Goal: Transaction & Acquisition: Purchase product/service

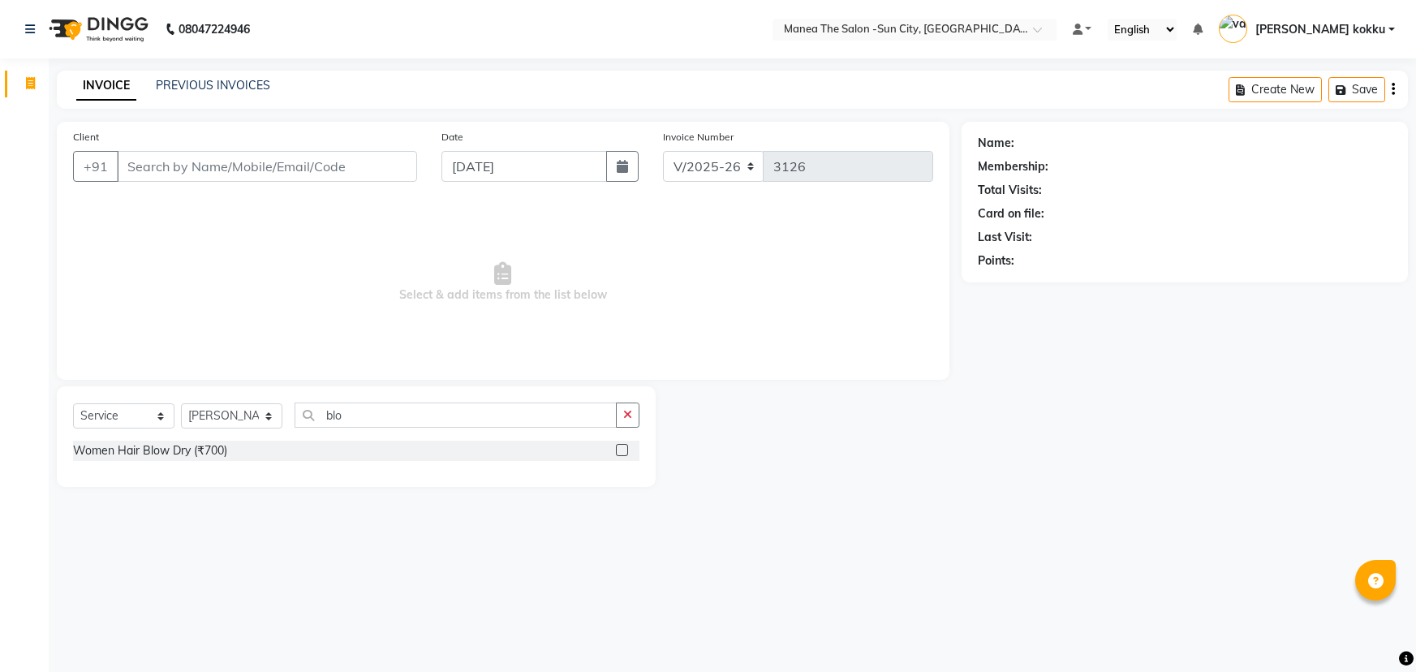
select select "5822"
select select "service"
select select "40515"
type input "blo"
click at [619, 445] on label at bounding box center [622, 450] width 12 height 12
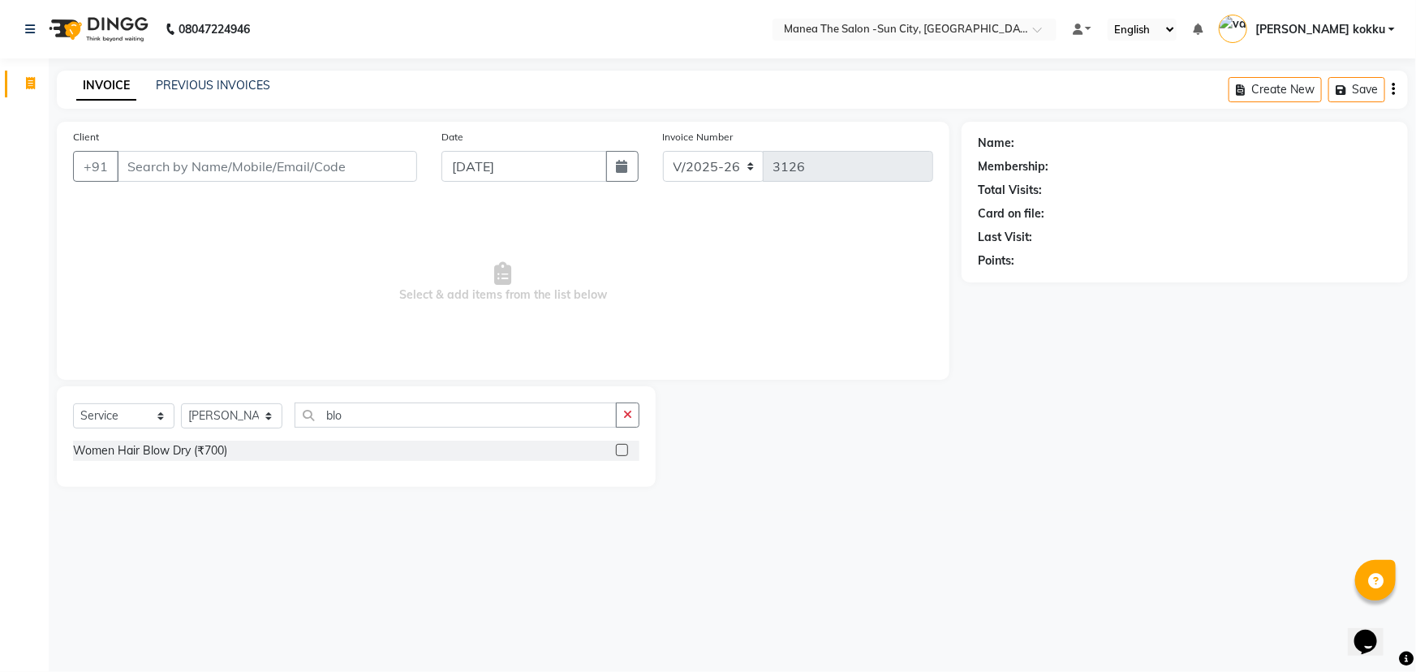
click at [619, 445] on input "checkbox" at bounding box center [621, 450] width 11 height 11
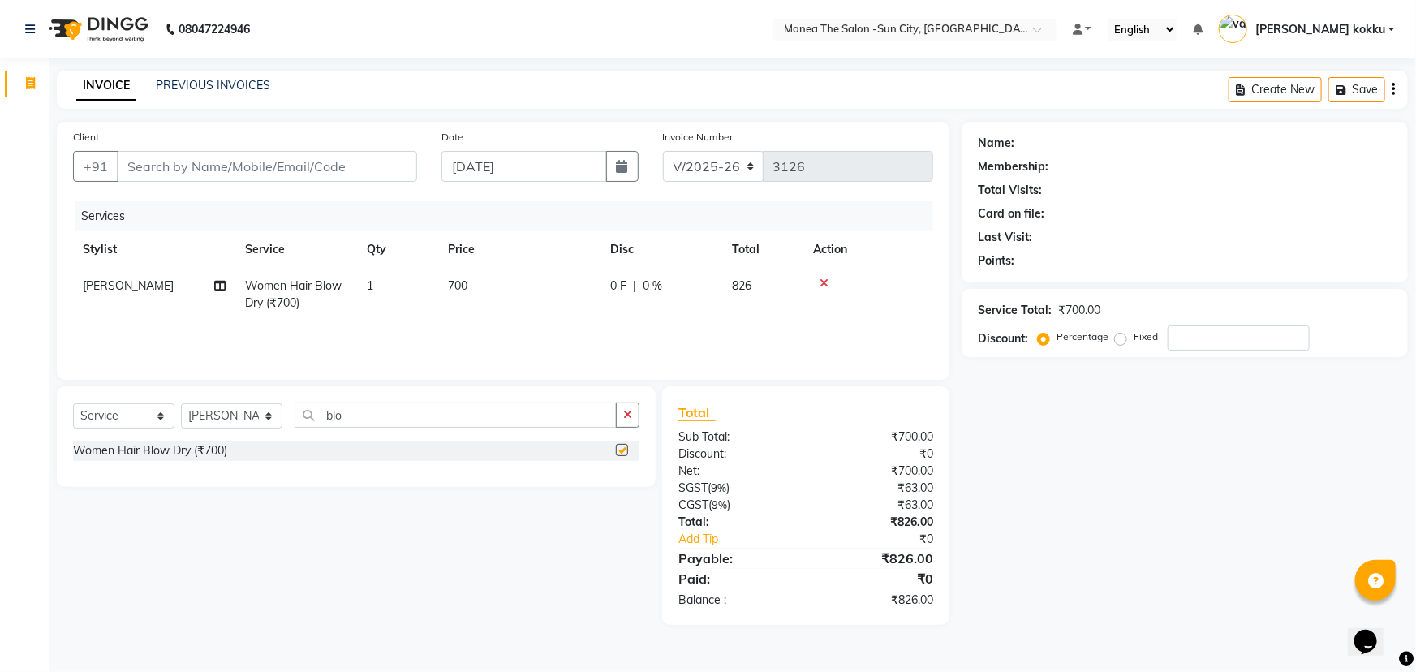
checkbox input "false"
click at [219, 415] on select "Select Stylist [PERSON_NAME] [PERSON_NAME] [PERSON_NAME] Ikrar [PERSON_NAME] K …" at bounding box center [231, 415] width 101 height 25
select select "85974"
click at [181, 403] on select "Select Stylist [PERSON_NAME] [PERSON_NAME] [PERSON_NAME] Ikrar [PERSON_NAME] K …" at bounding box center [231, 415] width 101 height 25
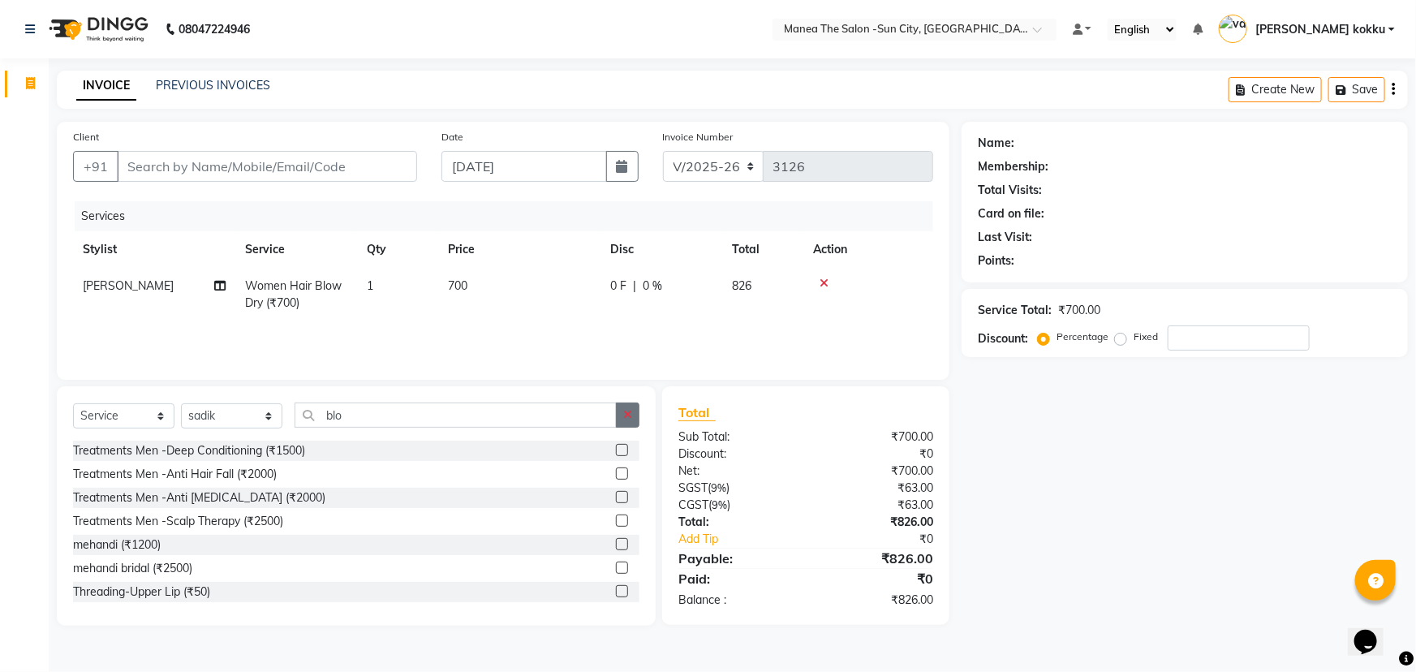
click at [626, 415] on icon "button" at bounding box center [627, 414] width 9 height 11
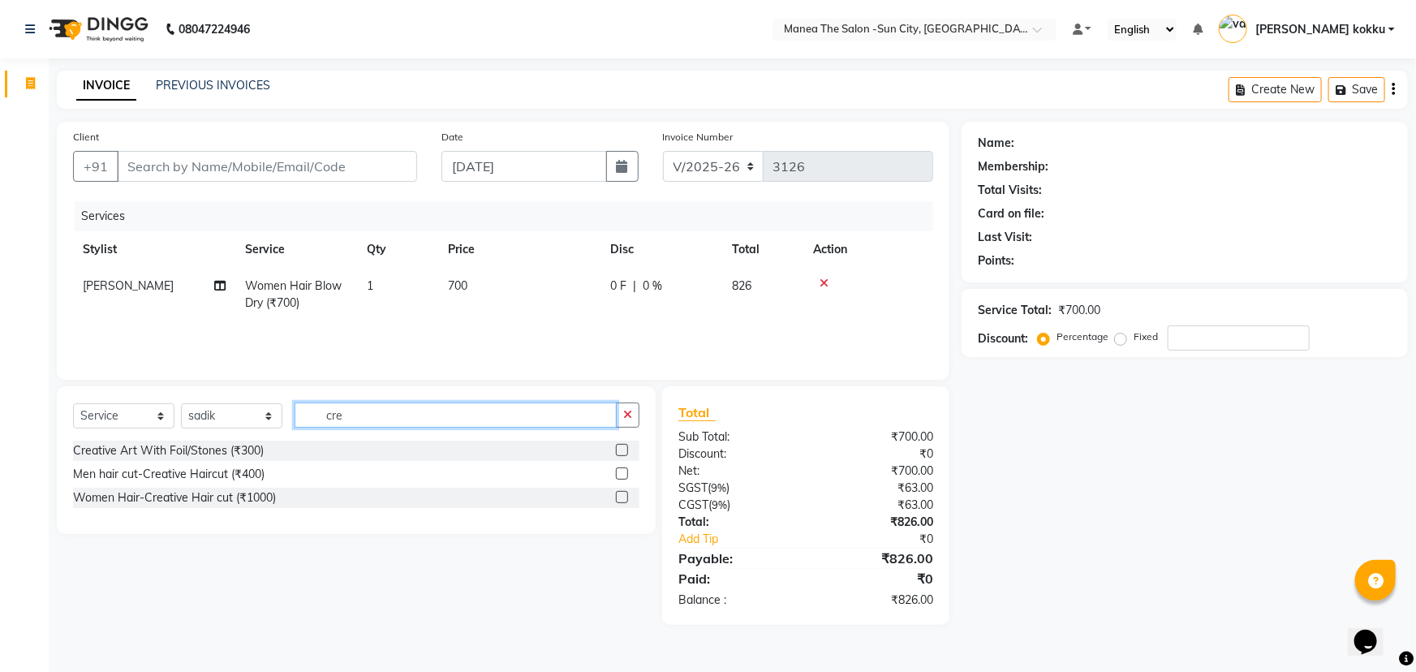
type input "cre"
click at [621, 495] on label at bounding box center [622, 497] width 12 height 12
click at [621, 495] on input "checkbox" at bounding box center [621, 497] width 11 height 11
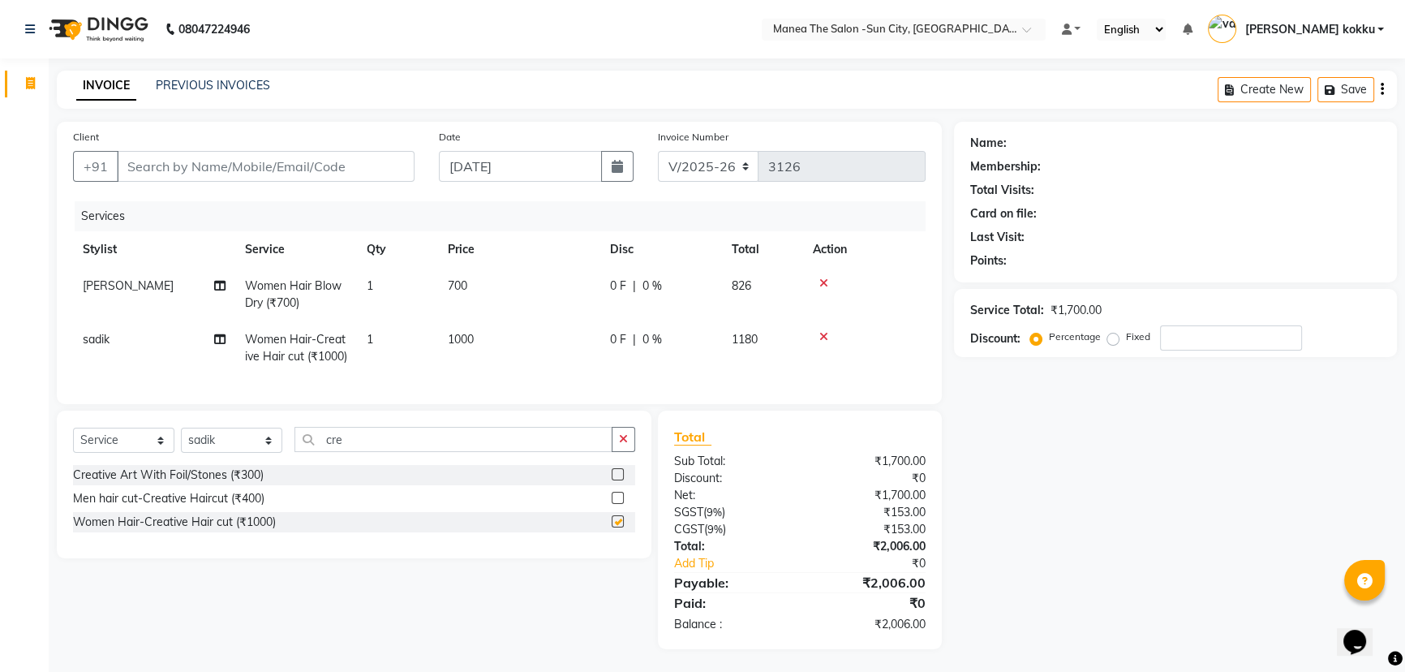
checkbox input "false"
click at [243, 453] on select "Select Stylist [PERSON_NAME] [PERSON_NAME] [PERSON_NAME] Ikrar [PERSON_NAME] K …" at bounding box center [231, 440] width 101 height 25
select select "60378"
click at [181, 453] on select "Select Stylist [PERSON_NAME] [PERSON_NAME] [PERSON_NAME] Ikrar [PERSON_NAME] K …" at bounding box center [231, 440] width 101 height 25
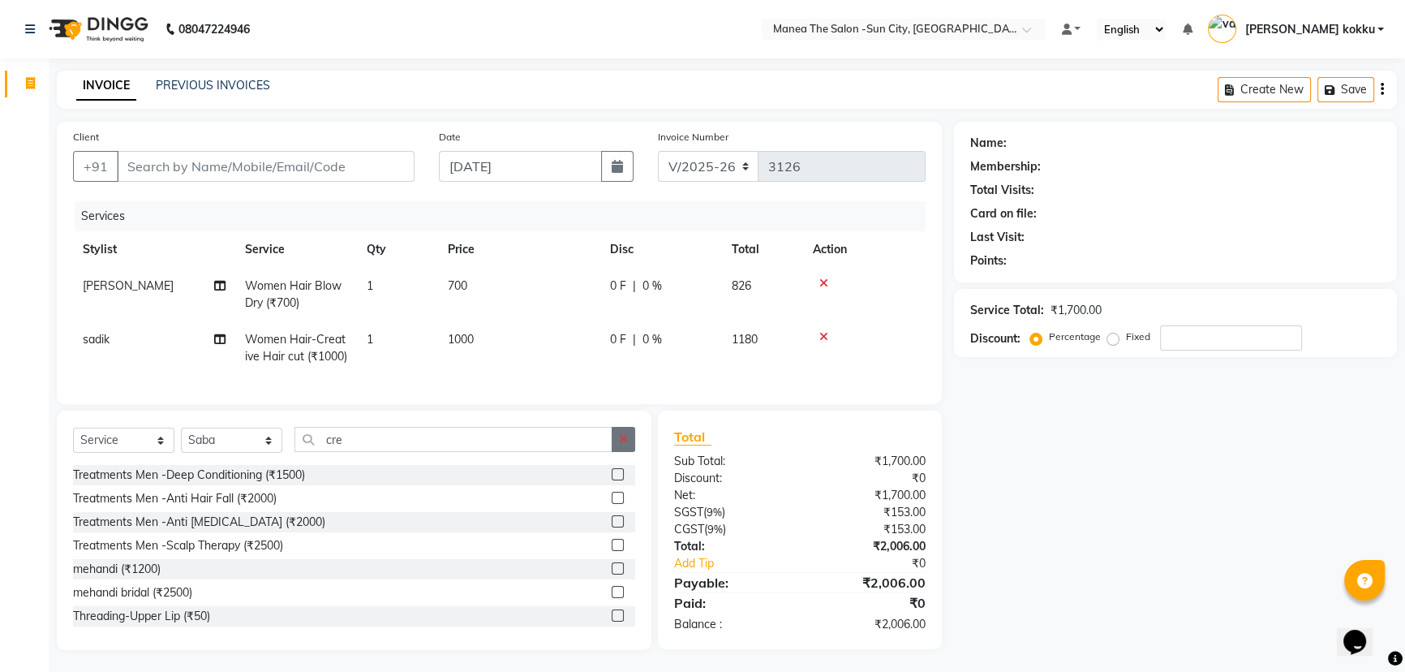
click at [620, 445] on icon "button" at bounding box center [623, 438] width 9 height 11
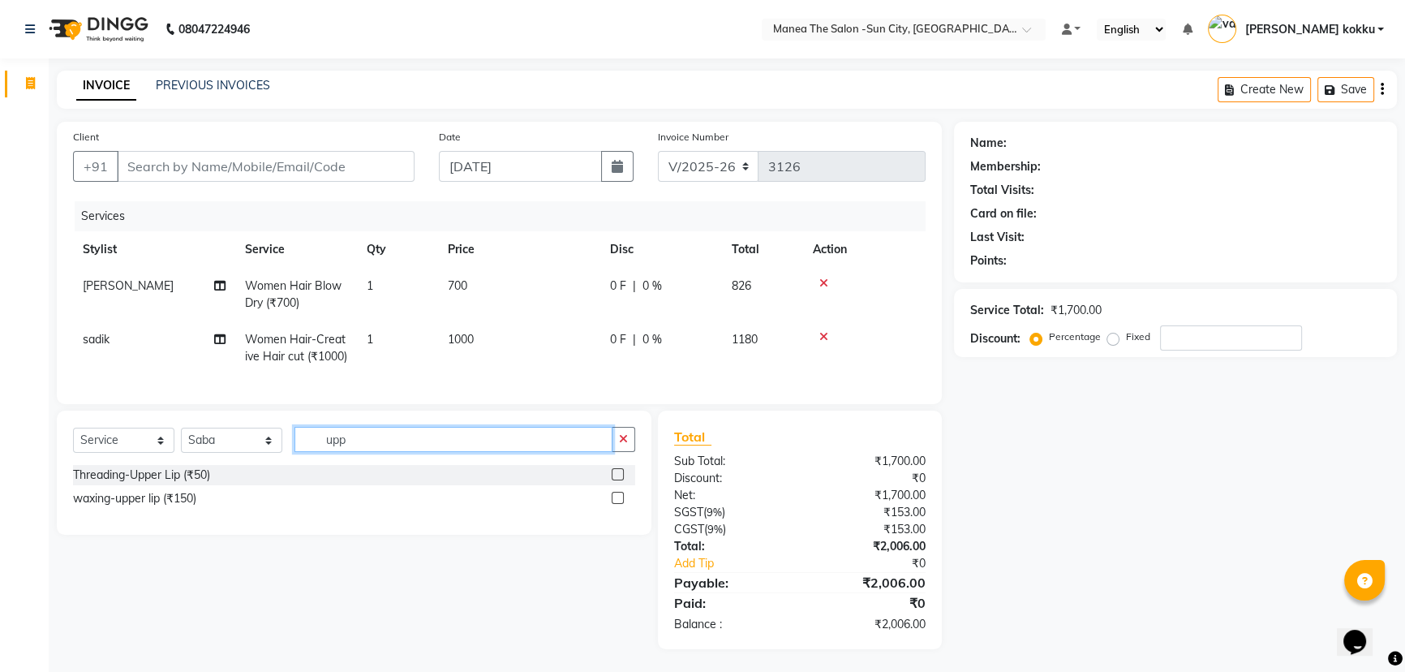
type input "upp"
click at [135, 465] on div "Select Service Product Membership Package Voucher Prepaid Gift Card Select Styl…" at bounding box center [354, 446] width 562 height 38
click at [138, 484] on div "Threading-Upper Lip (₹50)" at bounding box center [141, 474] width 137 height 17
checkbox input "false"
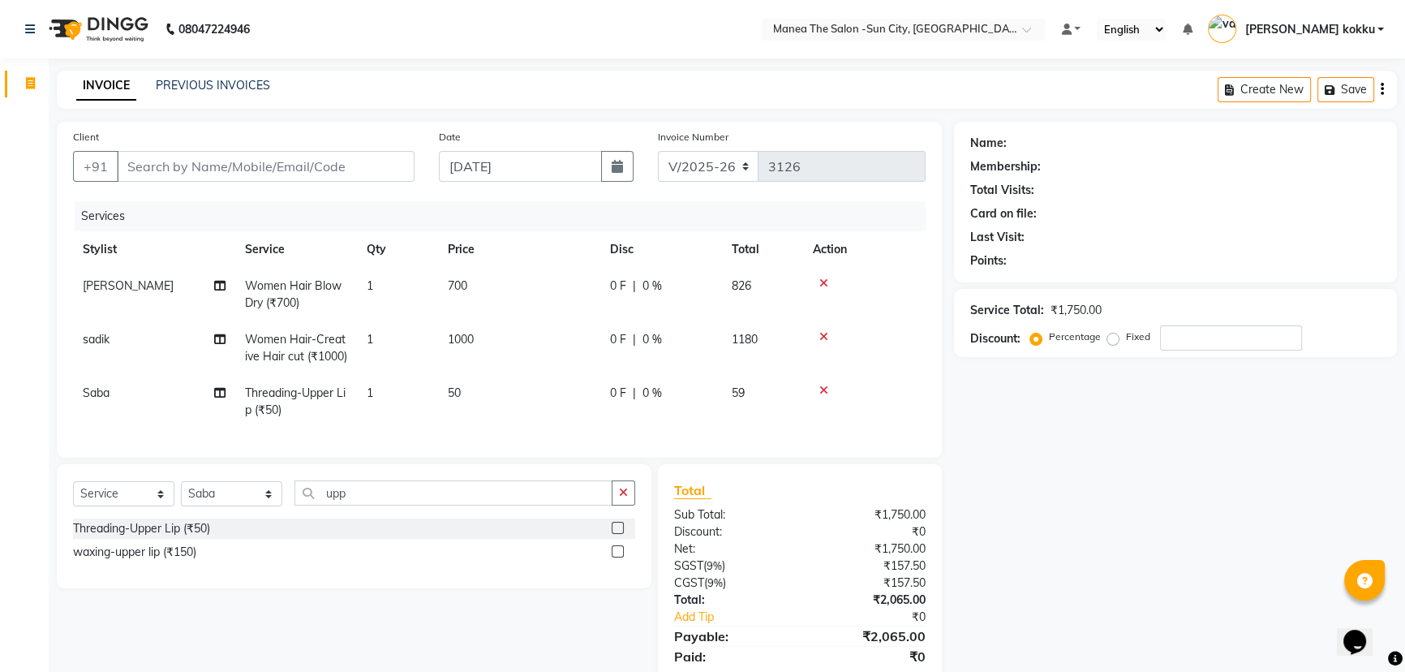
click at [111, 412] on td "Saba" at bounding box center [154, 402] width 162 height 54
select select "60378"
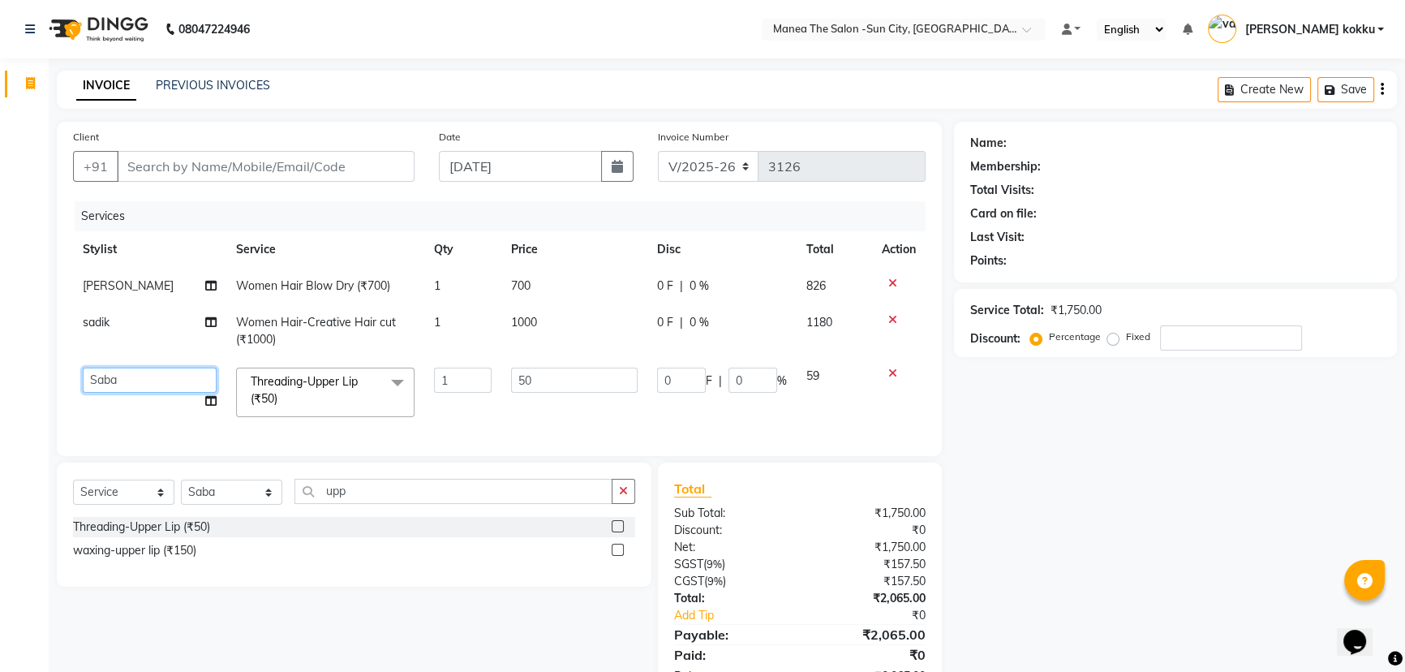
click at [148, 373] on select "basanth kumar BHURA KHAN Chandrika Ikrar Kavya K sai sruthi Lalitha RAJITHA ran…" at bounding box center [150, 379] width 134 height 25
select select "78639"
click at [402, 41] on nav "08047224946 Select Location × Manea The Salon -Sun City, Bandlaguda Default Pan…" at bounding box center [702, 29] width 1405 height 58
click at [1123, 458] on div "Name: Membership: Total Visits: Card on file: Last Visit: Points: Service Total…" at bounding box center [1181, 411] width 455 height 579
click at [254, 170] on input "Client" at bounding box center [266, 166] width 298 height 31
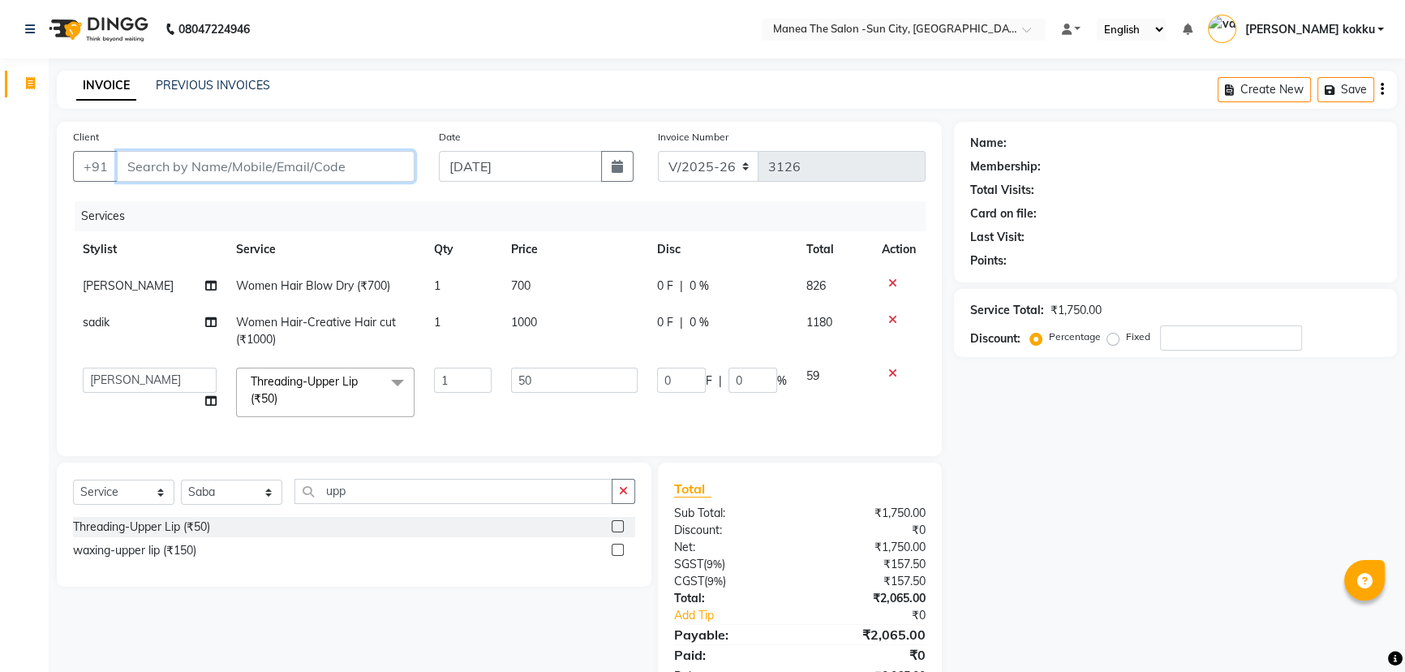
type input "7"
type input "0"
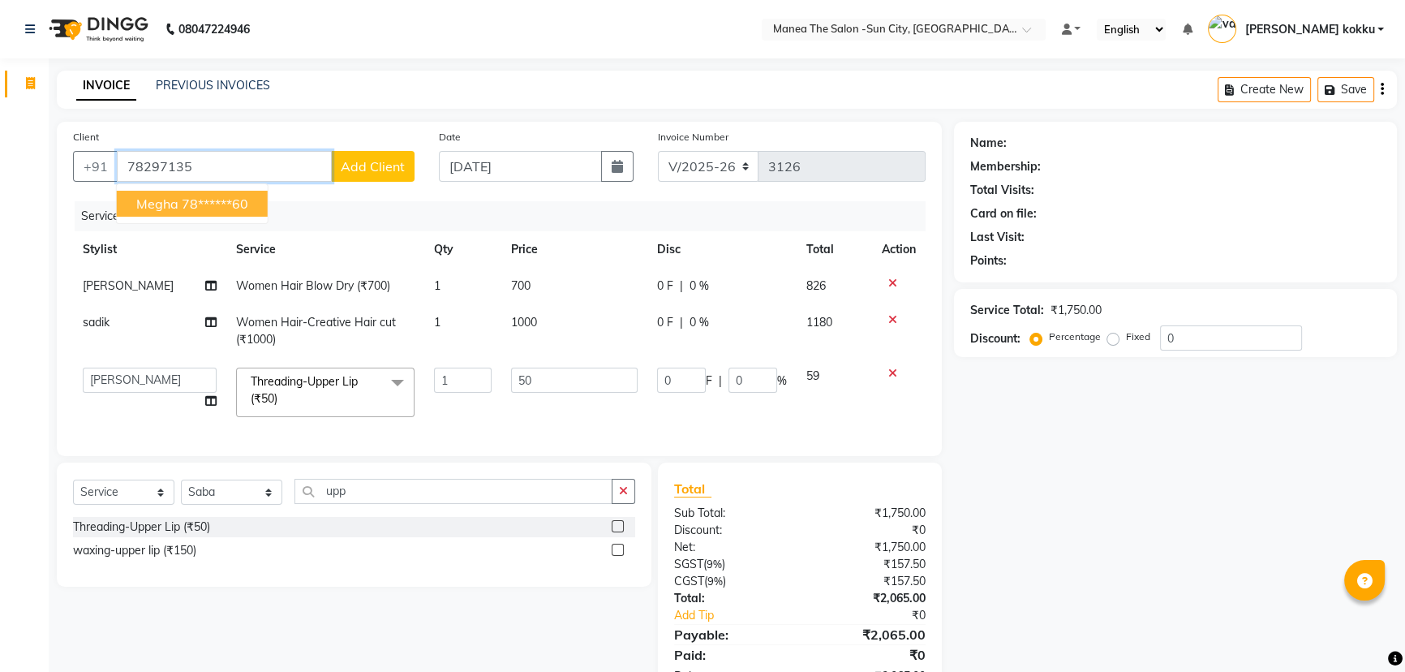
click at [248, 205] on ngb-highlight "78******60" at bounding box center [215, 204] width 67 height 16
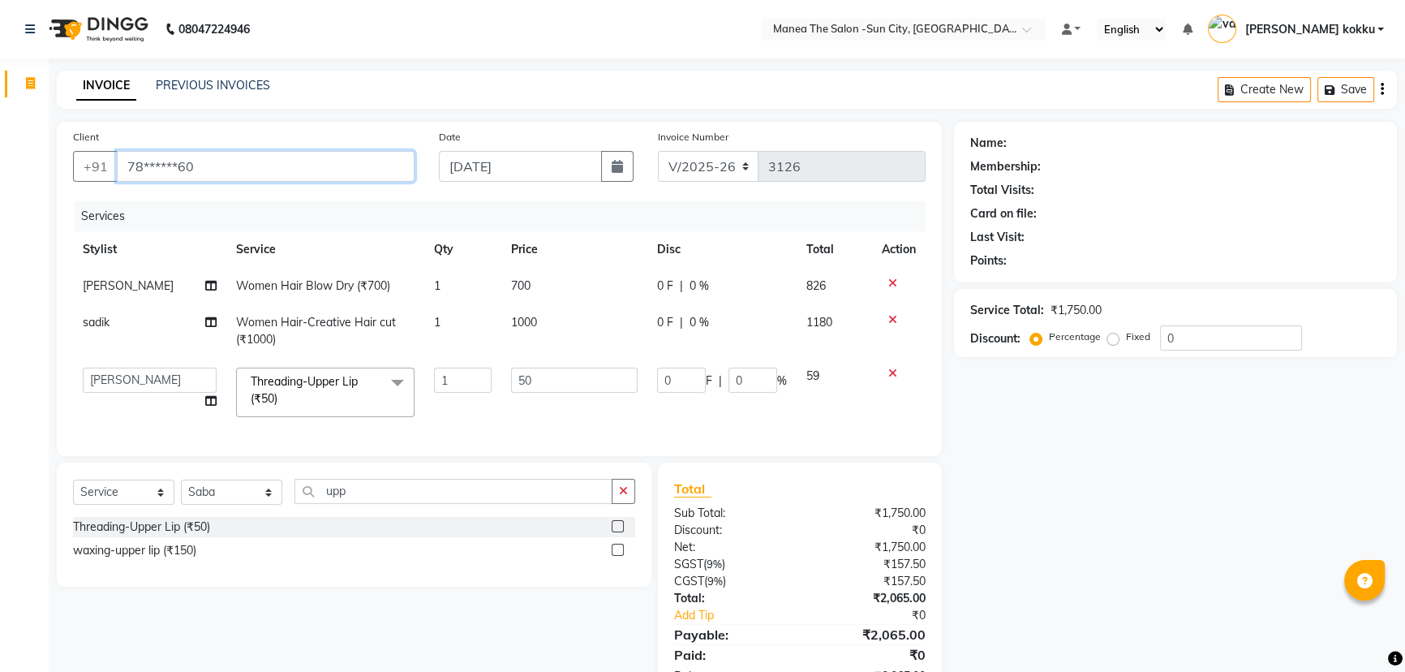
type input "78******60"
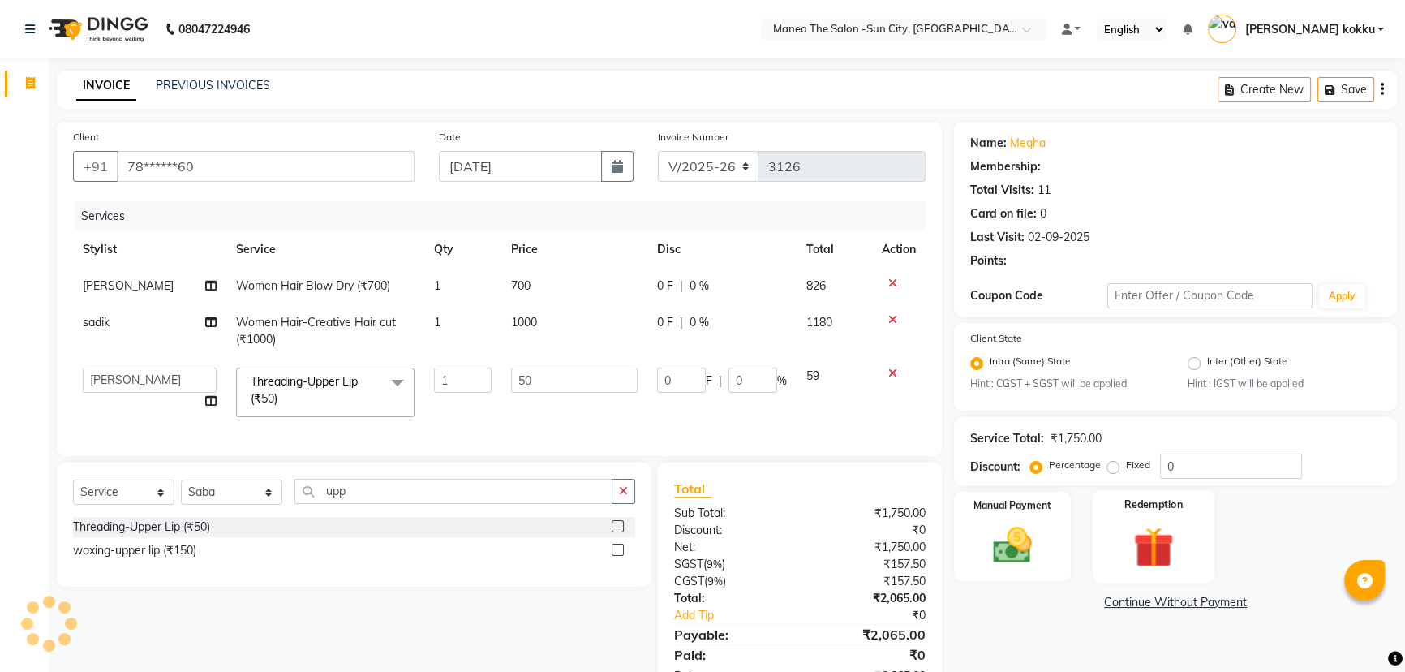
select select "1: Object"
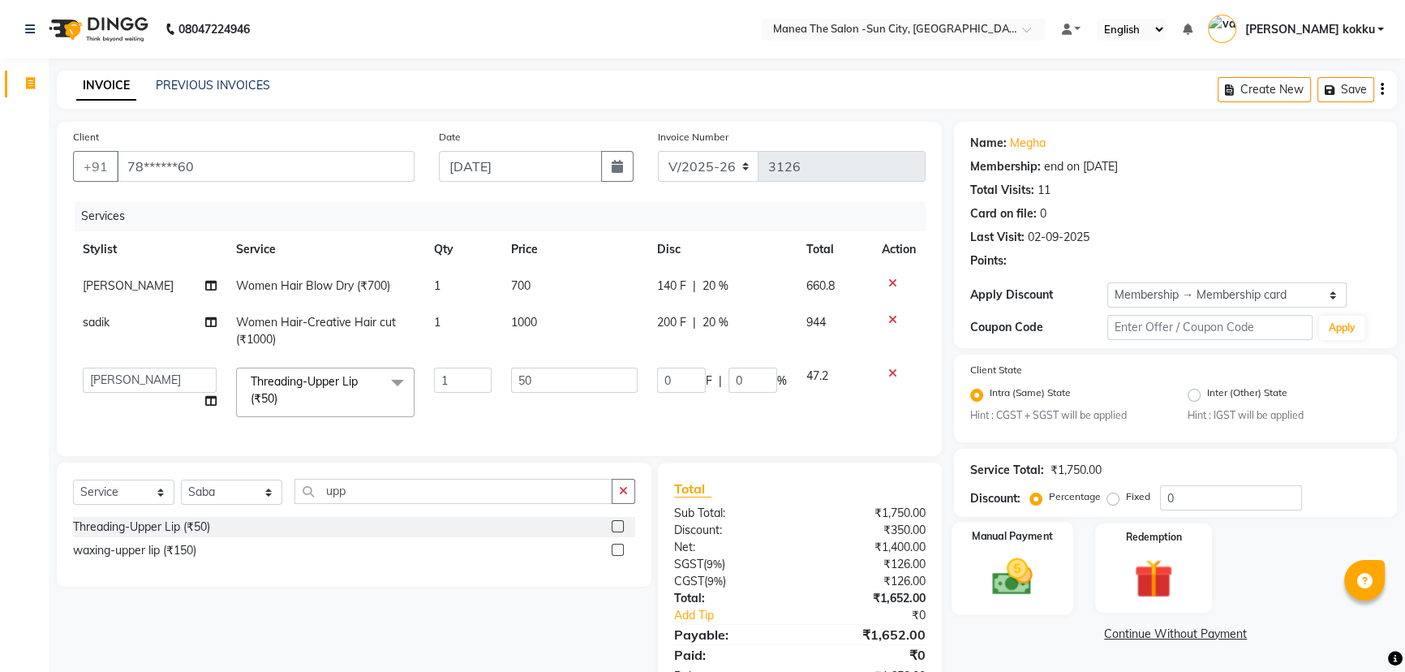
type input "10"
type input "20"
click at [1048, 562] on div "Manual Payment" at bounding box center [1013, 568] width 122 height 92
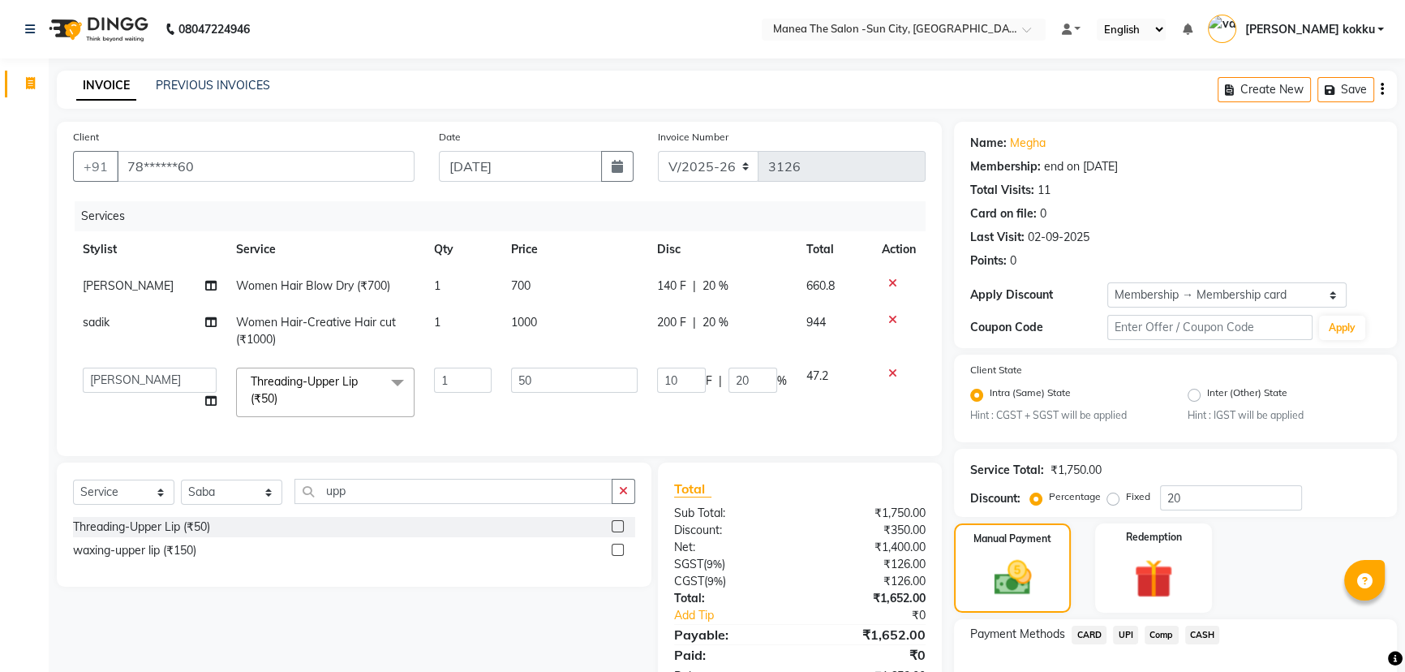
scroll to position [103, 0]
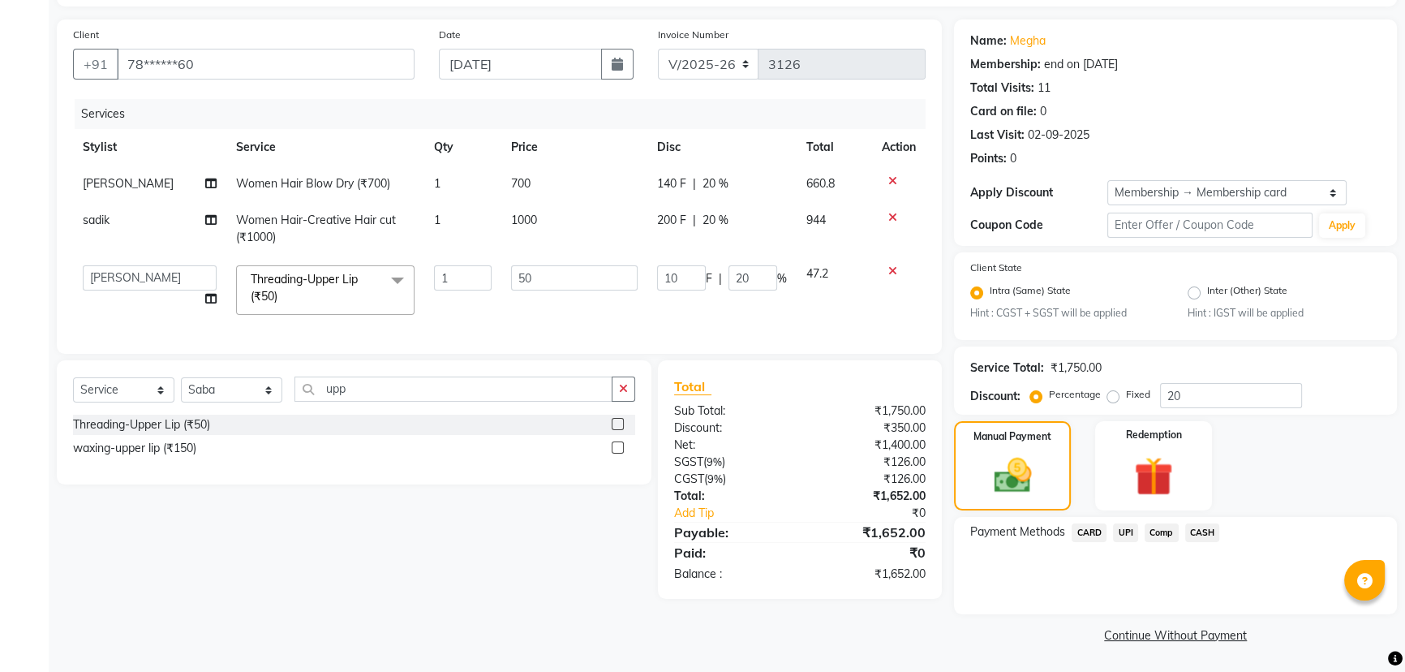
click at [1128, 535] on span "UPI" at bounding box center [1125, 532] width 25 height 19
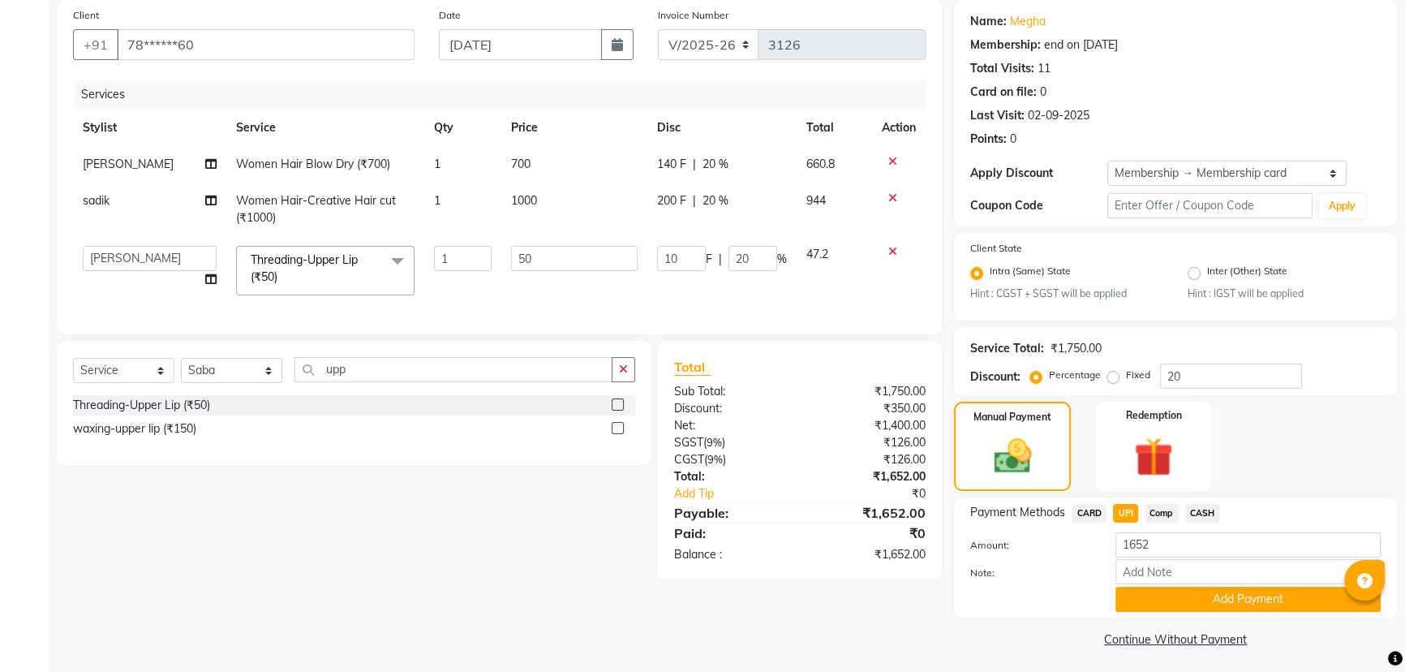
scroll to position [127, 0]
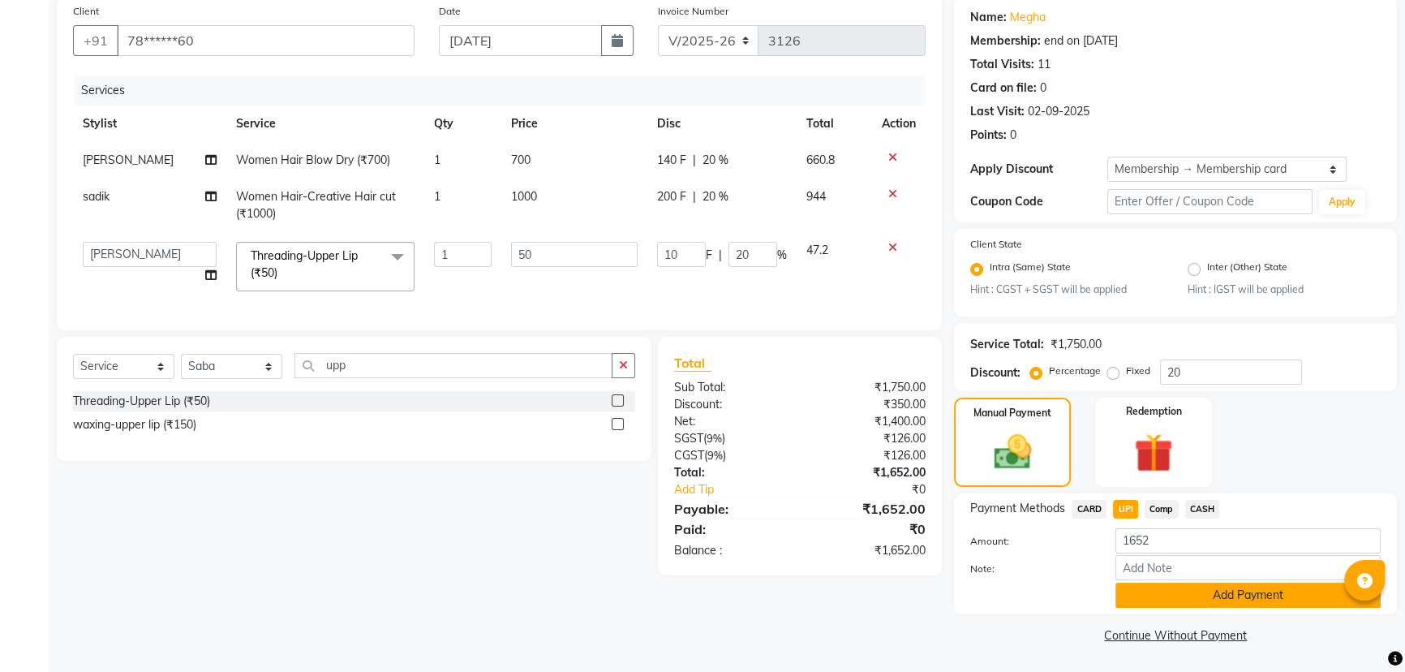
click at [1160, 592] on button "Add Payment" at bounding box center [1247, 594] width 265 height 25
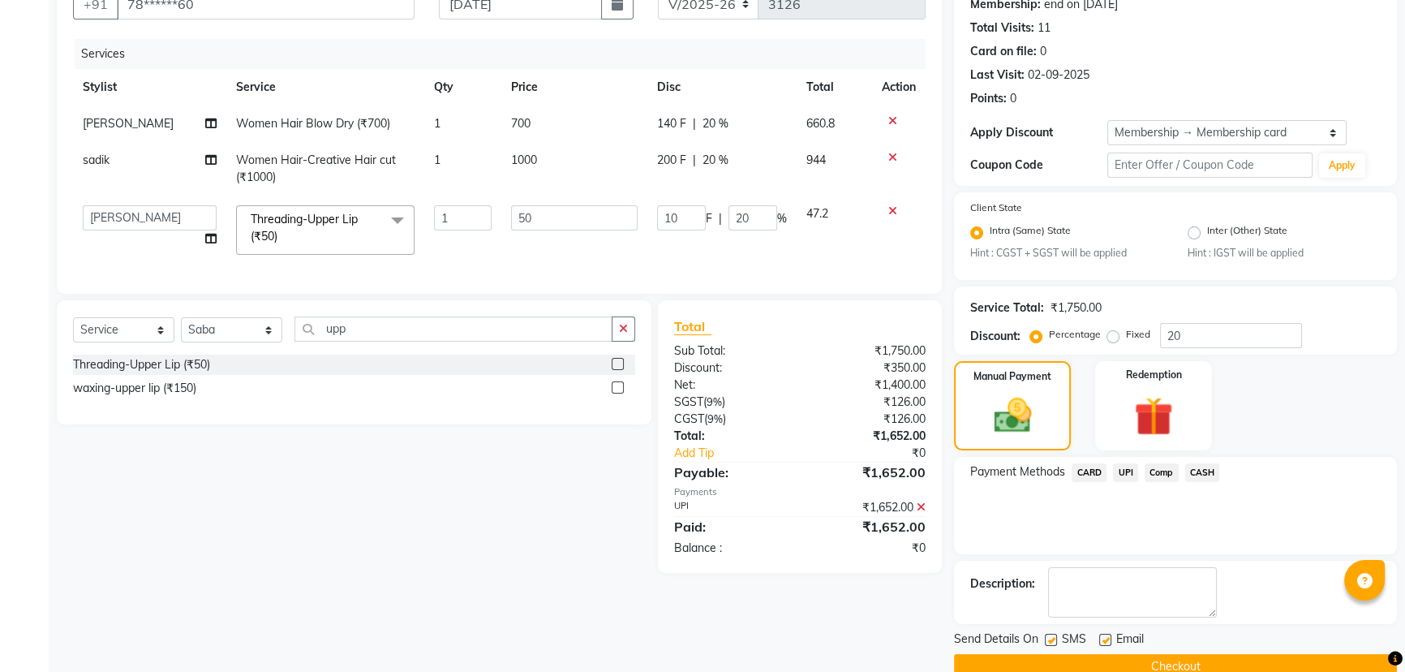
scroll to position [194, 0]
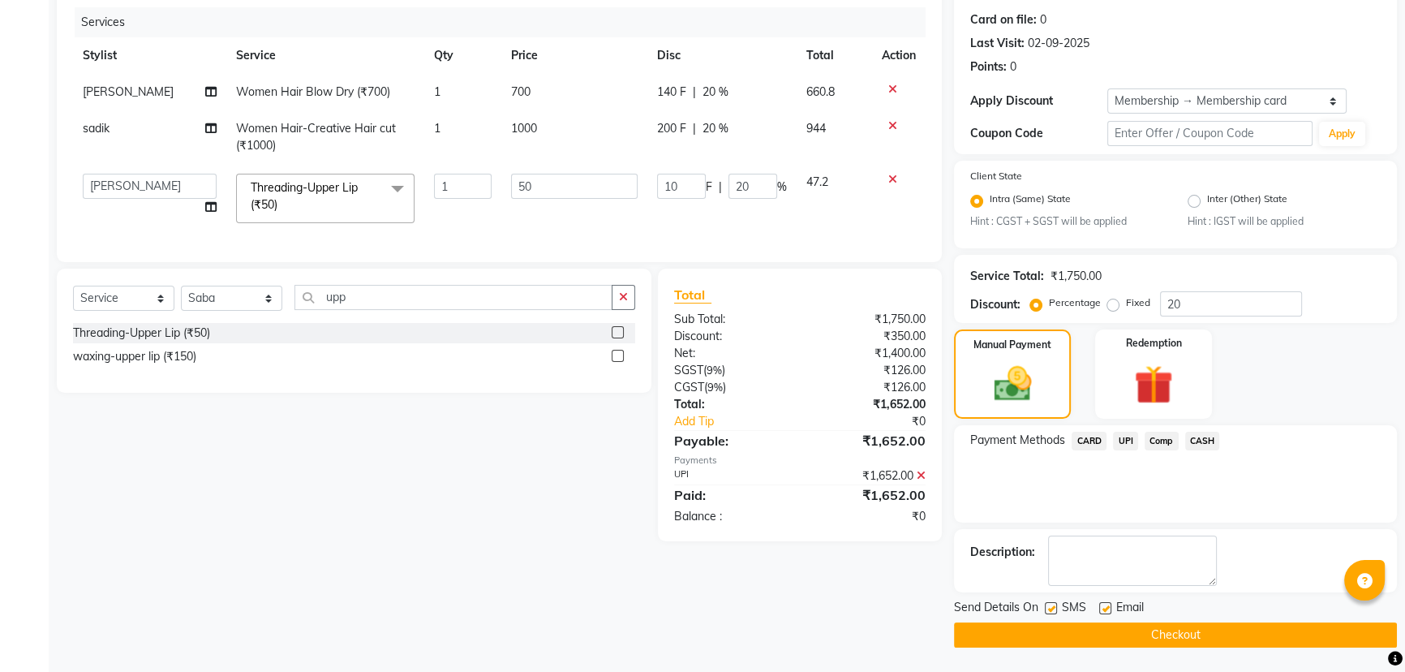
click at [1047, 614] on div at bounding box center [1050, 610] width 11 height 17
click at [1111, 609] on div "Email" at bounding box center [1128, 609] width 58 height 20
click at [1107, 608] on label at bounding box center [1105, 608] width 12 height 12
click at [1107, 608] on input "checkbox" at bounding box center [1104, 609] width 11 height 11
checkbox input "false"
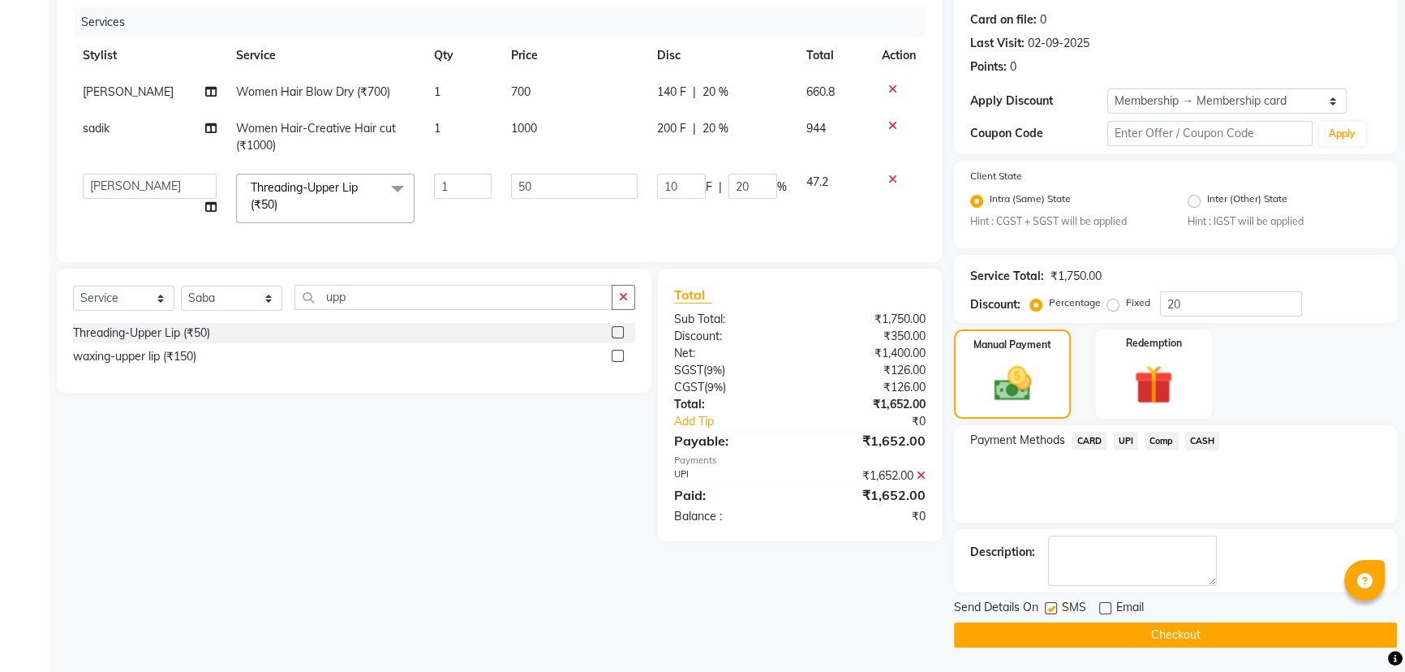
click at [1054, 609] on label at bounding box center [1051, 608] width 12 height 12
click at [1054, 609] on input "checkbox" at bounding box center [1050, 609] width 11 height 11
checkbox input "false"
click at [1091, 639] on button "Checkout" at bounding box center [1175, 634] width 443 height 25
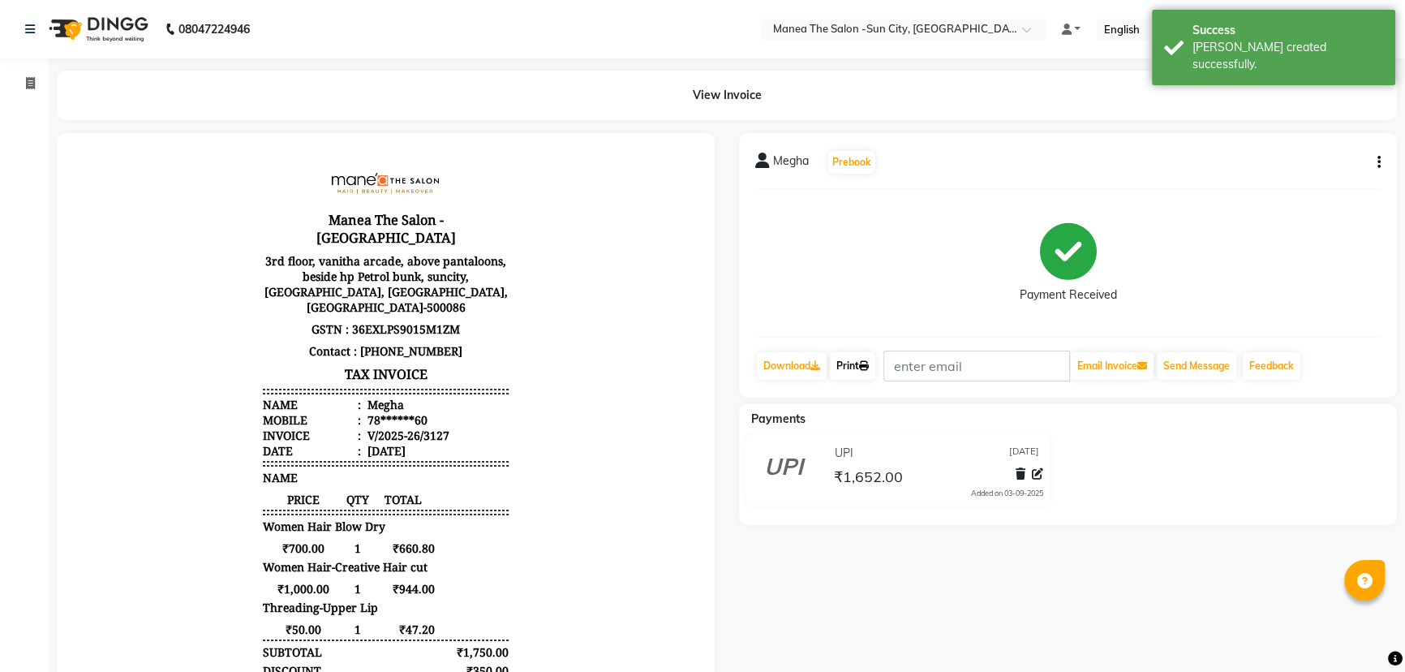
click at [866, 363] on icon at bounding box center [864, 366] width 10 height 10
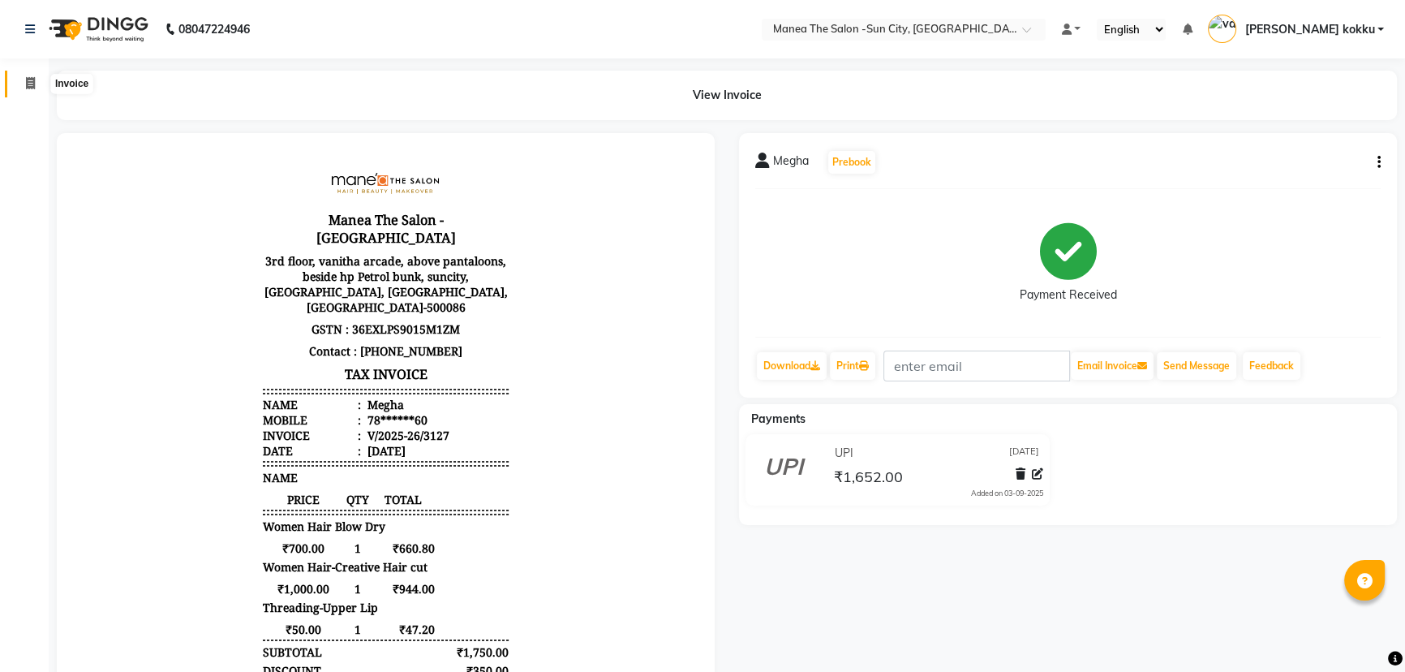
click at [24, 76] on span at bounding box center [30, 84] width 28 height 19
select select "5822"
select select "service"
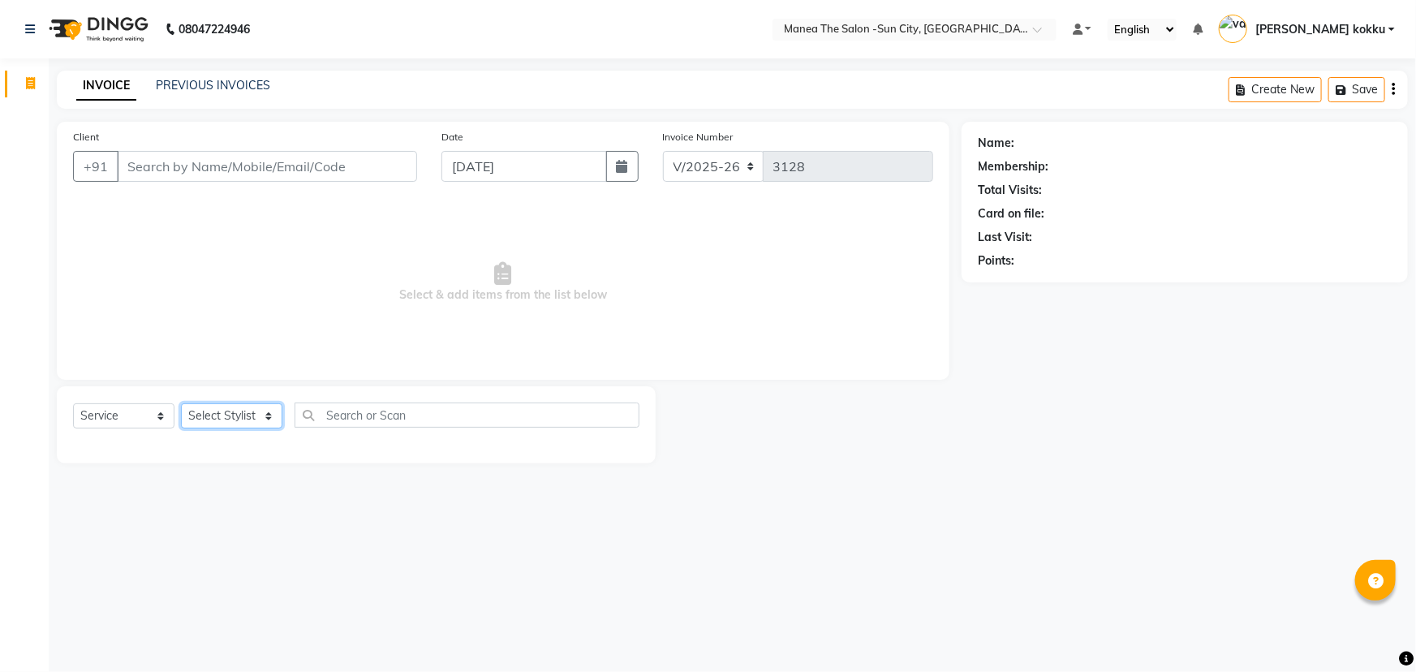
click at [205, 418] on select "Select Stylist [PERSON_NAME] [PERSON_NAME] [PERSON_NAME] Ikrar [PERSON_NAME] K …" at bounding box center [231, 415] width 101 height 25
select select "62892"
click at [181, 403] on select "Select Stylist [PERSON_NAME] [PERSON_NAME] [PERSON_NAME] Ikrar [PERSON_NAME] K …" at bounding box center [231, 415] width 101 height 25
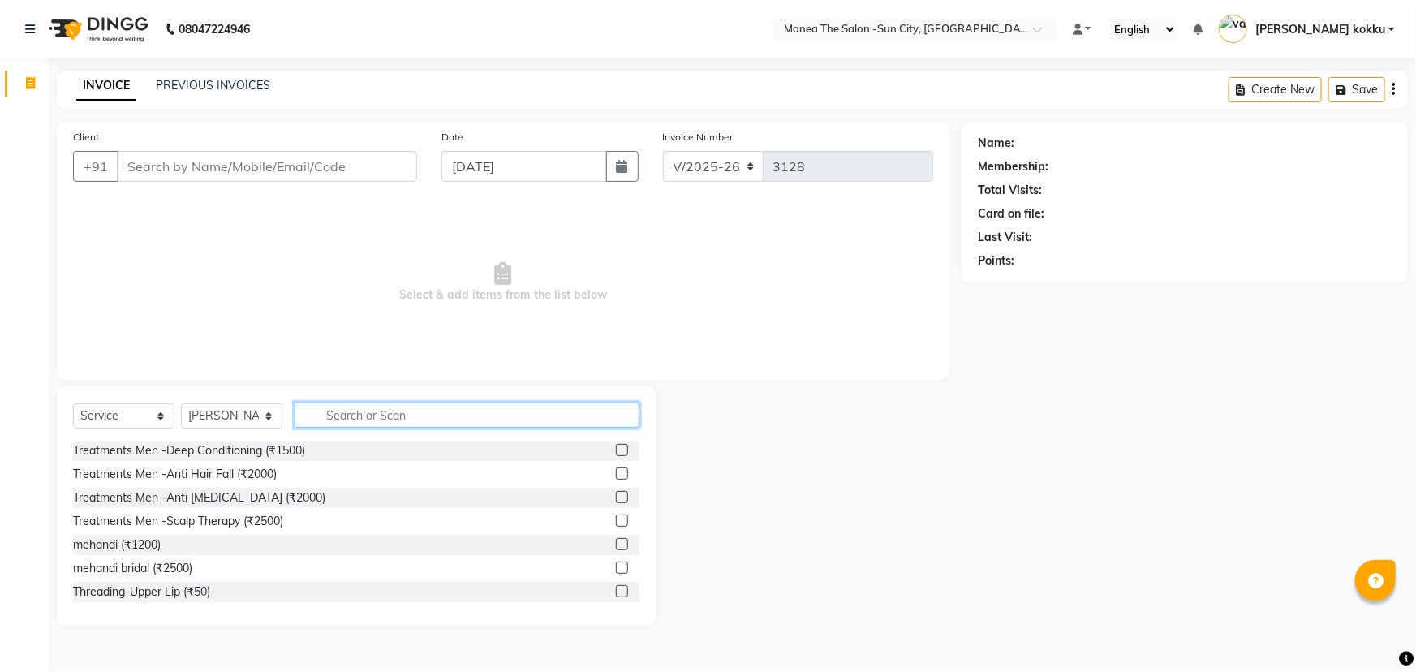
click at [399, 414] on input "text" at bounding box center [466, 414] width 345 height 25
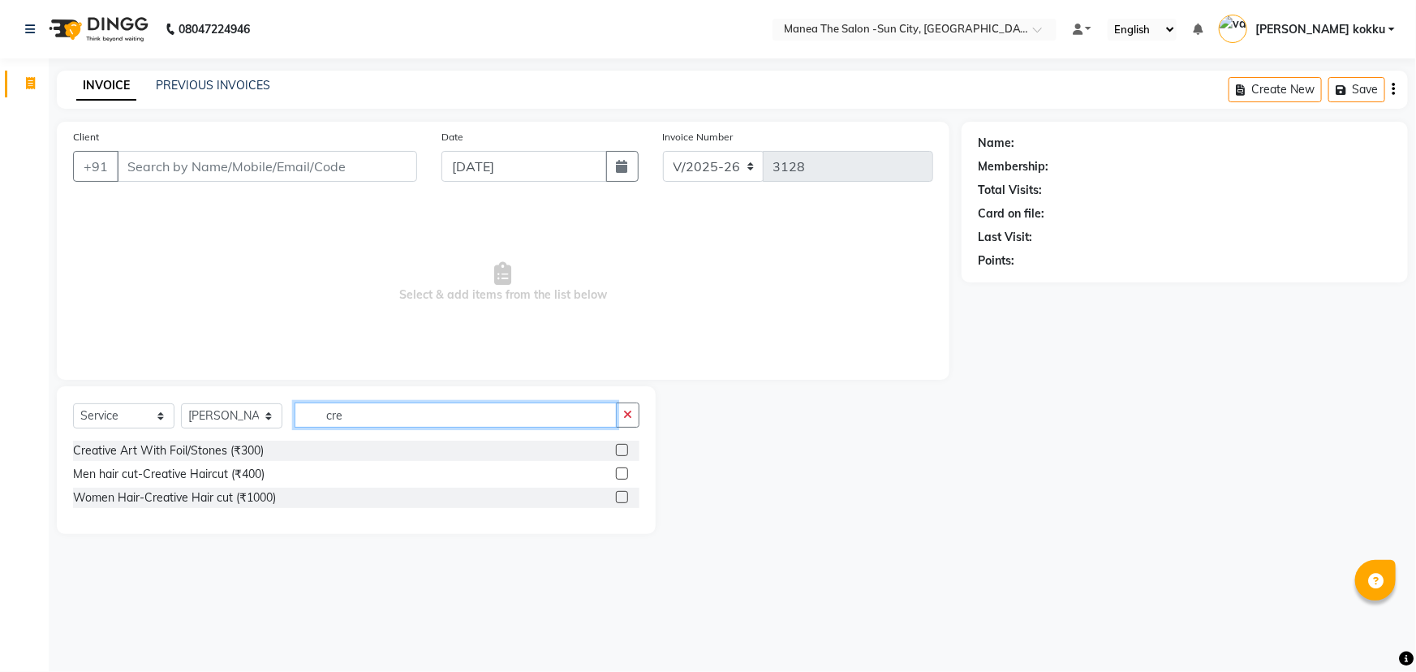
type input "cre"
click at [625, 471] on label at bounding box center [622, 473] width 12 height 12
click at [625, 471] on input "checkbox" at bounding box center [621, 474] width 11 height 11
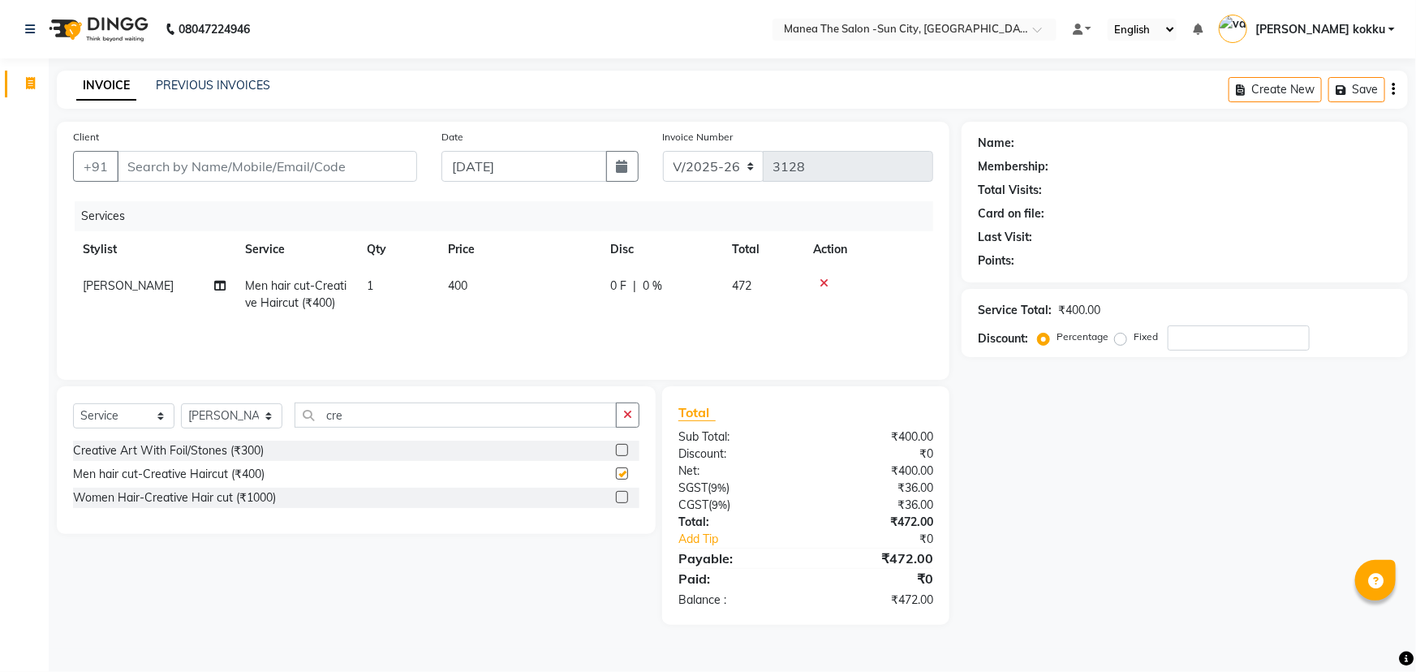
checkbox input "false"
click at [630, 418] on icon "button" at bounding box center [627, 414] width 9 height 11
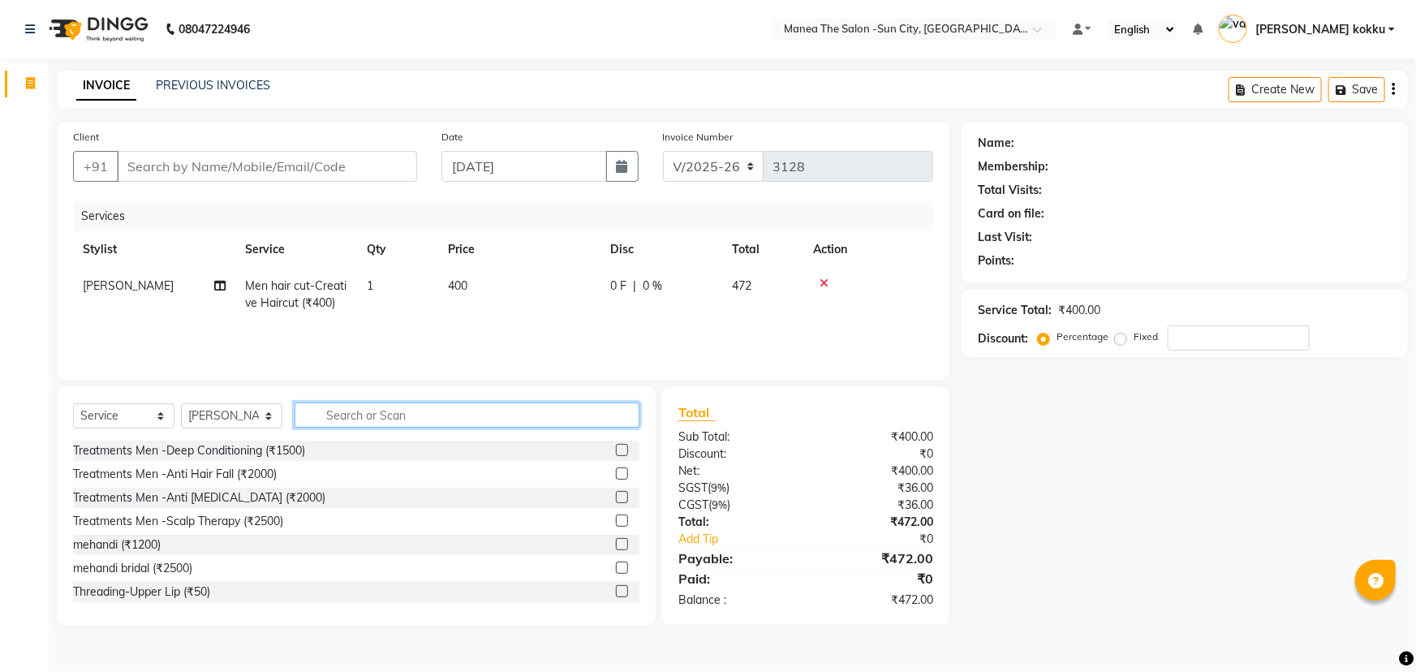
click at [560, 409] on input "text" at bounding box center [466, 414] width 345 height 25
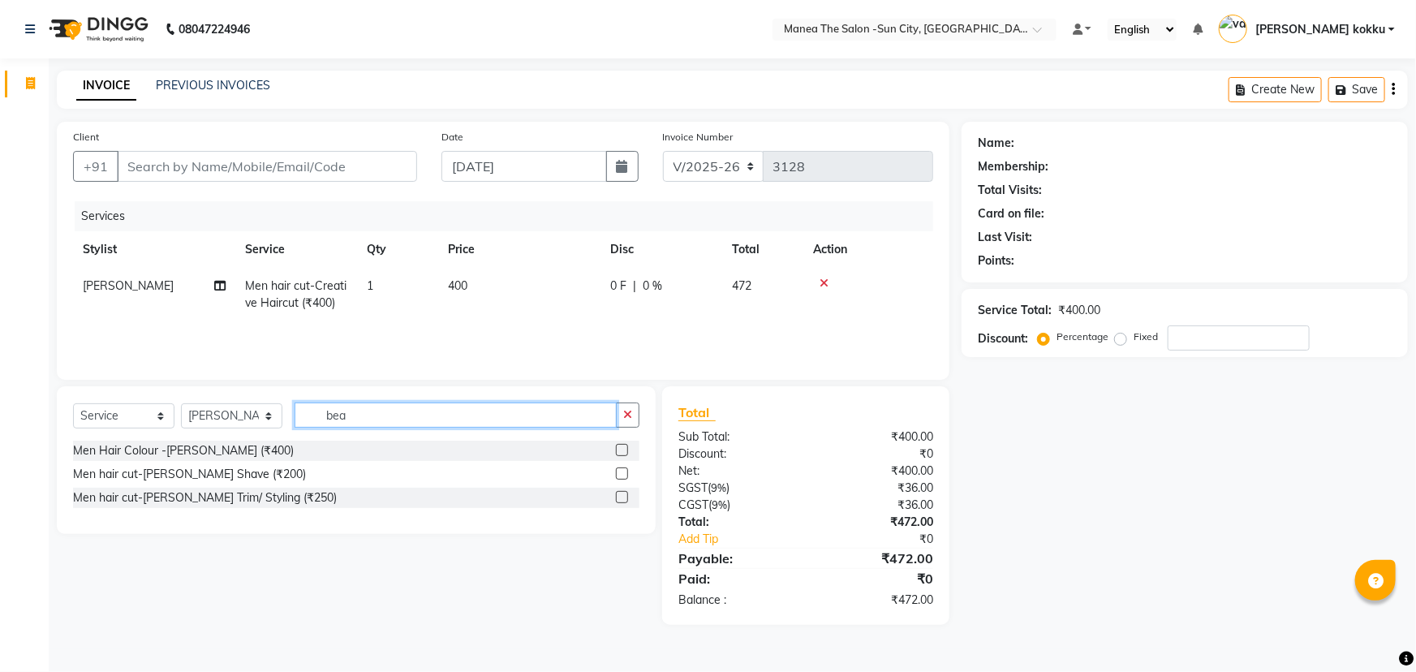
type input "bea"
click at [621, 501] on label at bounding box center [622, 497] width 12 height 12
click at [621, 501] on input "checkbox" at bounding box center [621, 497] width 11 height 11
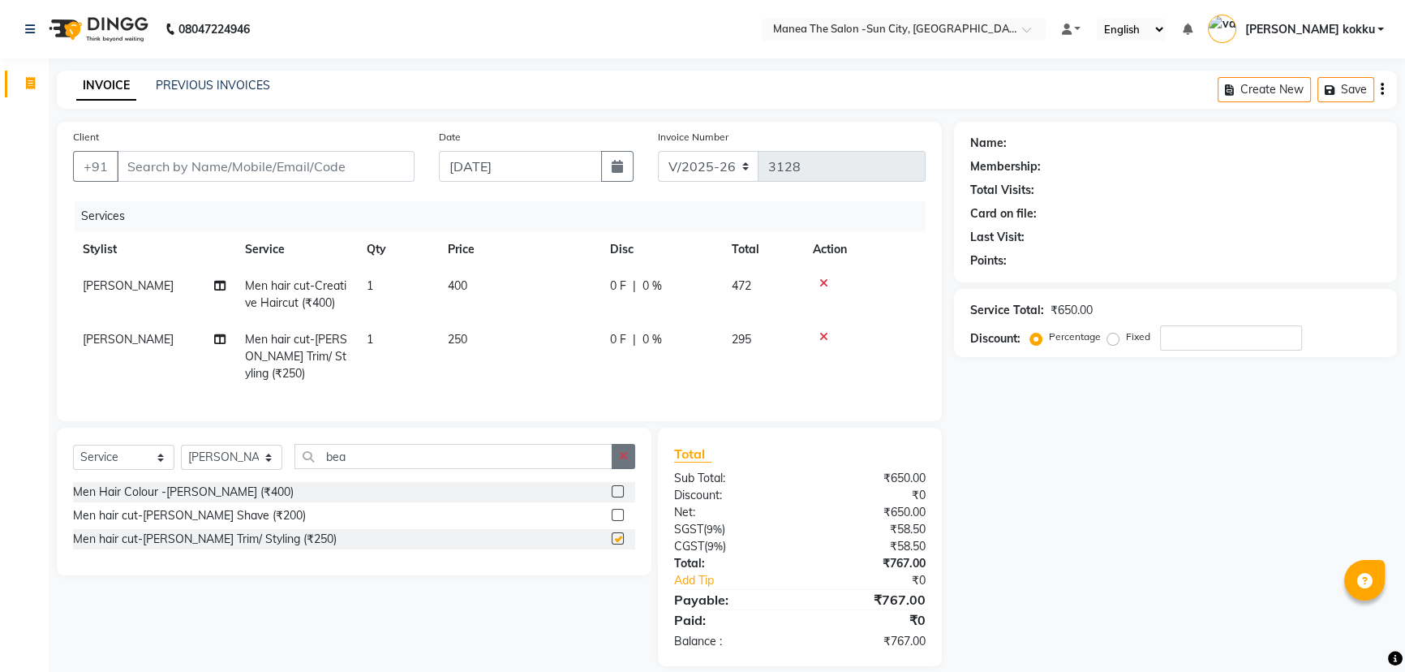
checkbox input "false"
click at [627, 462] on button "button" at bounding box center [624, 456] width 24 height 25
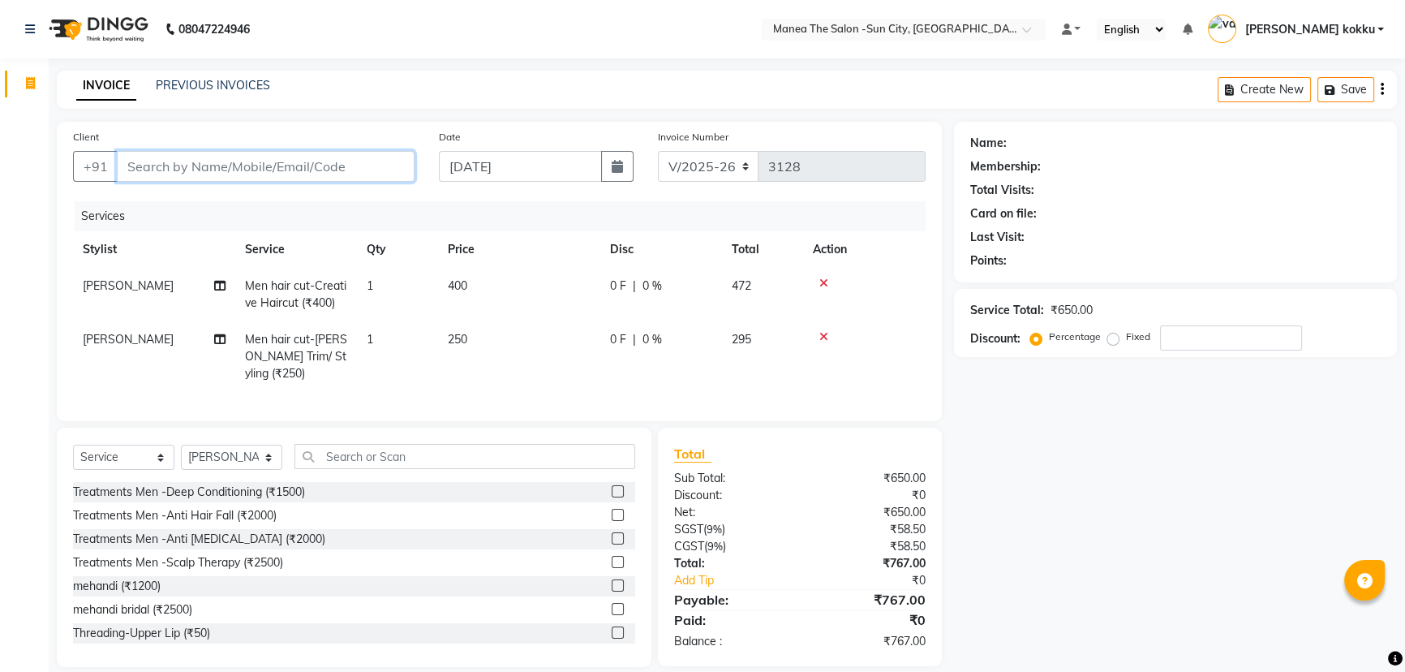
click at [355, 176] on input "Client" at bounding box center [266, 166] width 298 height 31
click at [333, 162] on input "Client" at bounding box center [266, 166] width 298 height 31
click at [274, 174] on input "Client" at bounding box center [266, 166] width 298 height 31
type input "9"
type input "0"
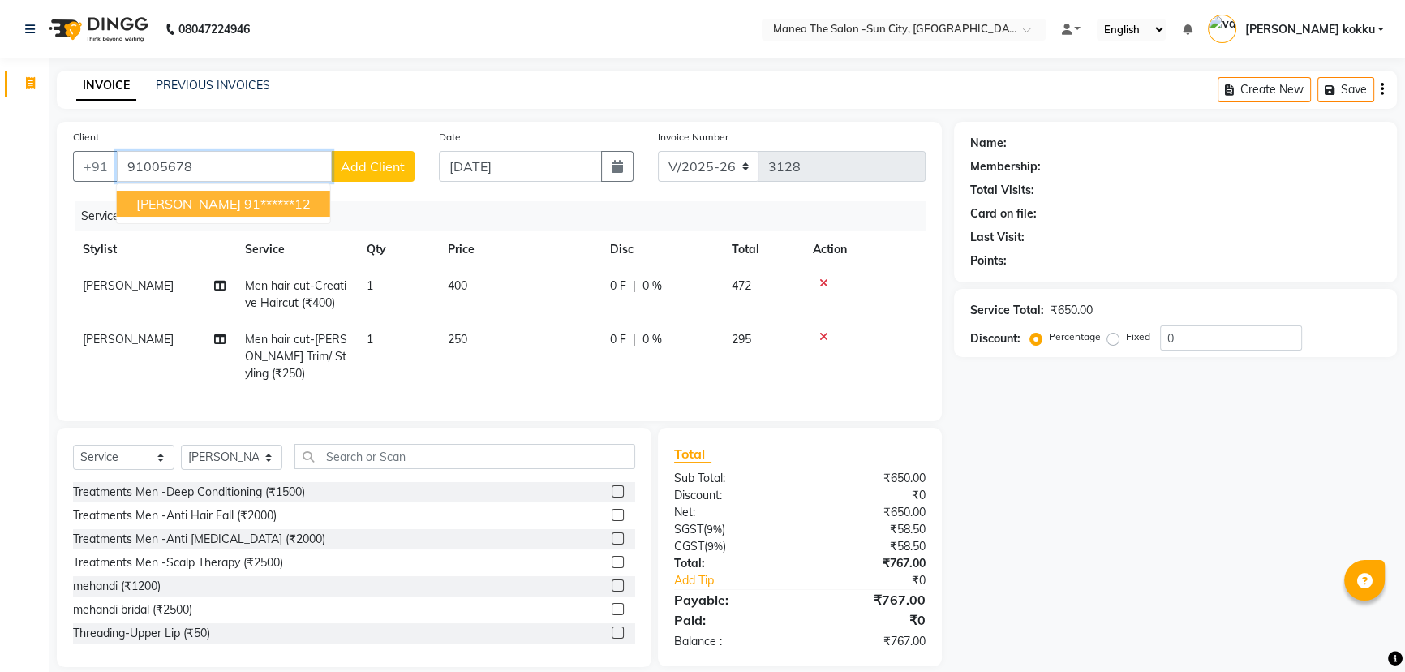
click at [260, 200] on ngb-highlight "91******12" at bounding box center [277, 204] width 67 height 16
type input "91******12"
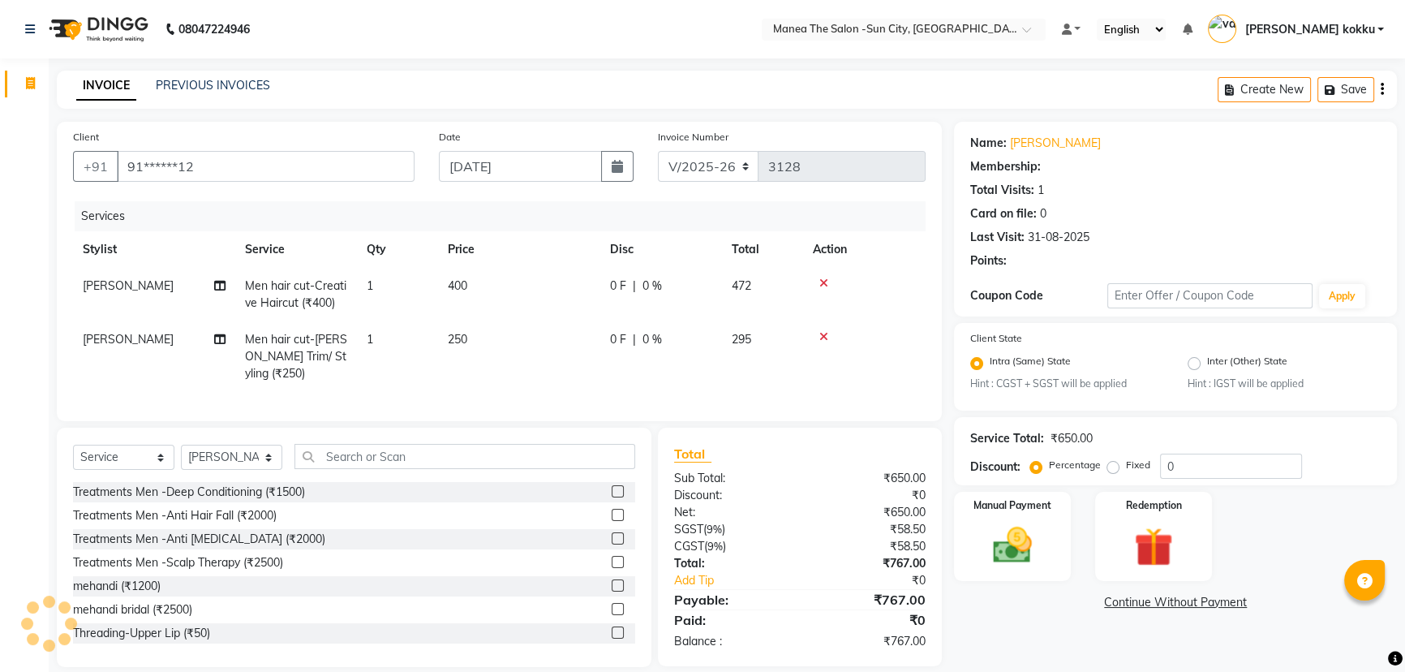
type input "20"
select select "1: Object"
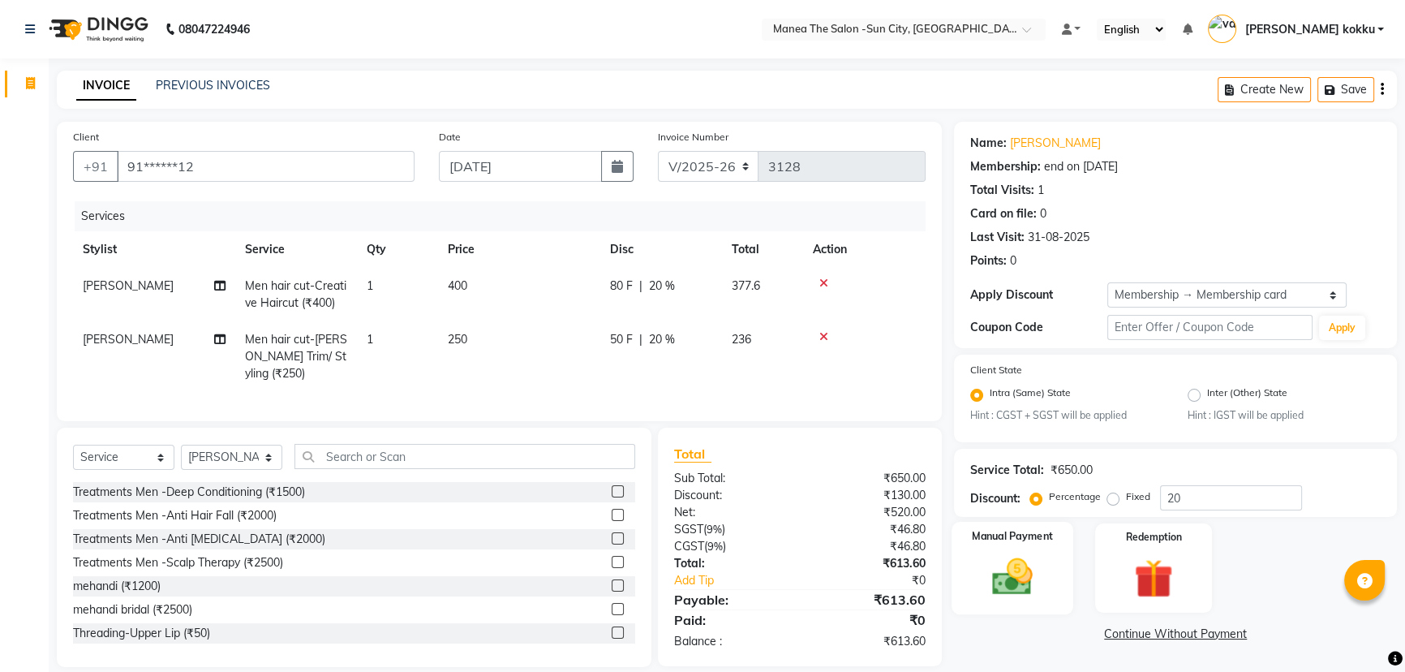
click at [990, 562] on img at bounding box center [1013, 577] width 66 height 46
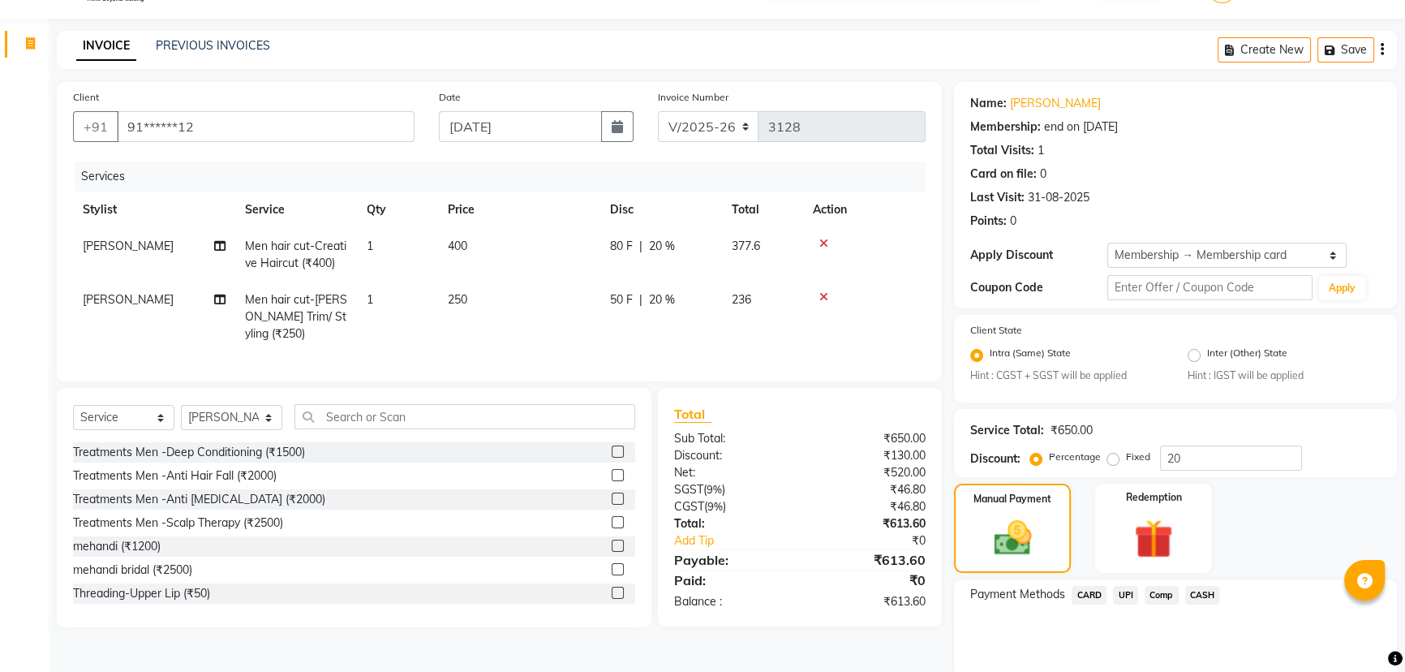
scroll to position [73, 0]
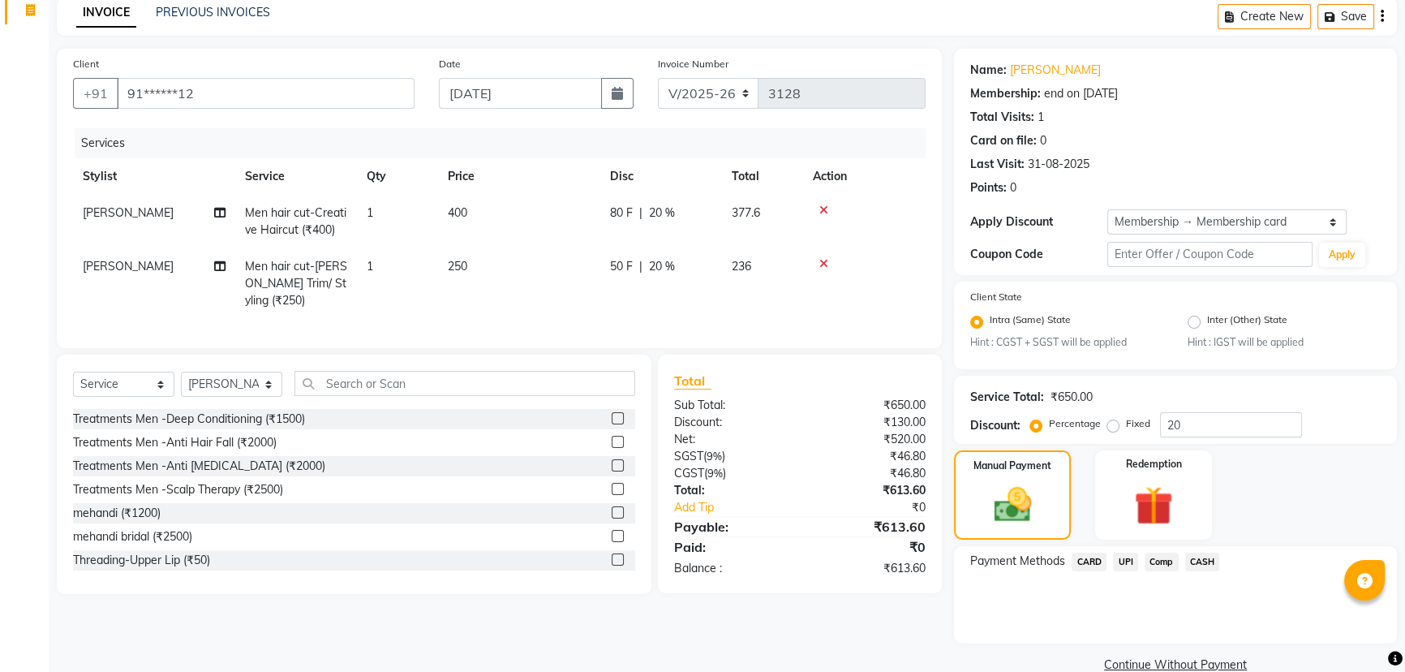
drag, startPoint x: 1126, startPoint y: 563, endPoint x: 1107, endPoint y: 559, distance: 19.9
click at [1126, 562] on span "UPI" at bounding box center [1125, 561] width 25 height 19
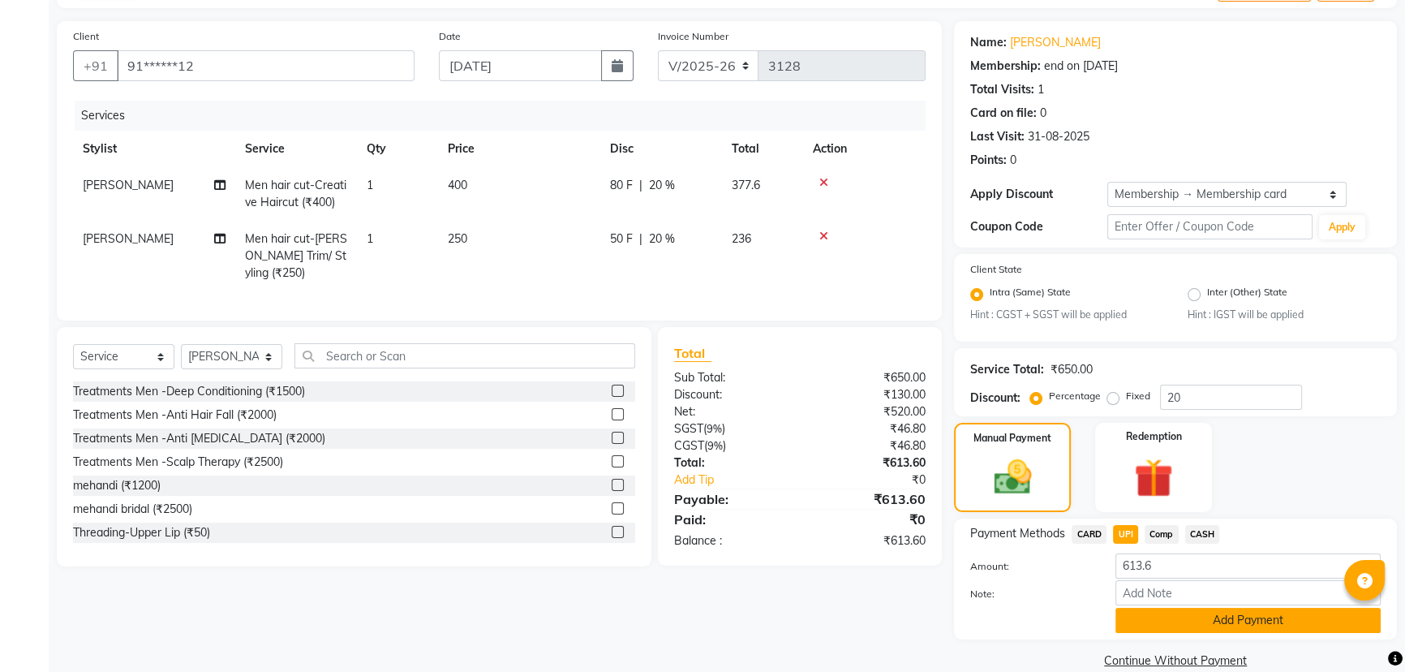
scroll to position [127, 0]
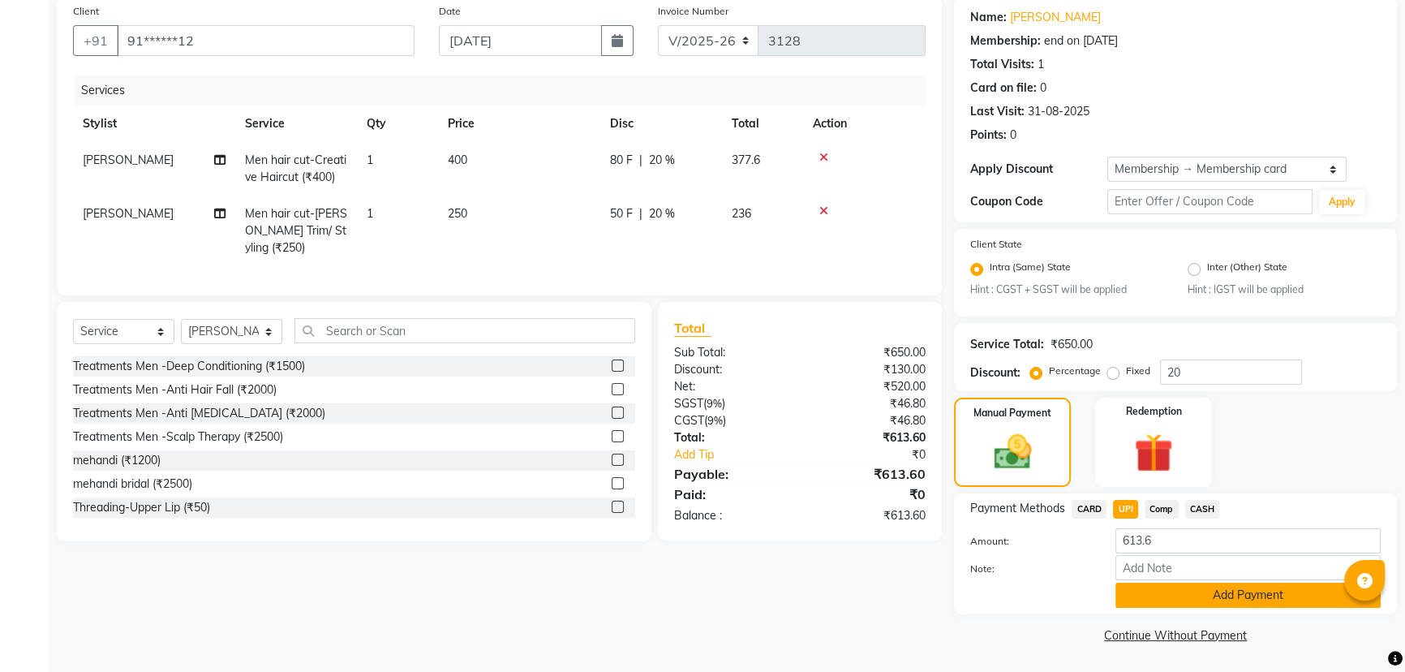
click at [1221, 598] on button "Add Payment" at bounding box center [1247, 594] width 265 height 25
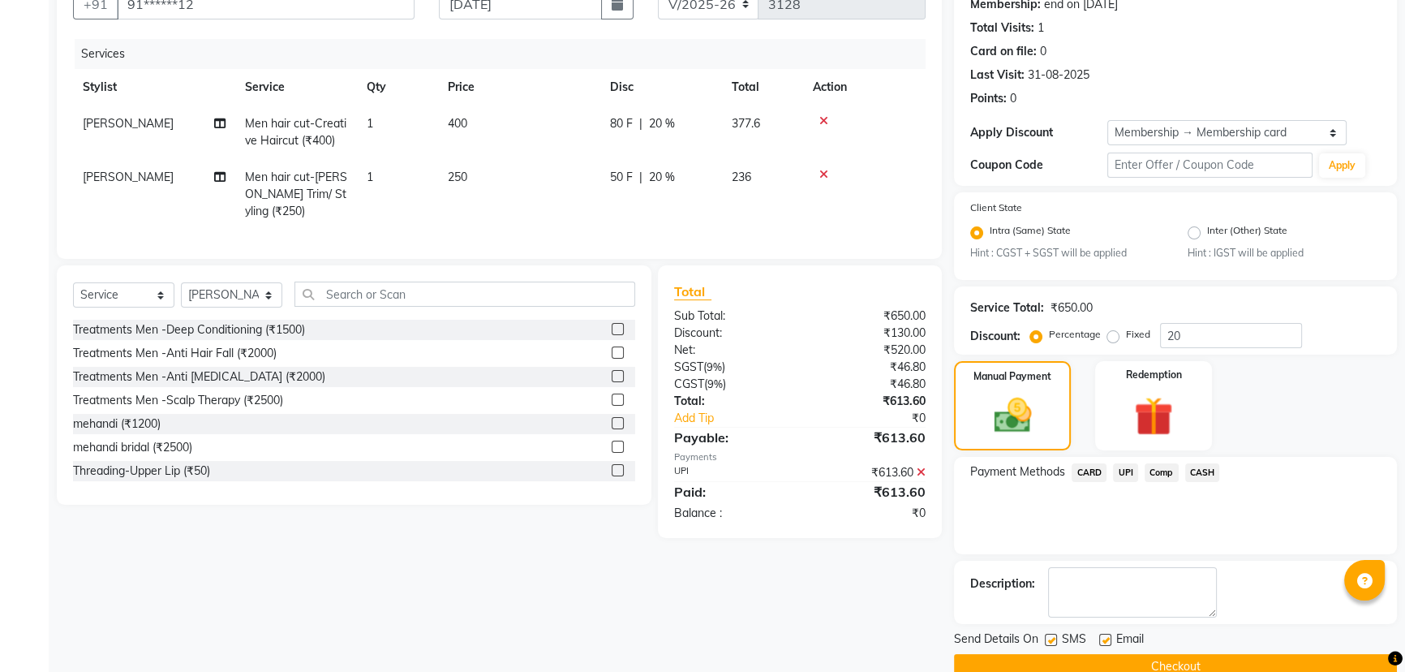
scroll to position [194, 0]
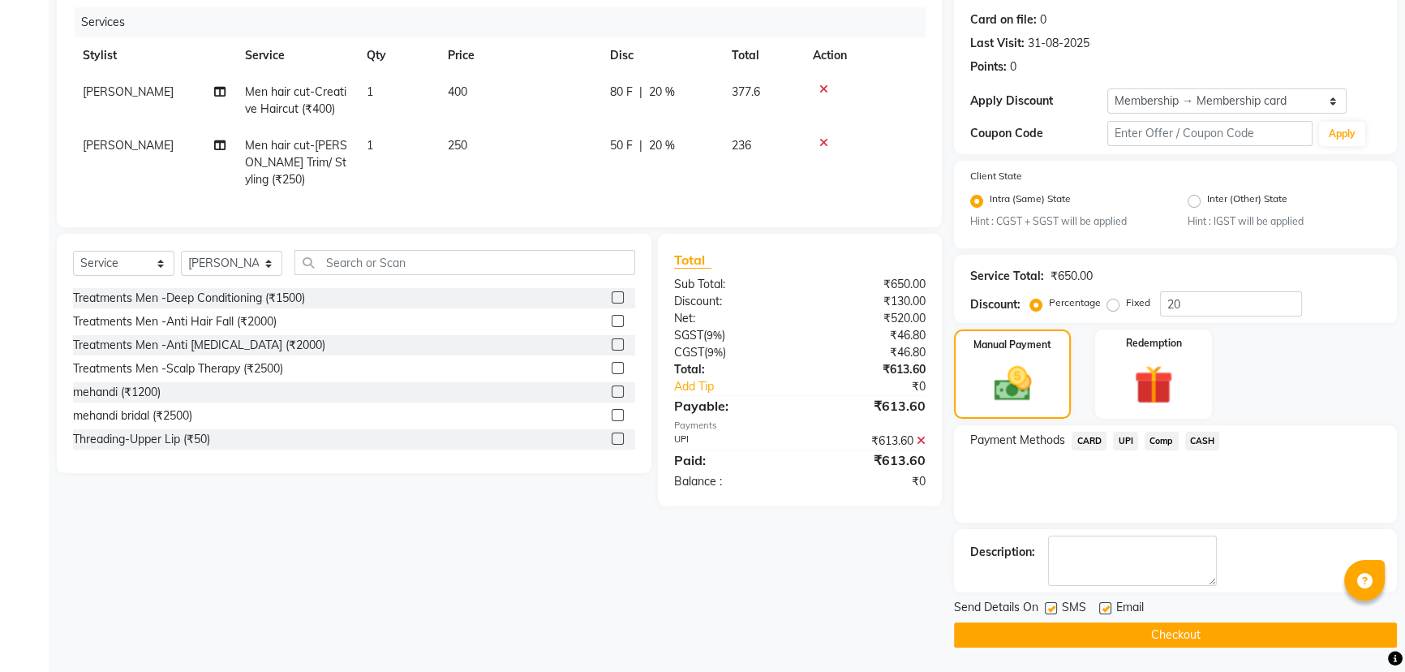
click at [1055, 608] on label at bounding box center [1051, 608] width 12 height 12
click at [1055, 608] on input "checkbox" at bounding box center [1050, 609] width 11 height 11
checkbox input "false"
click at [1104, 609] on label at bounding box center [1105, 608] width 12 height 12
click at [1104, 609] on input "checkbox" at bounding box center [1104, 609] width 11 height 11
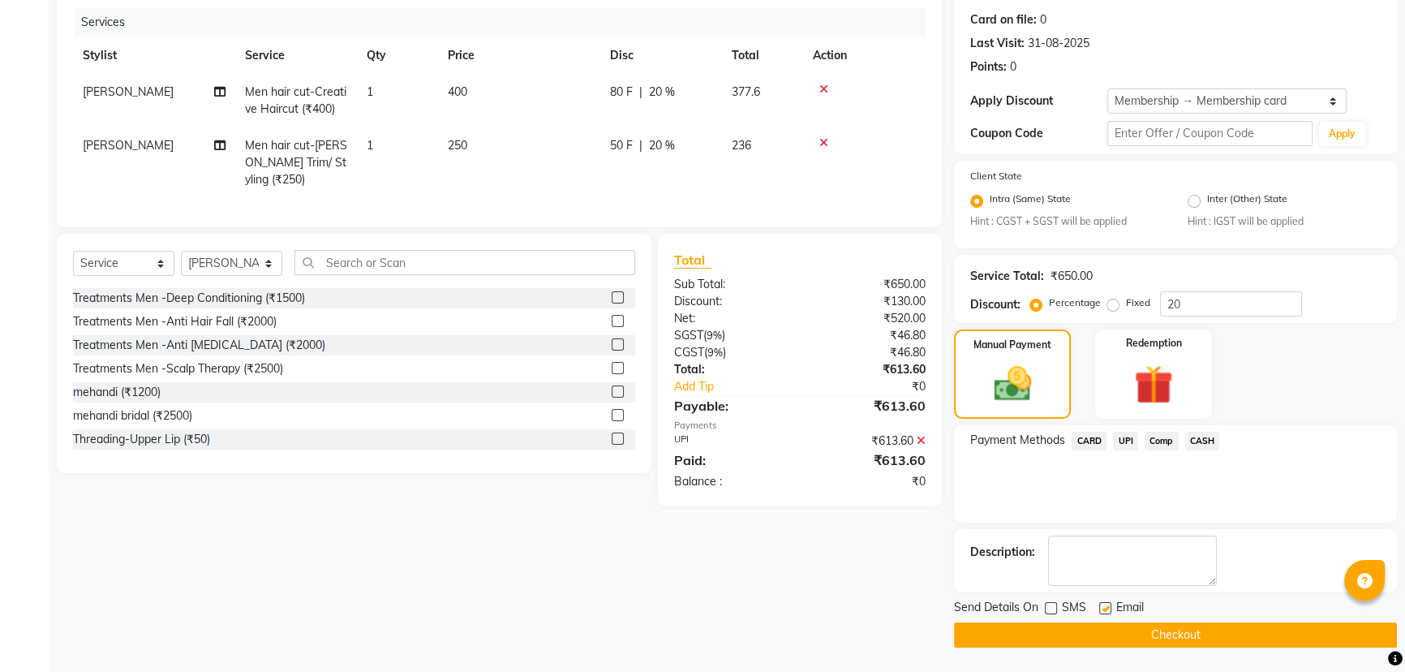
checkbox input "false"
click at [1144, 635] on button "Checkout" at bounding box center [1175, 634] width 443 height 25
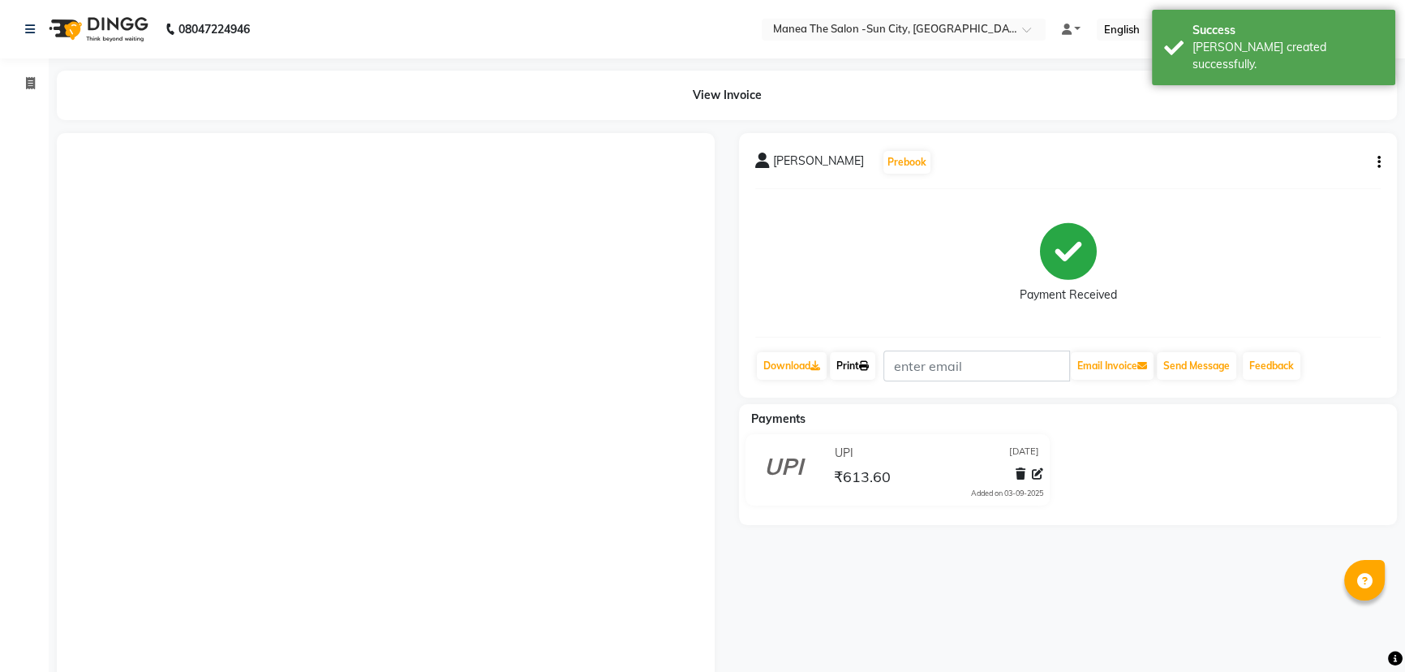
click at [840, 364] on link "Print" at bounding box center [852, 366] width 45 height 28
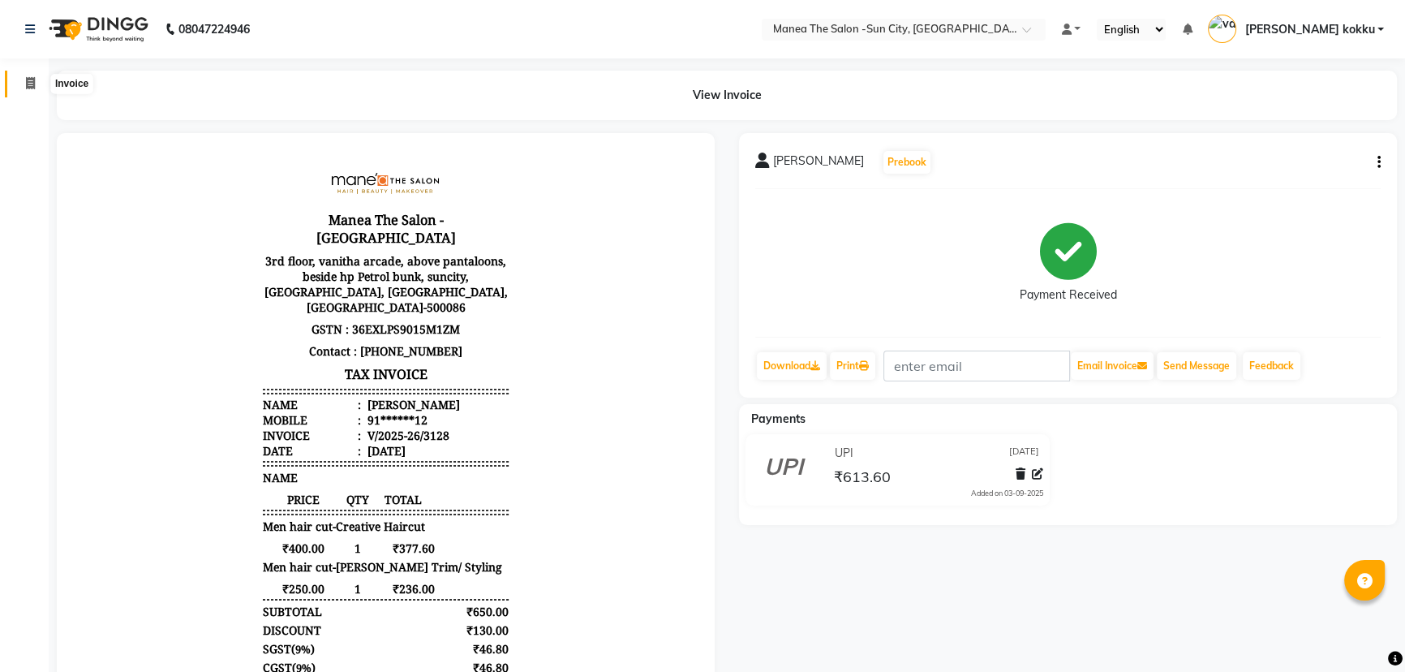
click at [26, 78] on icon at bounding box center [30, 83] width 9 height 12
select select "service"
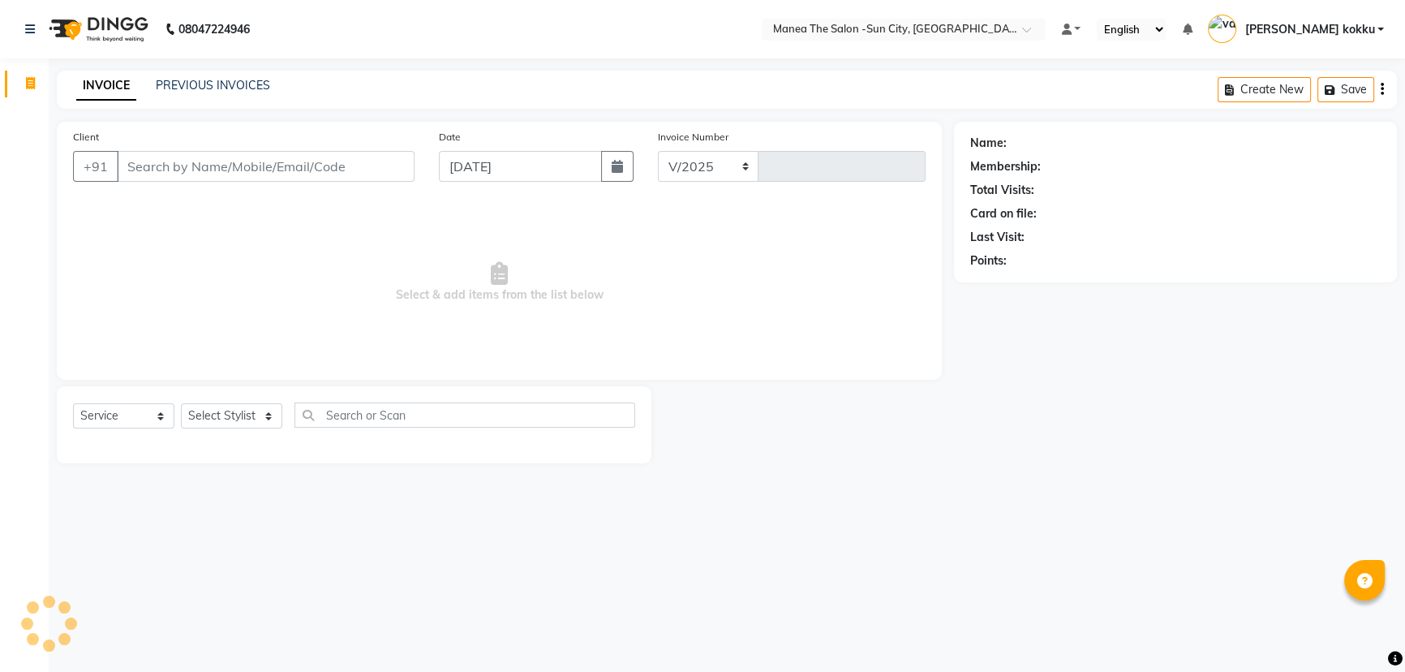
select select "5822"
type input "3129"
click at [227, 419] on select "Select Stylist" at bounding box center [231, 415] width 101 height 25
click at [440, 355] on span "Select & add items from the list below" at bounding box center [503, 282] width 860 height 162
click at [213, 416] on select "Select Stylist [PERSON_NAME] [PERSON_NAME] [PERSON_NAME] Ikrar [PERSON_NAME] K …" at bounding box center [231, 415] width 101 height 25
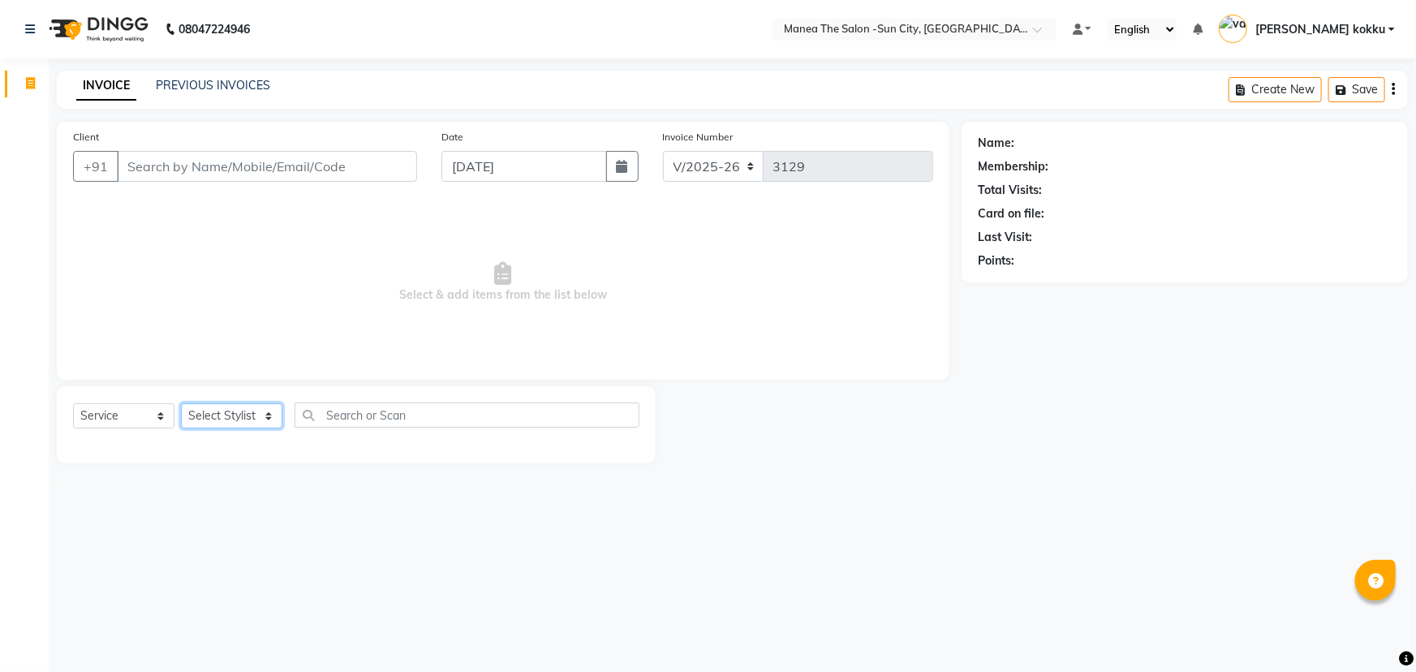
select select "78639"
click at [181, 403] on select "Select Stylist [PERSON_NAME] [PERSON_NAME] [PERSON_NAME] Ikrar [PERSON_NAME] K …" at bounding box center [231, 415] width 101 height 25
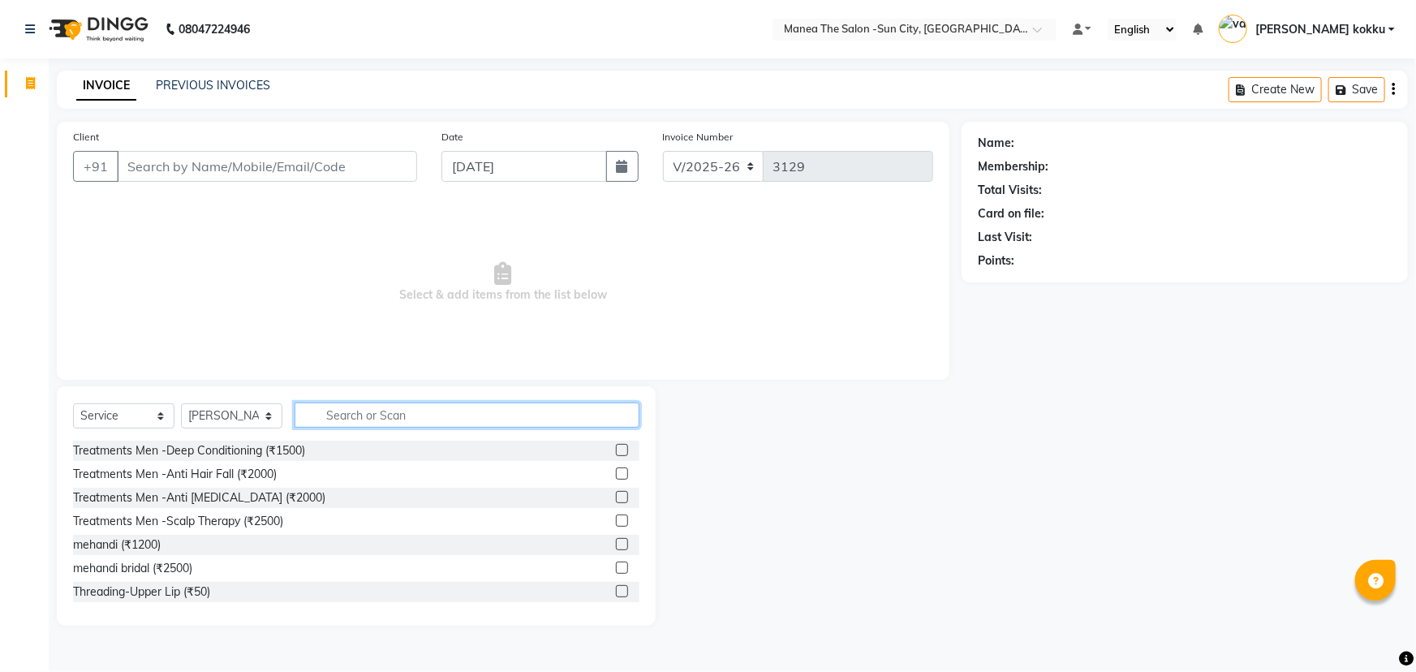
click at [407, 419] on input "text" at bounding box center [466, 414] width 345 height 25
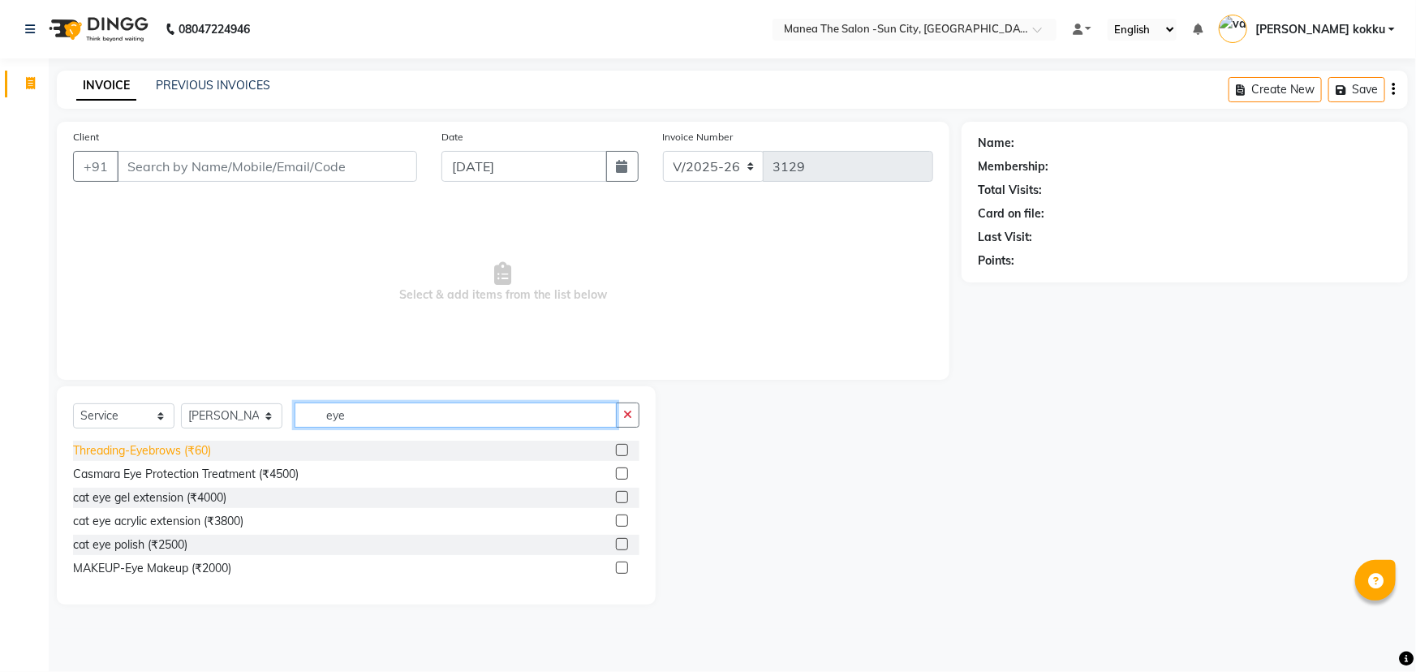
type input "eye"
click at [161, 449] on div "Threading-Eyebrows (₹60)" at bounding box center [142, 450] width 138 height 17
checkbox input "false"
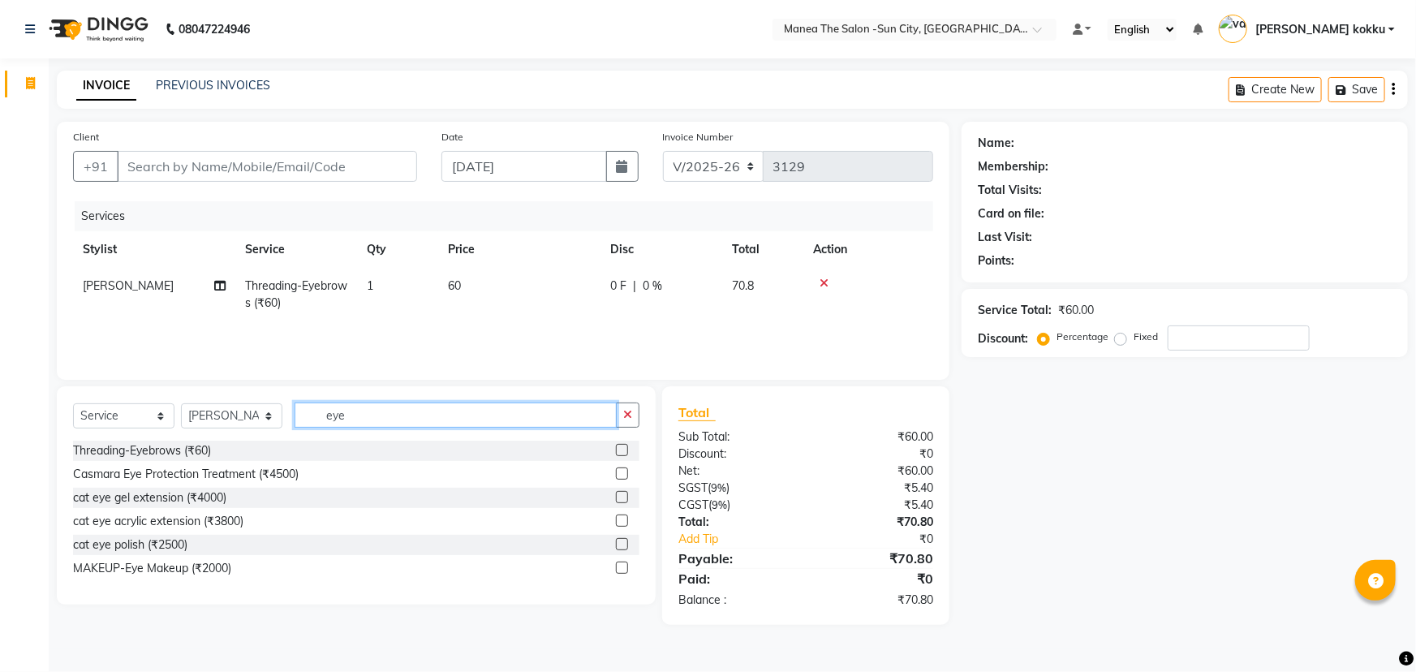
click at [459, 418] on input "eye" at bounding box center [455, 414] width 322 height 25
type input "e"
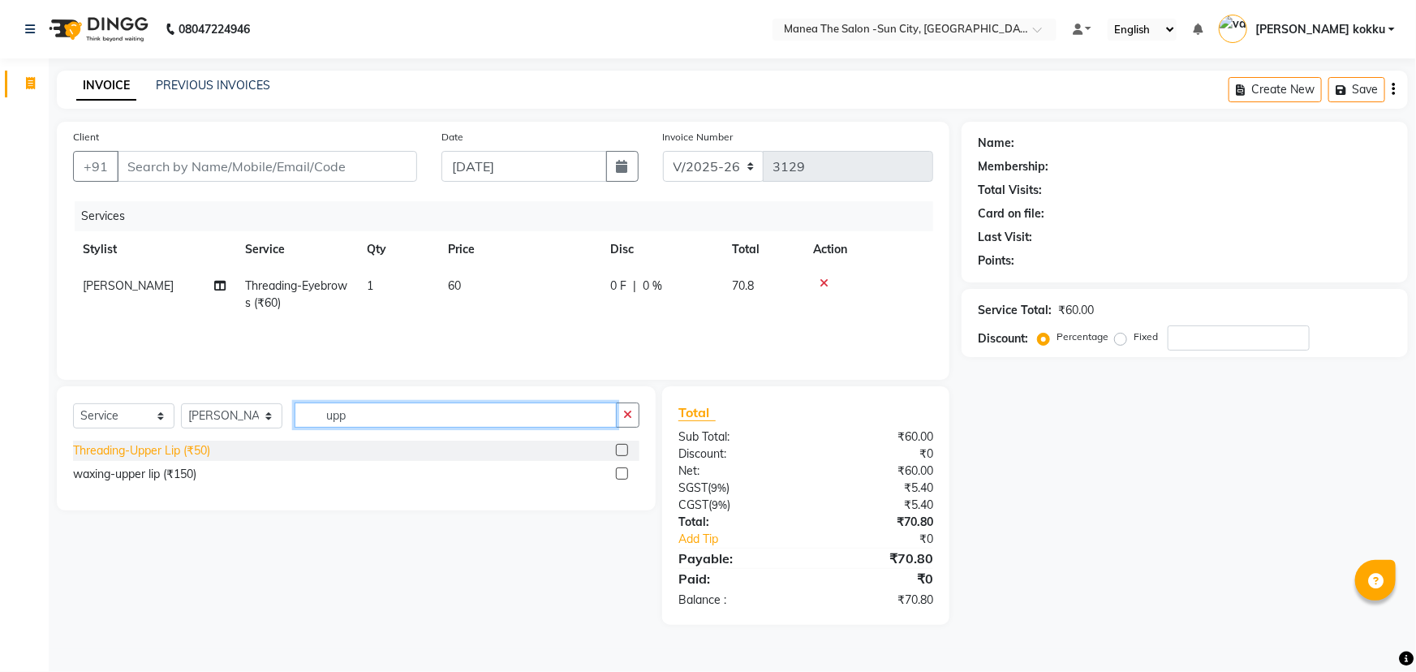
type input "upp"
click at [203, 447] on div "Threading-Upper Lip (₹50)" at bounding box center [141, 450] width 137 height 17
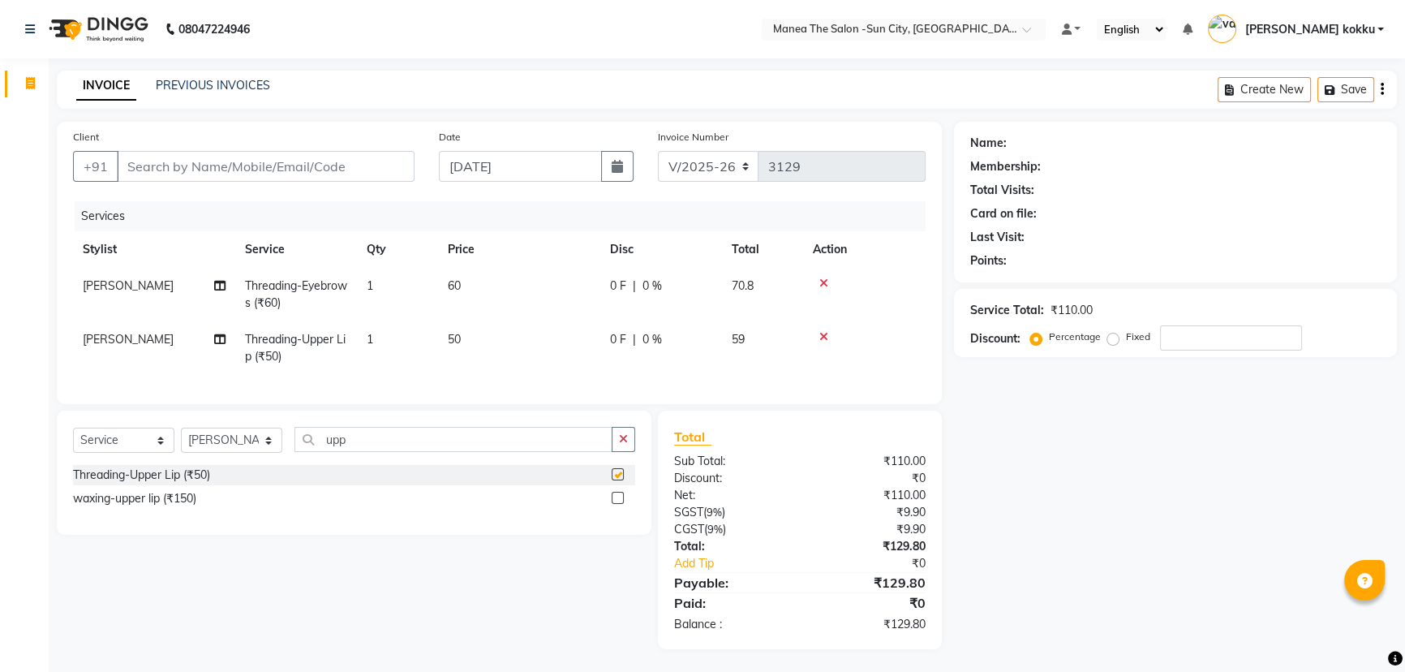
checkbox input "false"
click at [235, 449] on select "Select Stylist [PERSON_NAME] [PERSON_NAME] [PERSON_NAME] Ikrar [PERSON_NAME] K …" at bounding box center [231, 440] width 101 height 25
select select "62892"
click at [181, 439] on select "Select Stylist [PERSON_NAME] [PERSON_NAME] [PERSON_NAME] Ikrar [PERSON_NAME] K …" at bounding box center [231, 440] width 101 height 25
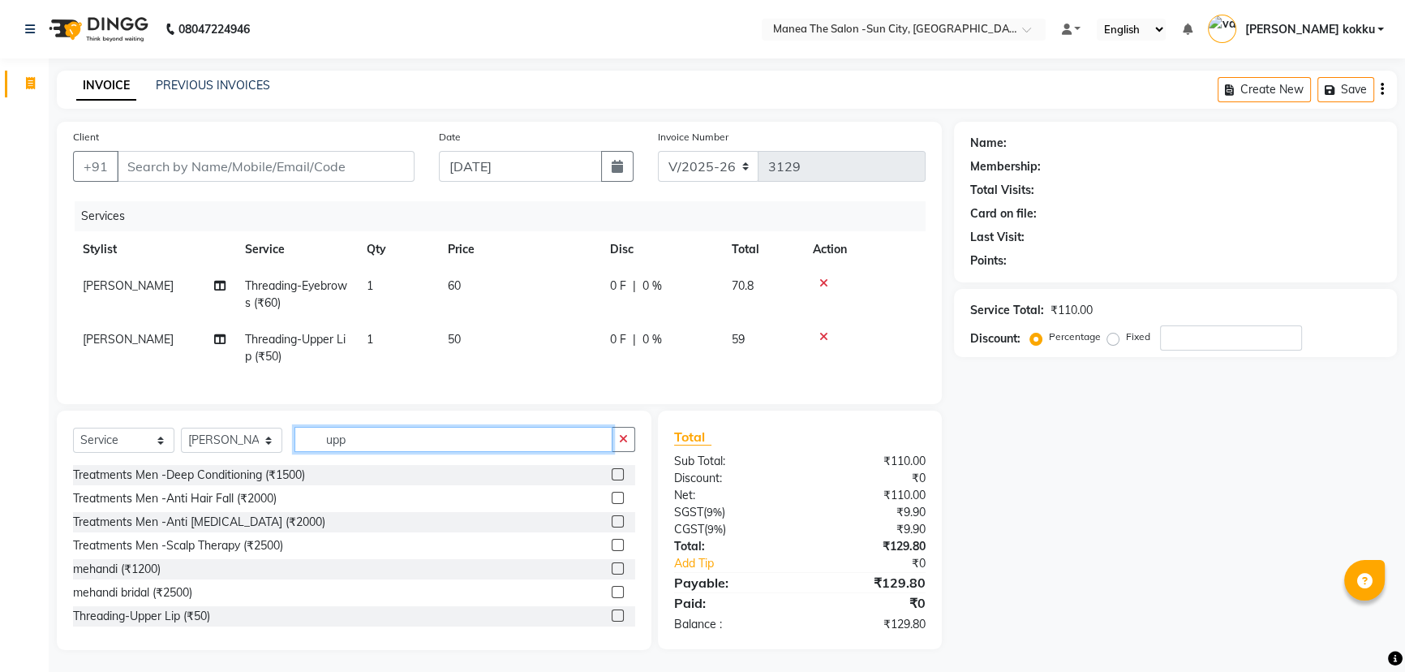
drag, startPoint x: 441, startPoint y: 460, endPoint x: 292, endPoint y: 447, distance: 149.8
click at [292, 446] on div "Select Service Product Membership Package Voucher Prepaid Gift Card Select Styl…" at bounding box center [354, 446] width 562 height 38
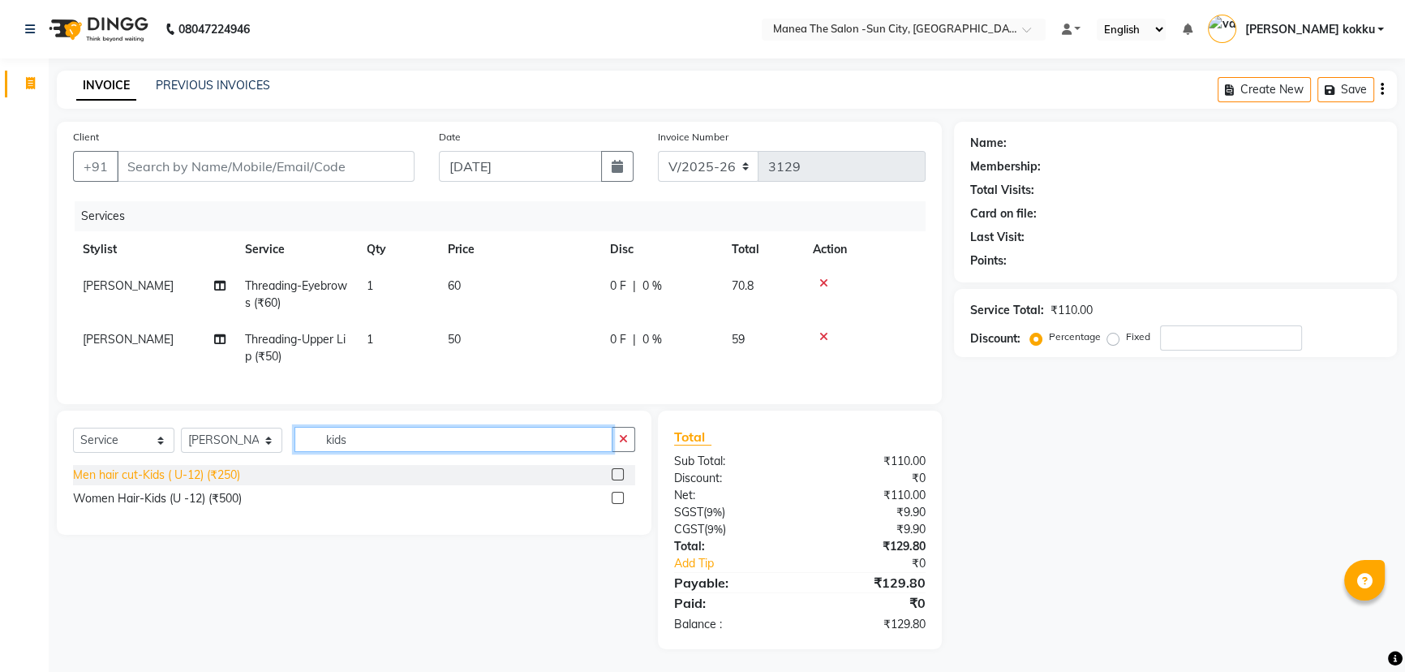
type input "kids"
click at [216, 483] on div "Men hair cut-Kids ( U-12) (₹250)" at bounding box center [156, 474] width 167 height 17
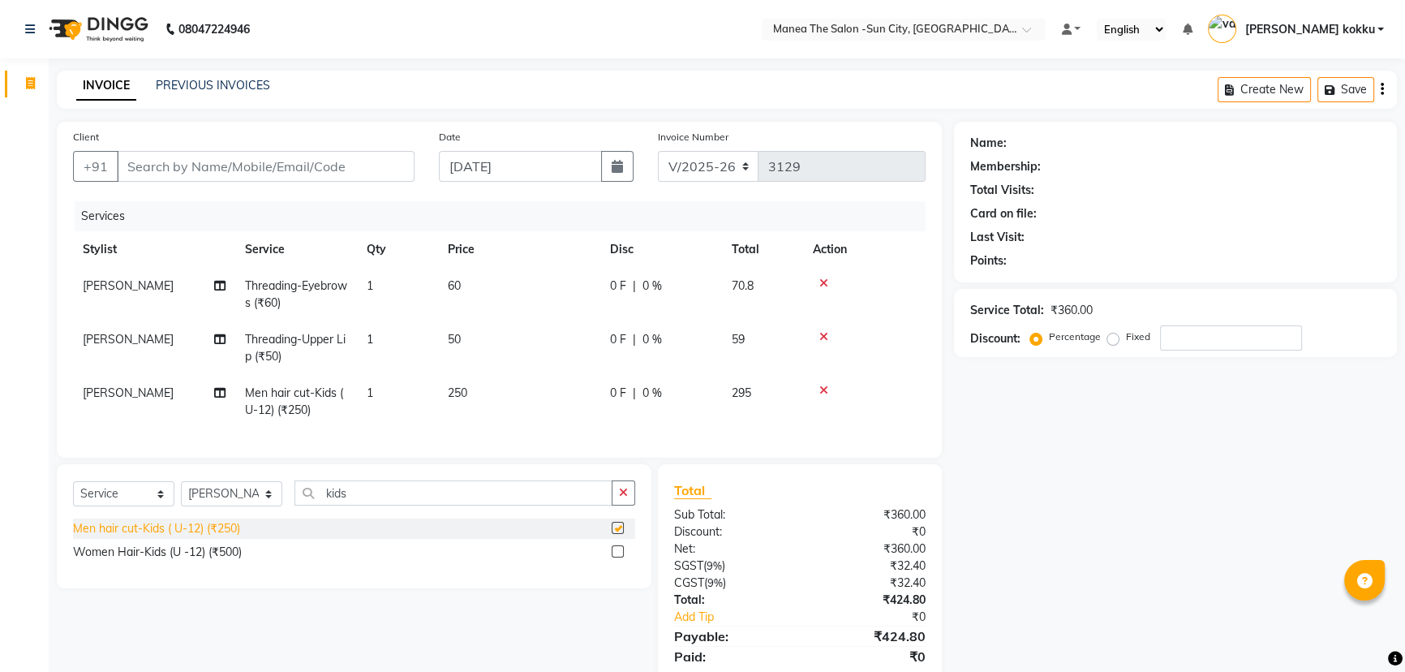
checkbox input "false"
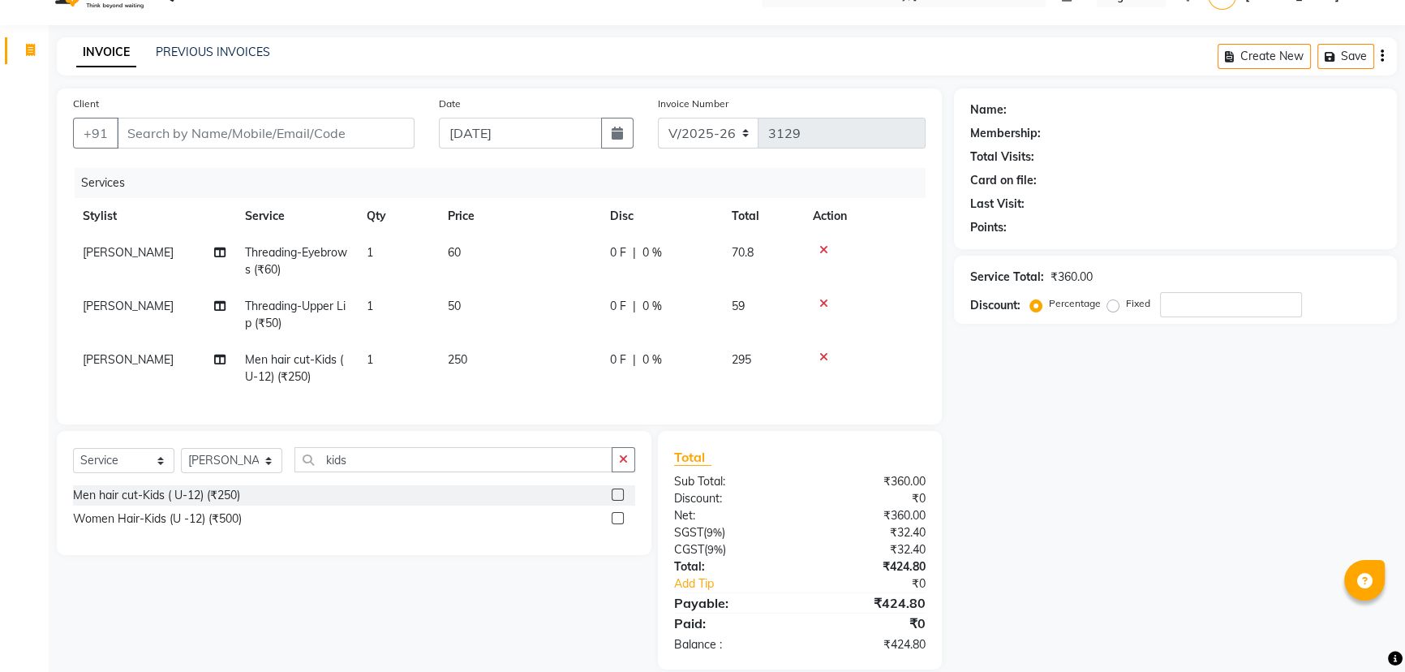
scroll to position [67, 0]
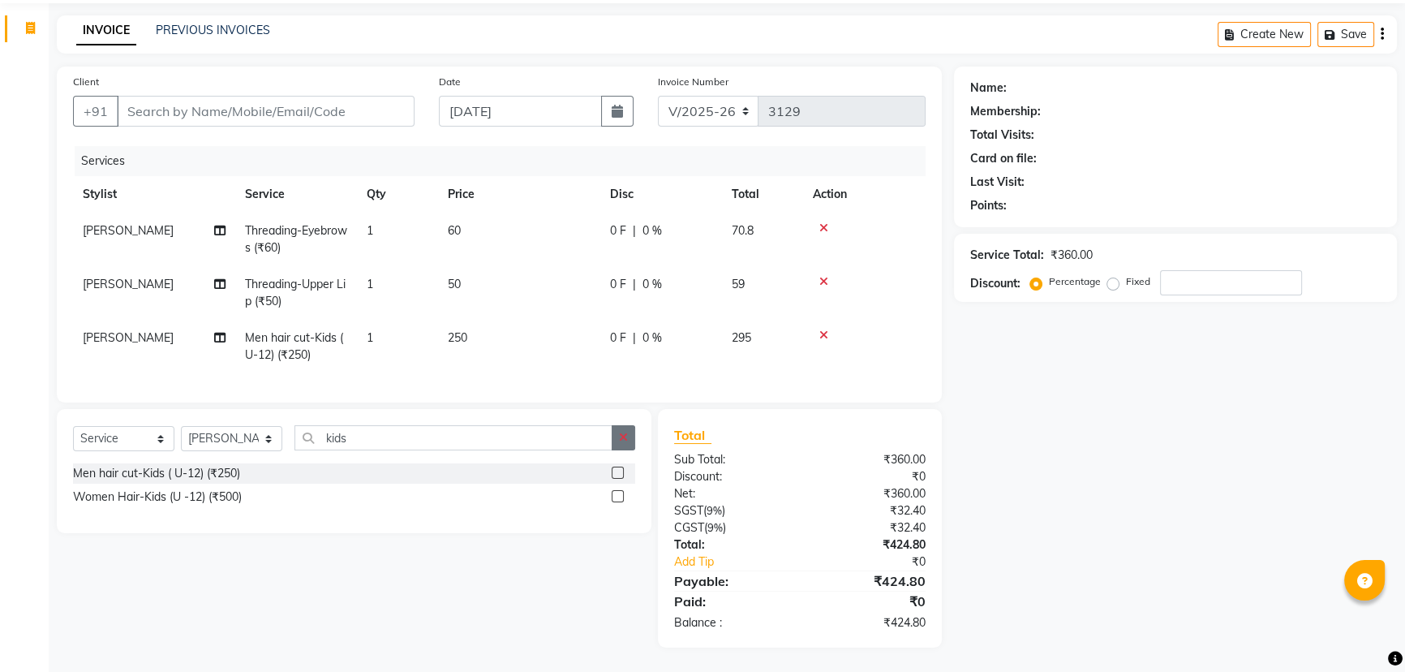
click at [625, 439] on icon "button" at bounding box center [623, 437] width 9 height 11
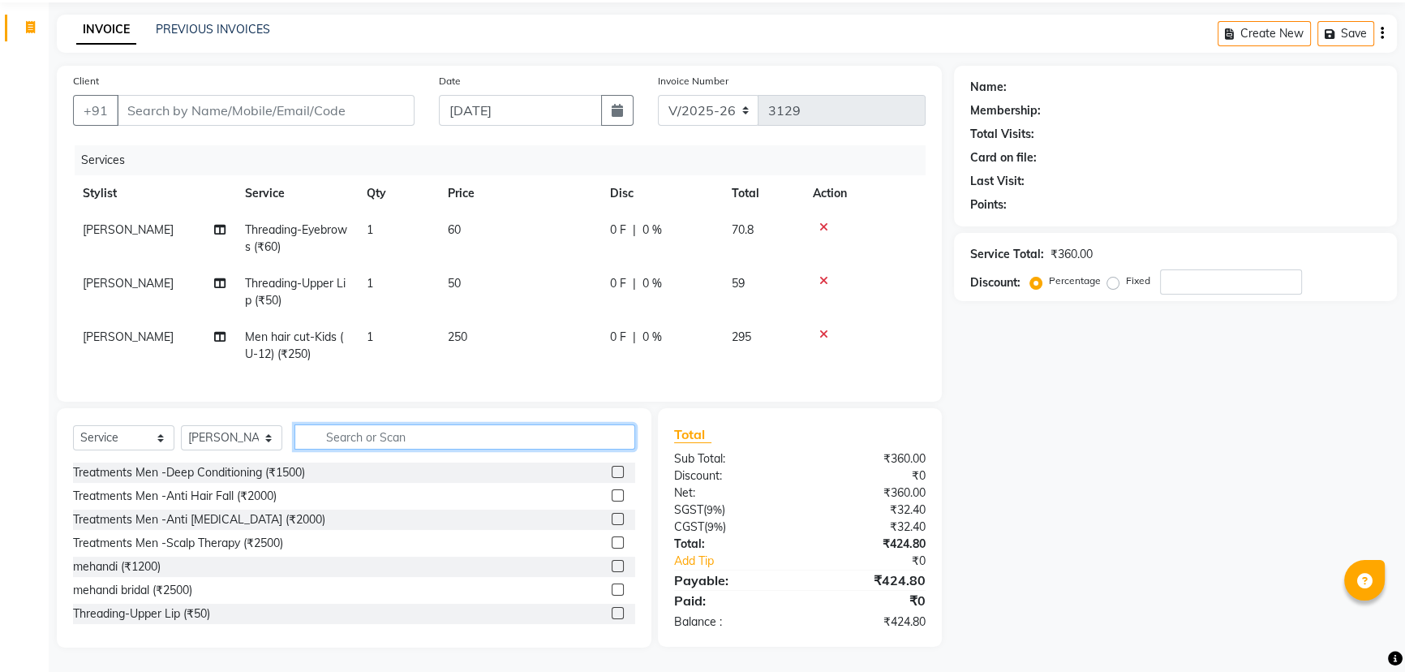
click at [574, 436] on input "text" at bounding box center [464, 436] width 341 height 25
click at [535, 439] on input "text" at bounding box center [464, 436] width 341 height 25
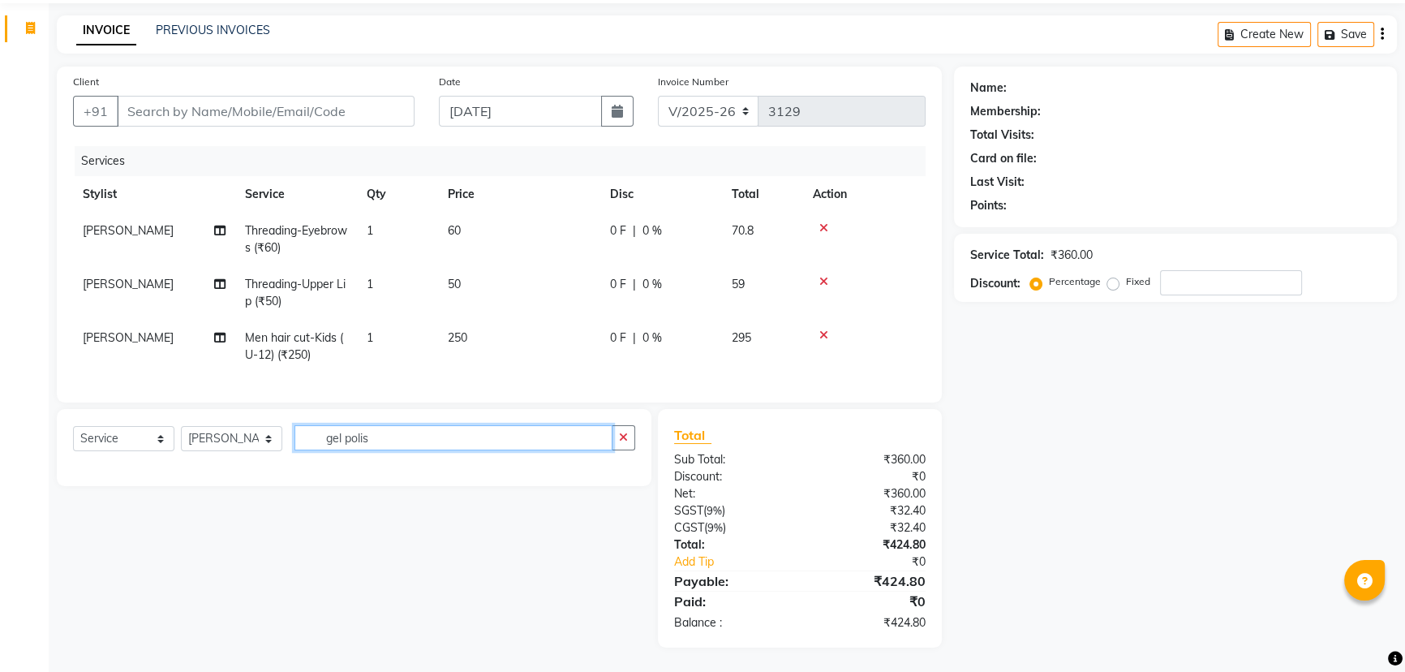
click at [406, 441] on input "gel polis" at bounding box center [453, 437] width 318 height 25
click at [375, 438] on input "gel polis" at bounding box center [453, 437] width 318 height 25
type input "gel polis"
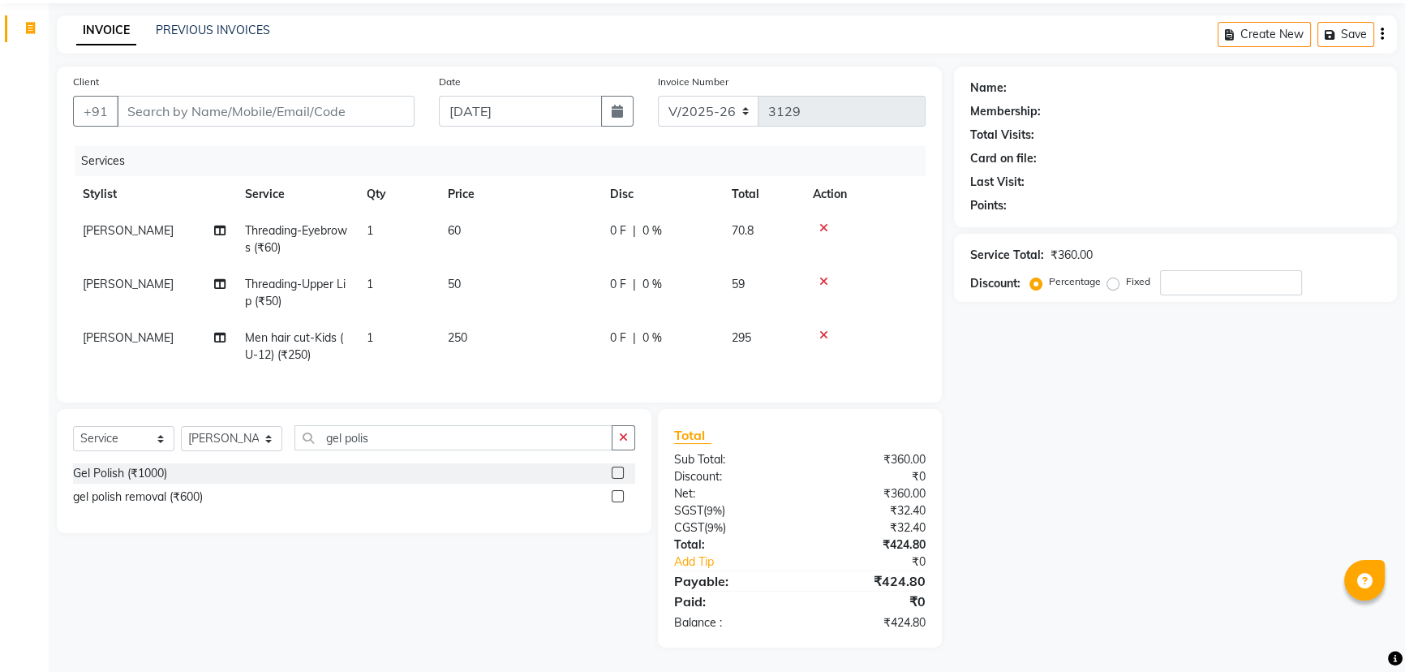
click at [617, 471] on label at bounding box center [618, 472] width 12 height 12
click at [617, 471] on input "checkbox" at bounding box center [617, 473] width 11 height 11
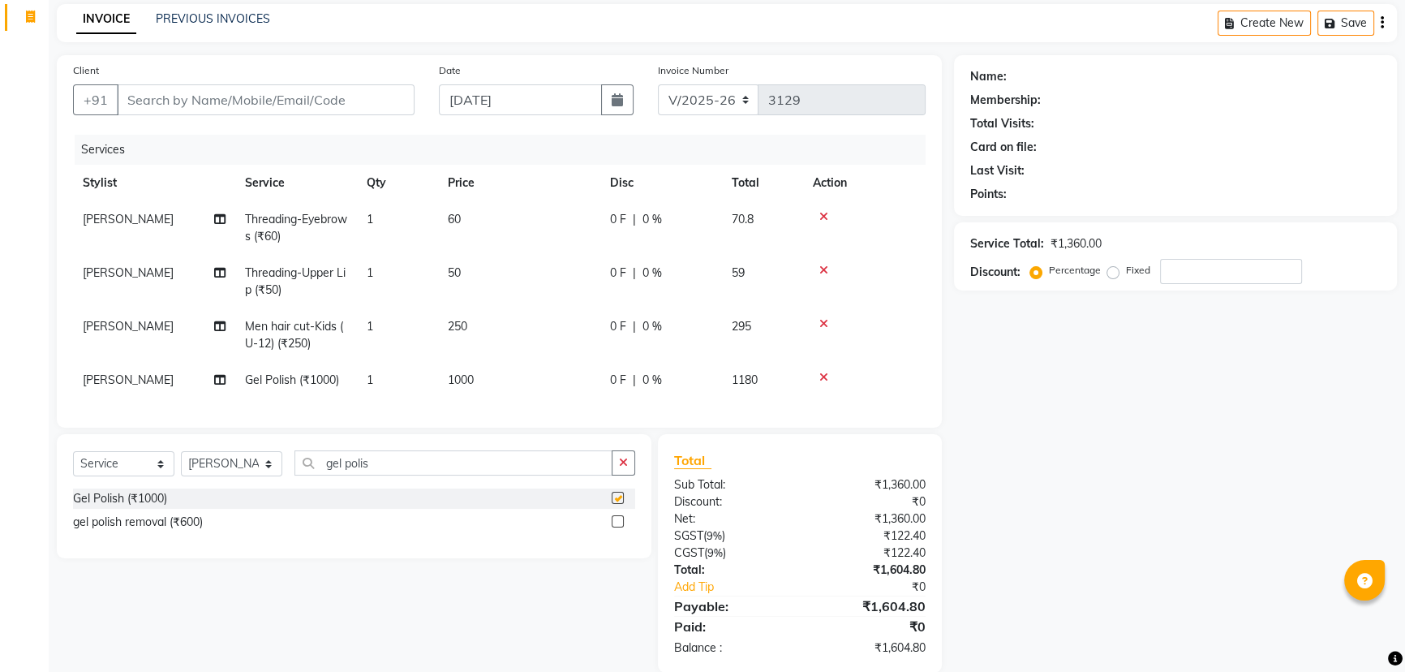
checkbox input "false"
click at [478, 376] on td "1000" at bounding box center [519, 380] width 162 height 37
select select "62892"
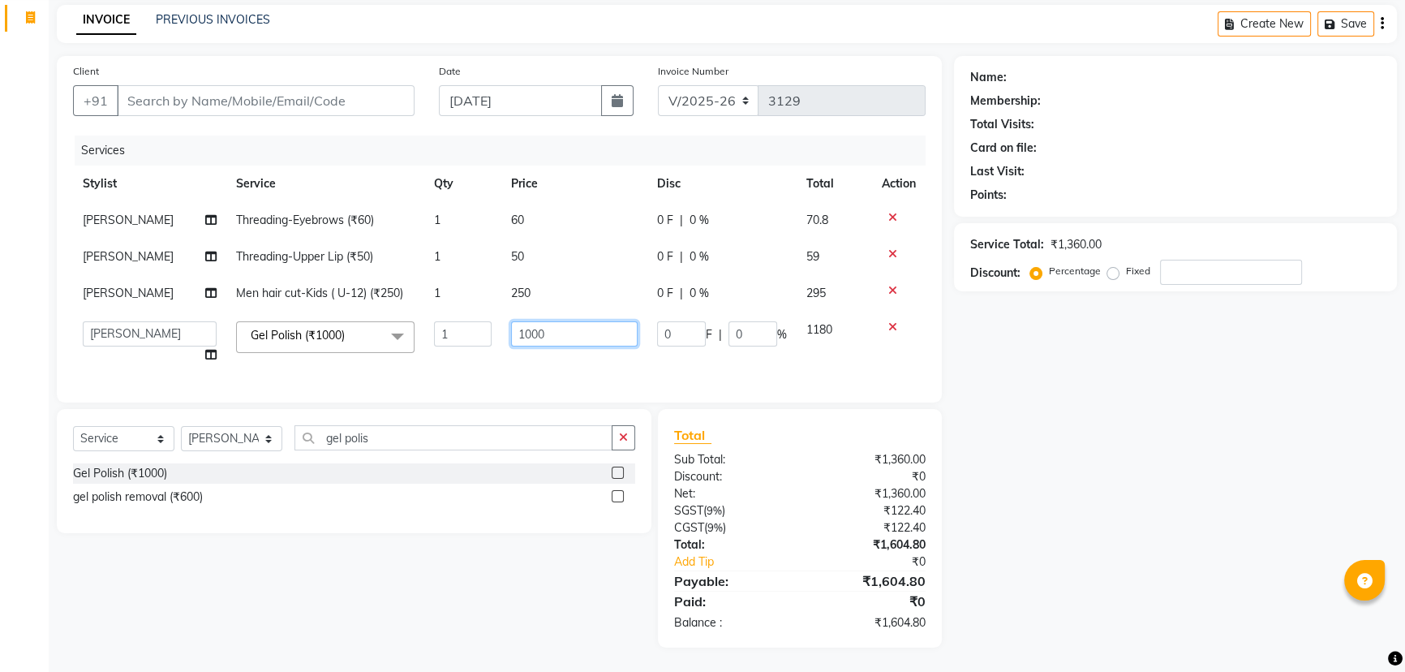
click at [539, 333] on input "1000" at bounding box center [574, 333] width 127 height 25
type input "100"
click at [466, 383] on div "Services Stylist Service Qty Price Disc Total Action Kavya Threading-Eyebrows (…" at bounding box center [499, 260] width 853 height 251
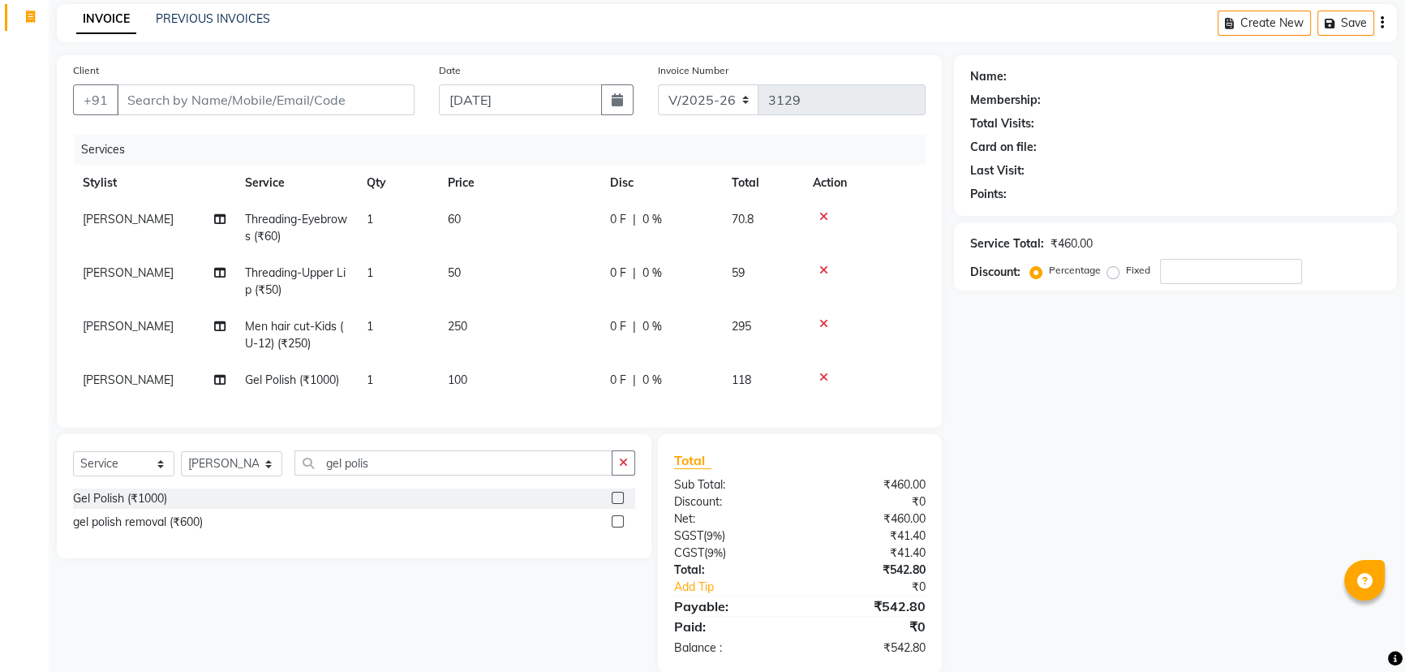
click at [127, 376] on span "[PERSON_NAME]" at bounding box center [128, 379] width 91 height 15
select select "62892"
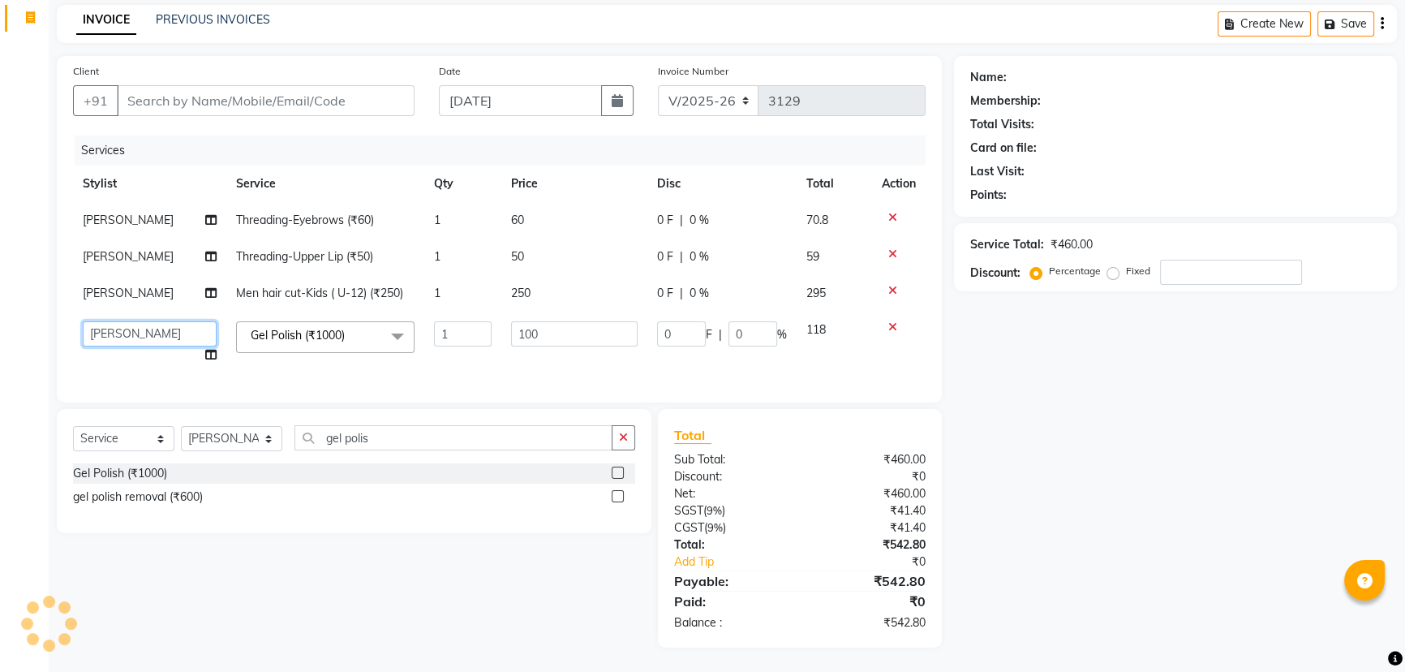
click at [146, 332] on select "basanth kumar BHURA KHAN Chandrika Ikrar Kavya K sai sruthi Lalitha RAJITHA ran…" at bounding box center [150, 333] width 134 height 25
select select "60378"
click at [338, 373] on div "Services Stylist Service Qty Price Disc Total Action Kavya Threading-Eyebrows (…" at bounding box center [499, 260] width 853 height 251
click at [444, 374] on div "Services Stylist Service Qty Price Disc Total Action Kavya Threading-Eyebrows (…" at bounding box center [499, 260] width 853 height 251
click at [579, 336] on input "100" at bounding box center [574, 333] width 127 height 25
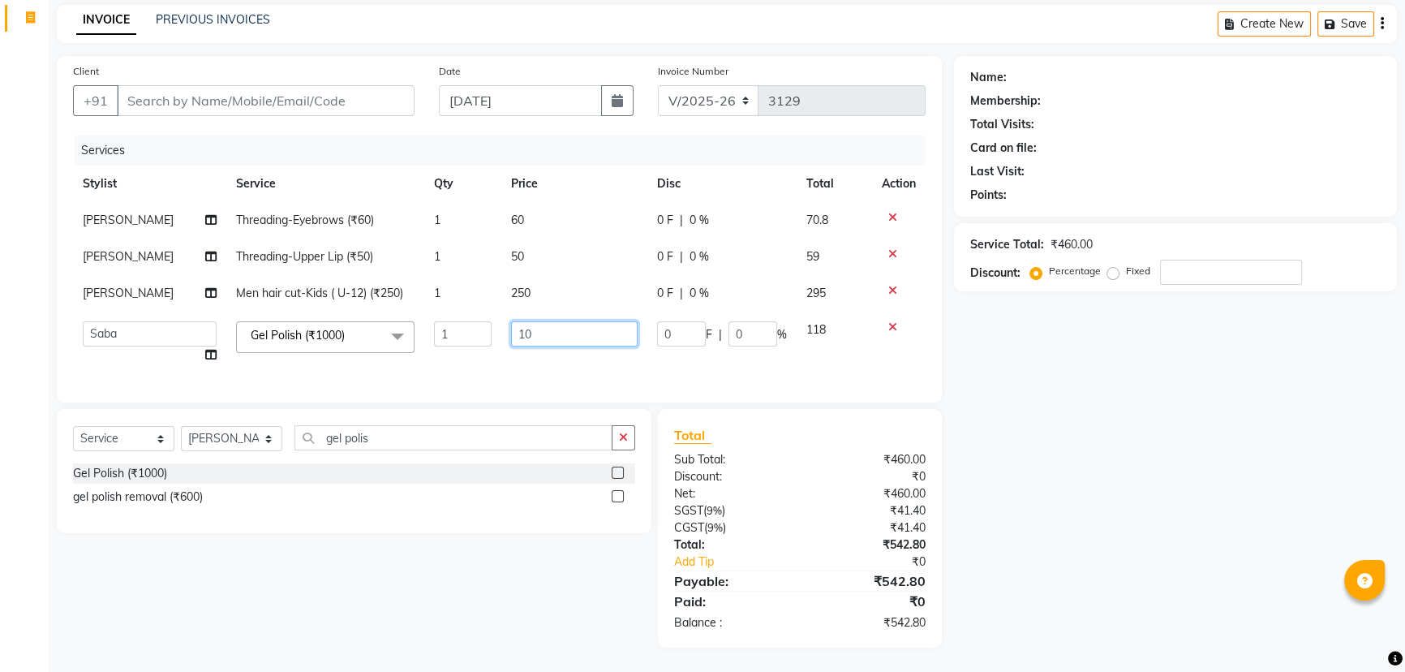
type input "1"
type input "200"
click at [536, 376] on div "Services Stylist Service Qty Price Disc Total Action Kavya Threading-Eyebrows (…" at bounding box center [499, 260] width 853 height 251
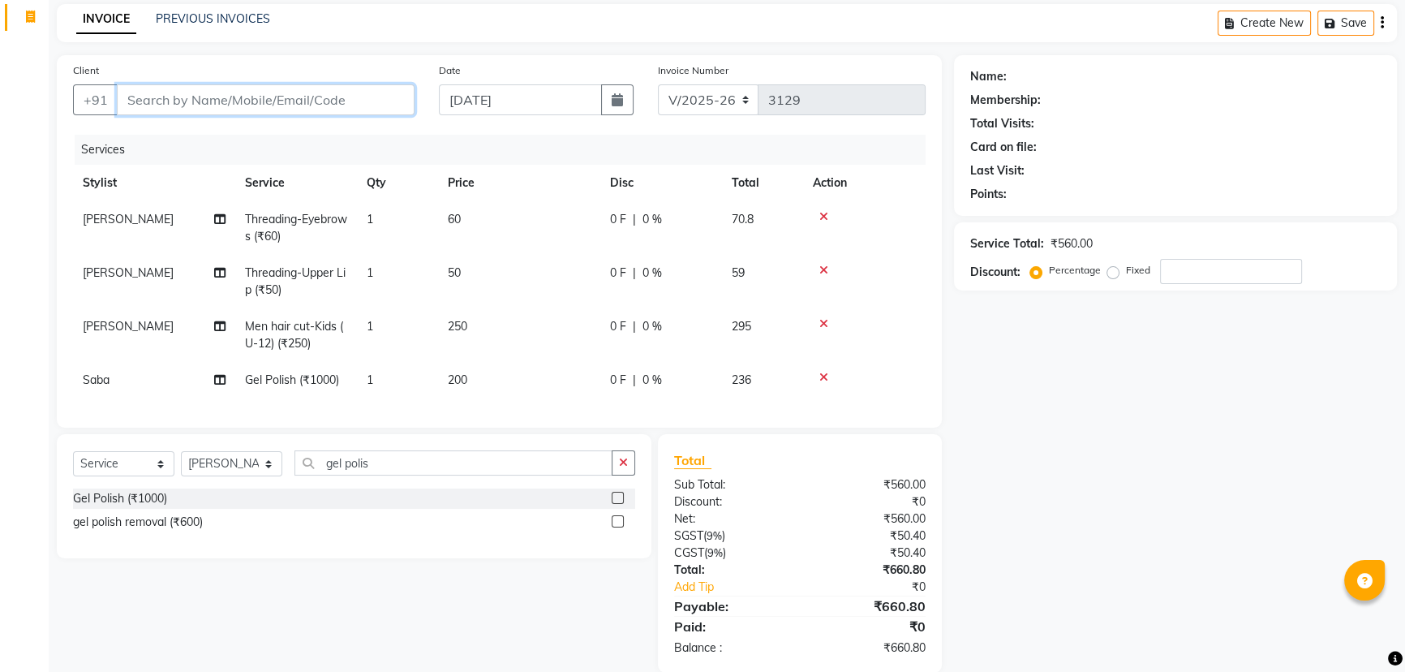
click at [231, 105] on input "Client" at bounding box center [266, 99] width 298 height 31
type input "9"
type input "0"
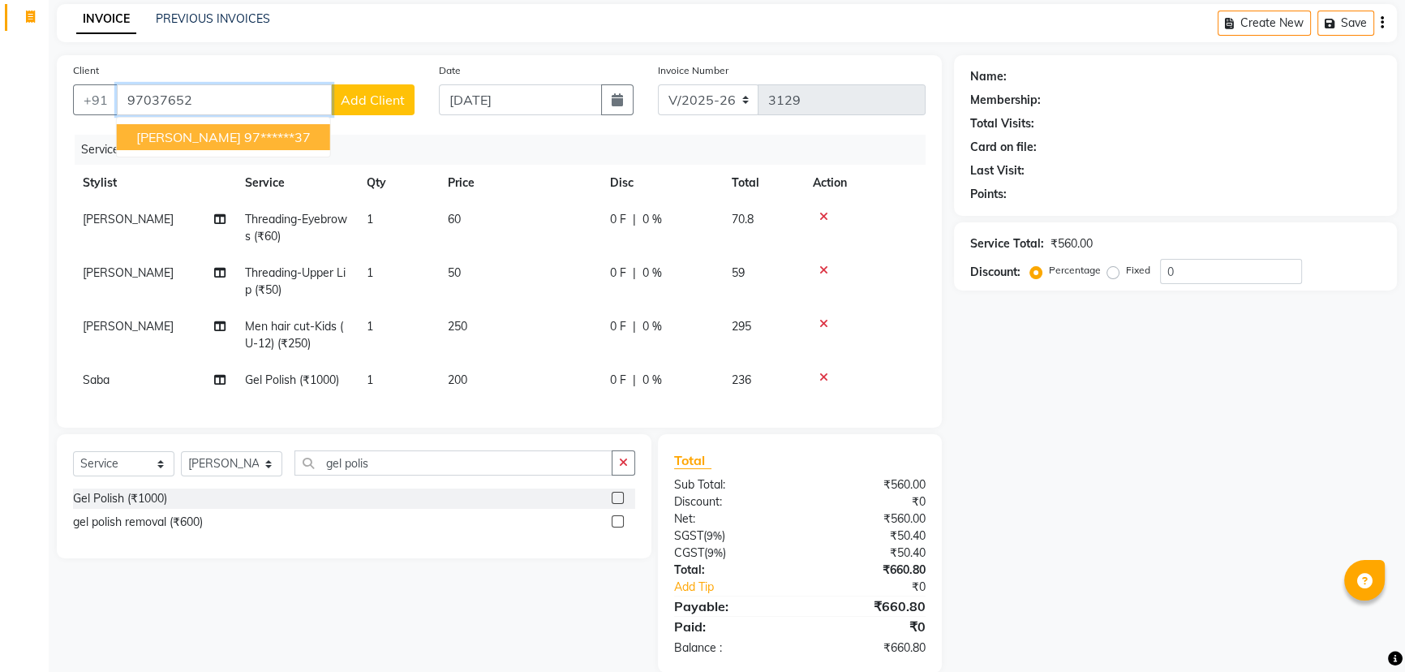
click at [244, 130] on ngb-highlight "97******37" at bounding box center [277, 137] width 67 height 16
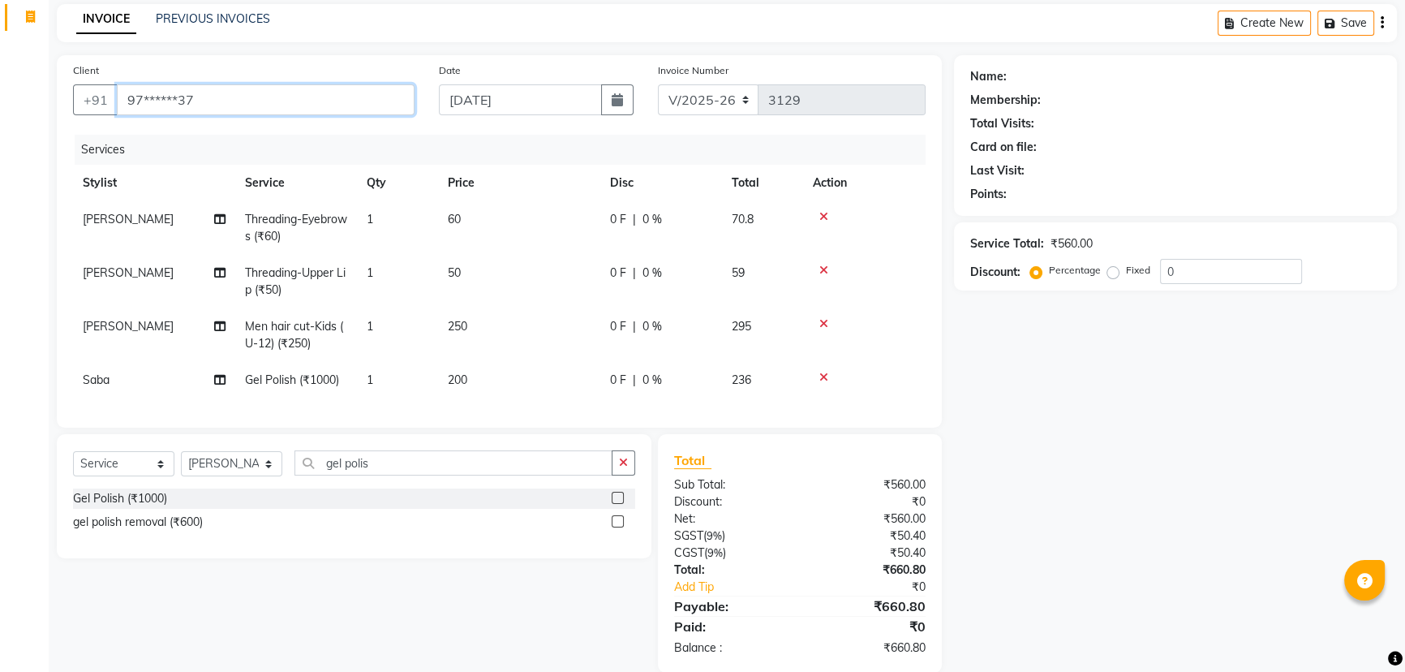
type input "97******37"
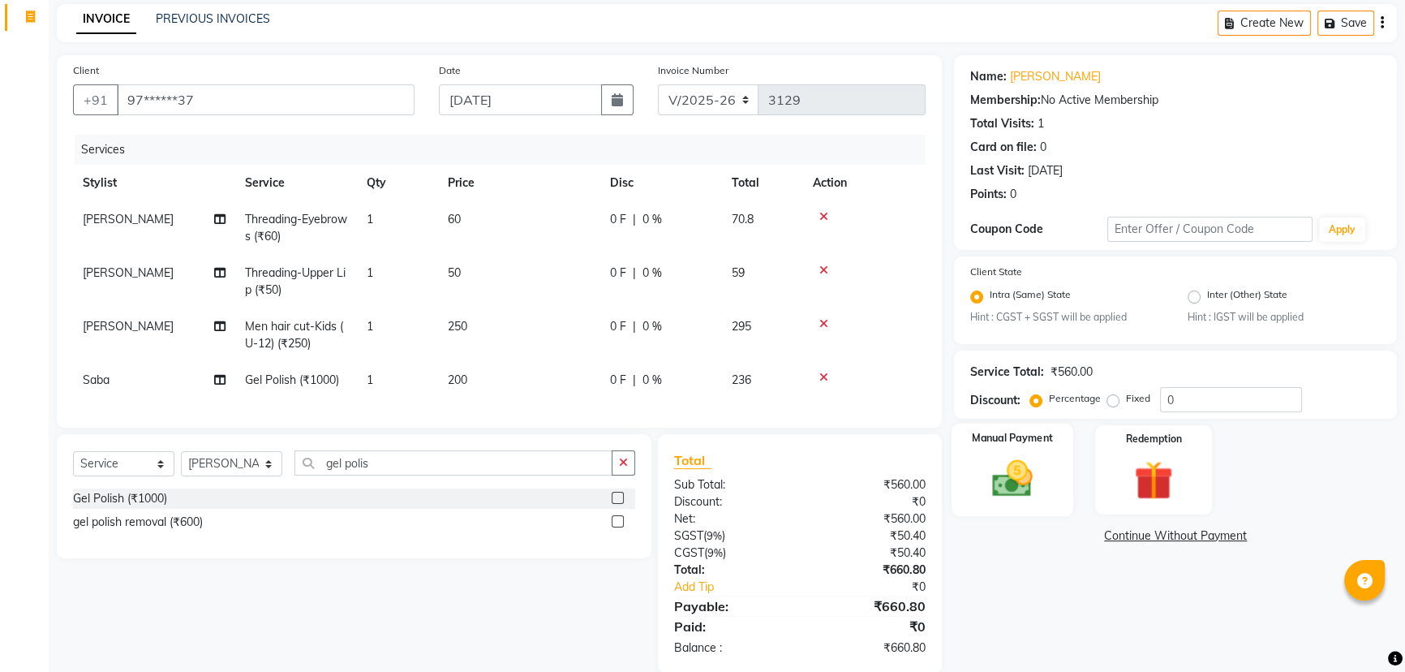
click at [1016, 471] on img at bounding box center [1013, 479] width 66 height 46
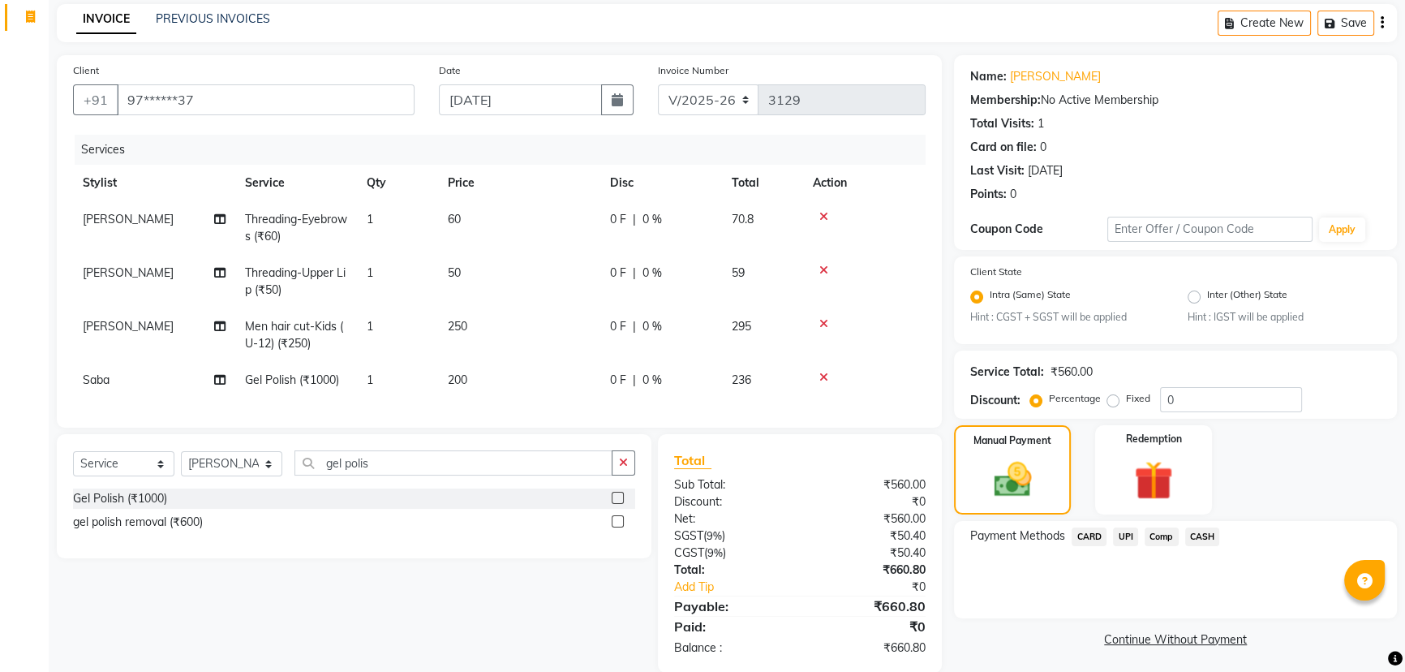
scroll to position [103, 0]
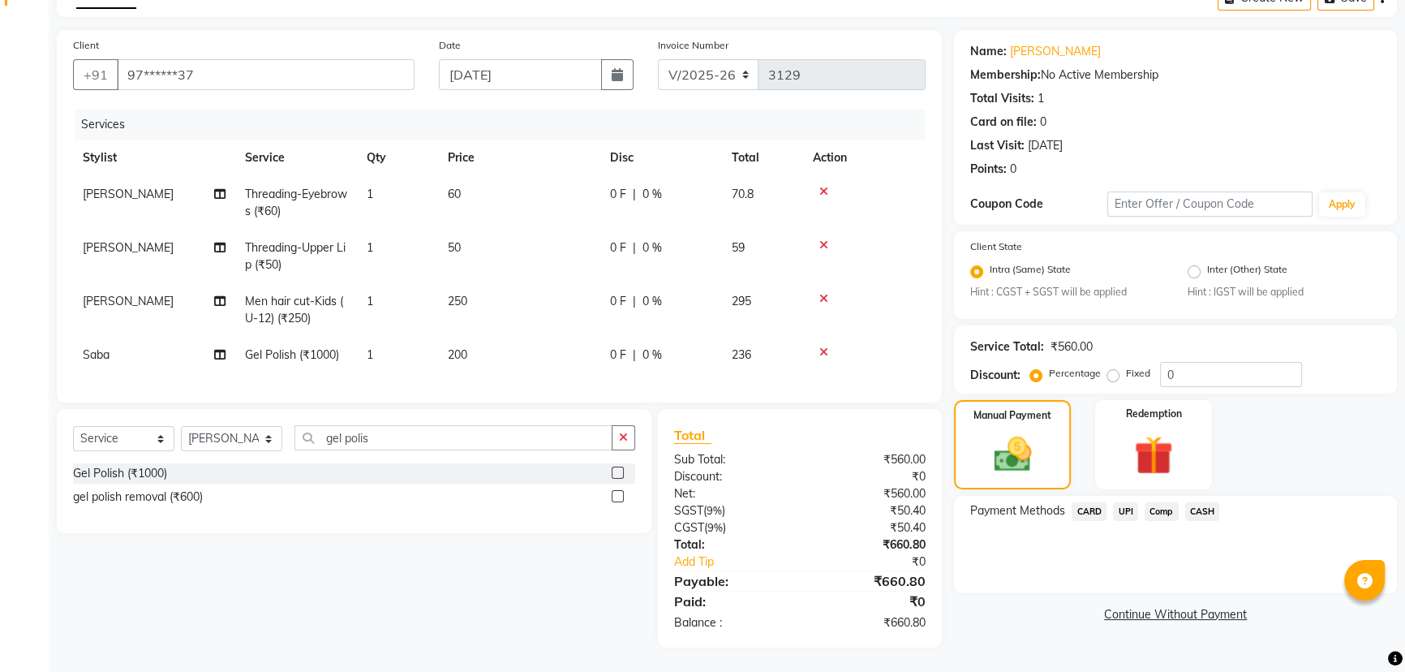
click at [1085, 502] on span "CARD" at bounding box center [1089, 511] width 35 height 19
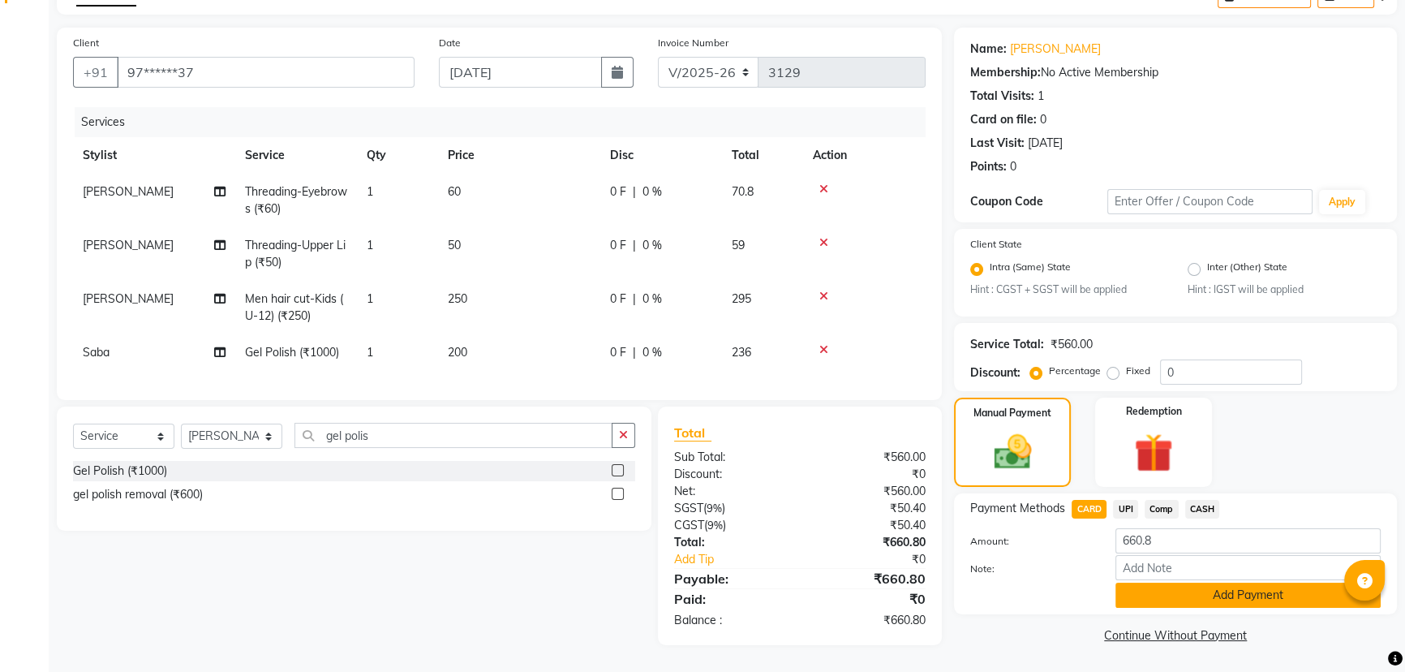
click at [1238, 585] on button "Add Payment" at bounding box center [1247, 594] width 265 height 25
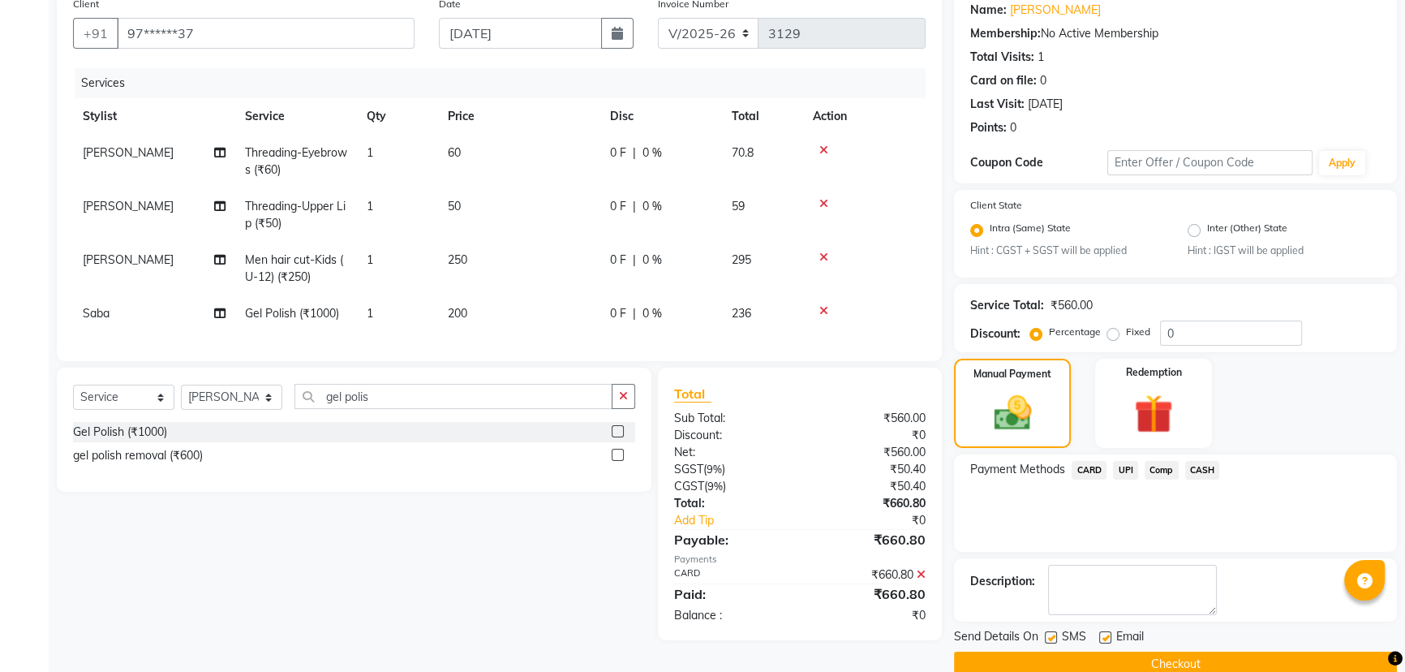
scroll to position [162, 0]
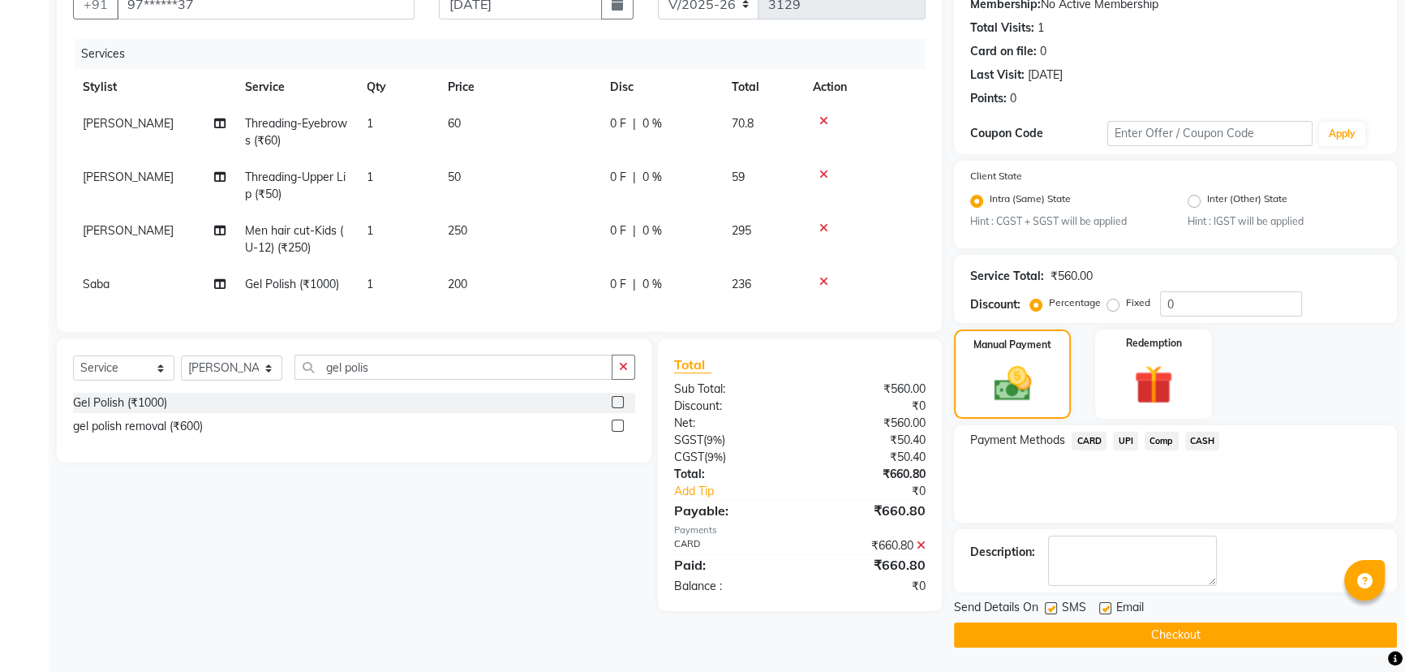
click at [1049, 609] on label at bounding box center [1051, 608] width 12 height 12
click at [1049, 609] on input "checkbox" at bounding box center [1050, 609] width 11 height 11
checkbox input "false"
click at [1100, 608] on label at bounding box center [1105, 608] width 12 height 12
click at [1100, 608] on input "checkbox" at bounding box center [1104, 609] width 11 height 11
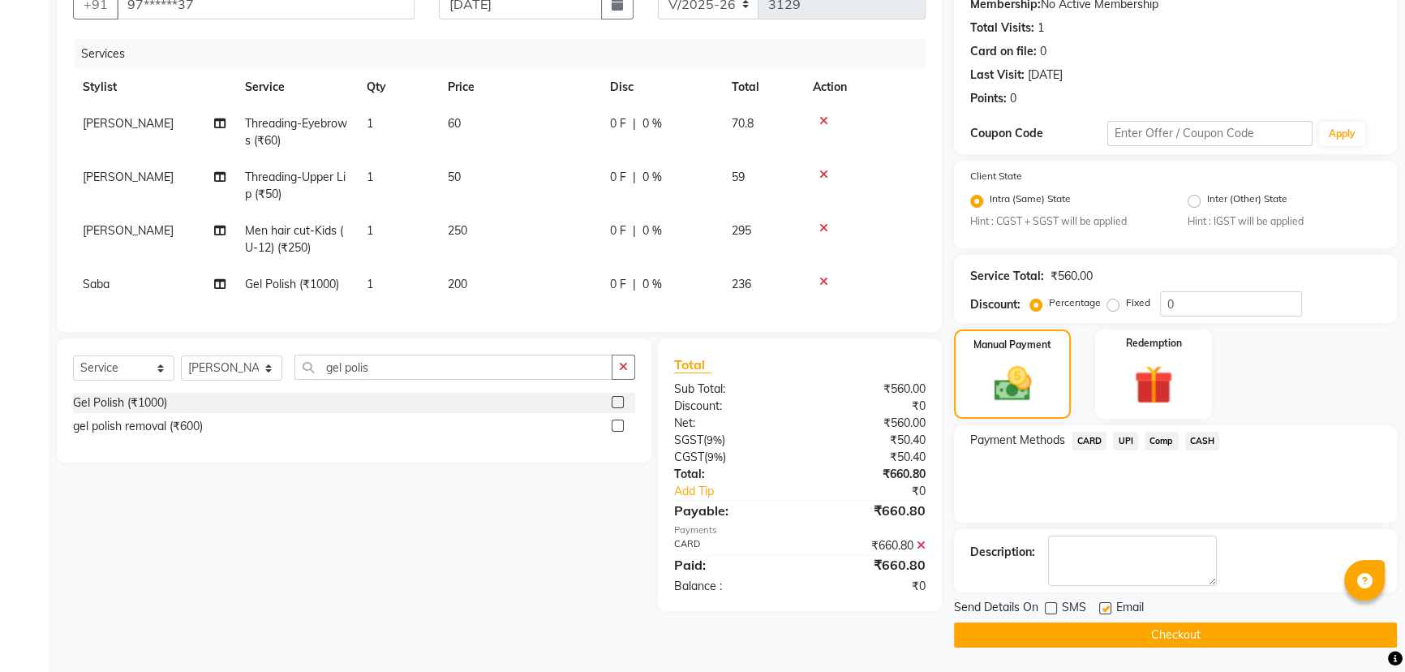
checkbox input "false"
click at [1110, 632] on button "Checkout" at bounding box center [1175, 634] width 443 height 25
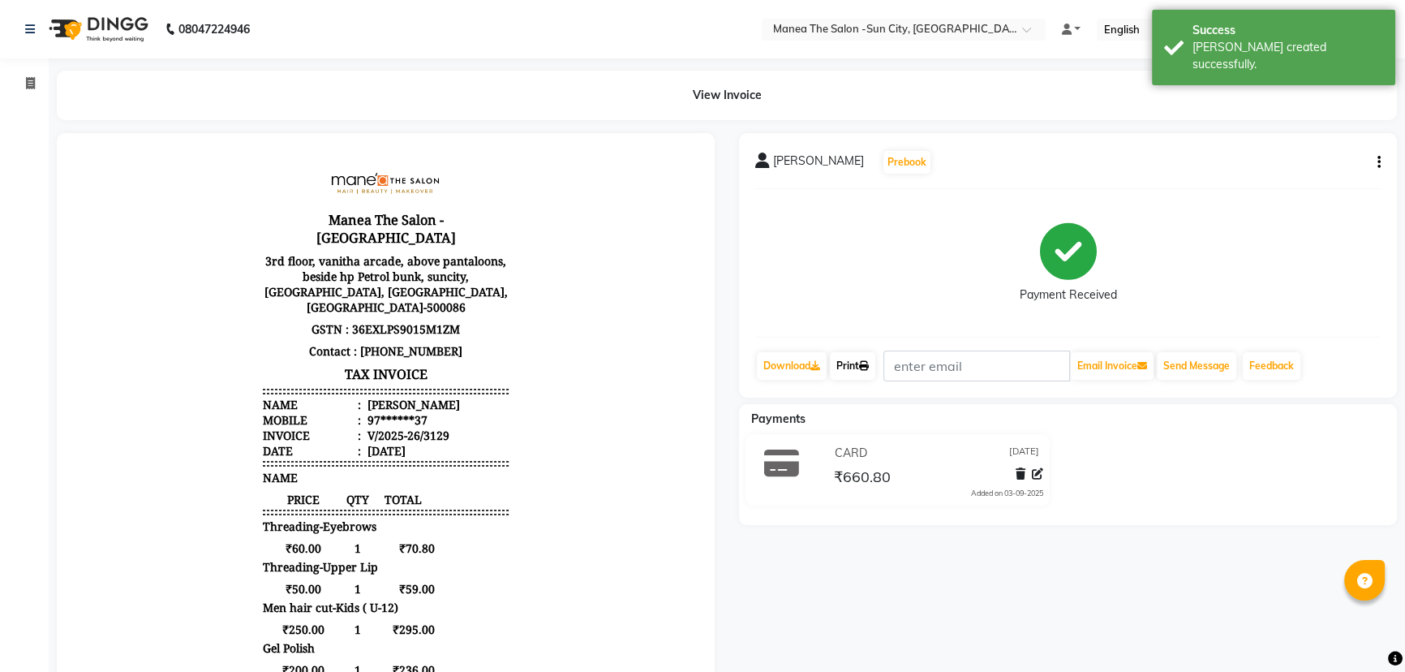
click at [858, 370] on link "Print" at bounding box center [852, 366] width 45 height 28
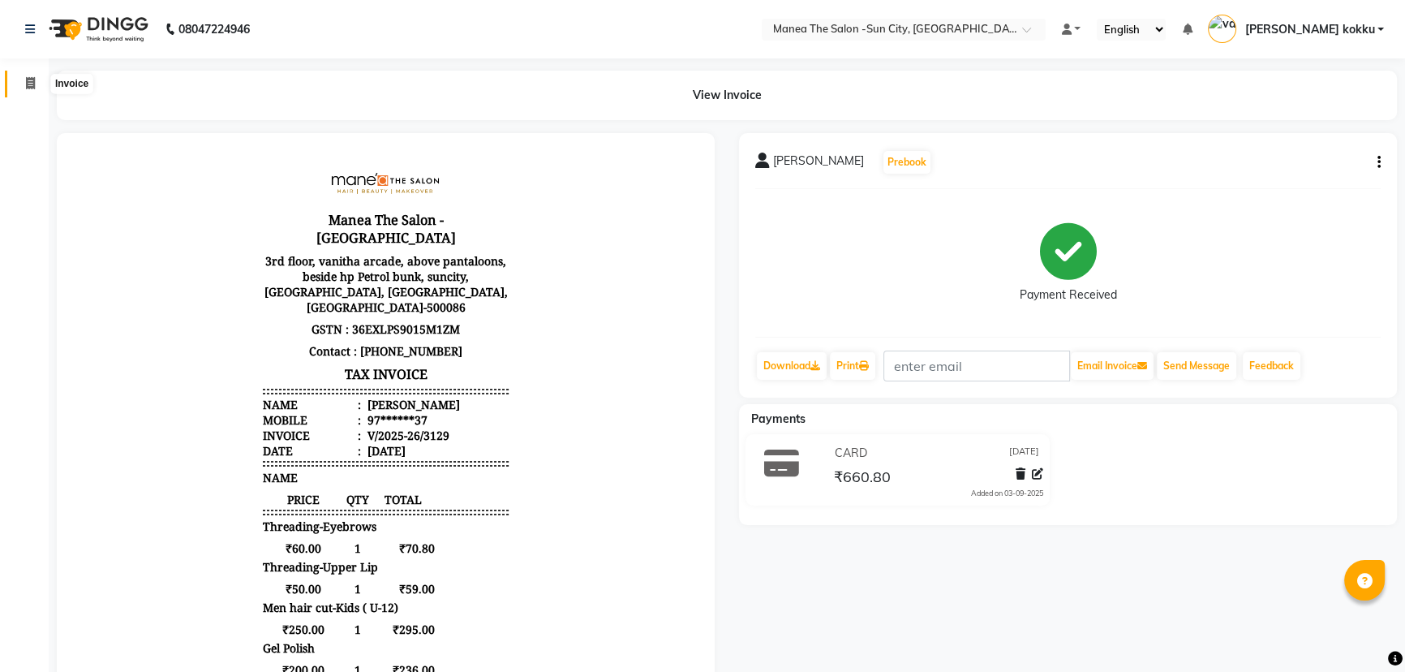
click at [32, 82] on icon at bounding box center [30, 83] width 9 height 12
select select "service"
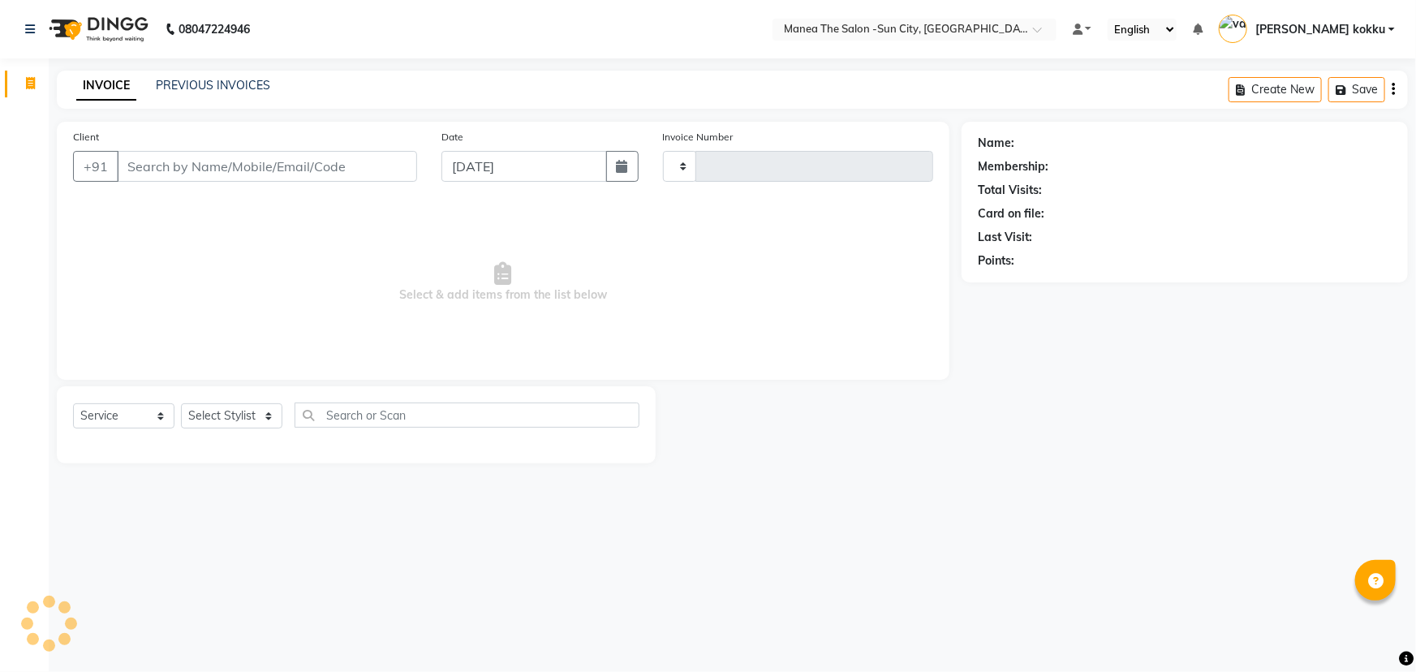
type input "3130"
select select "5822"
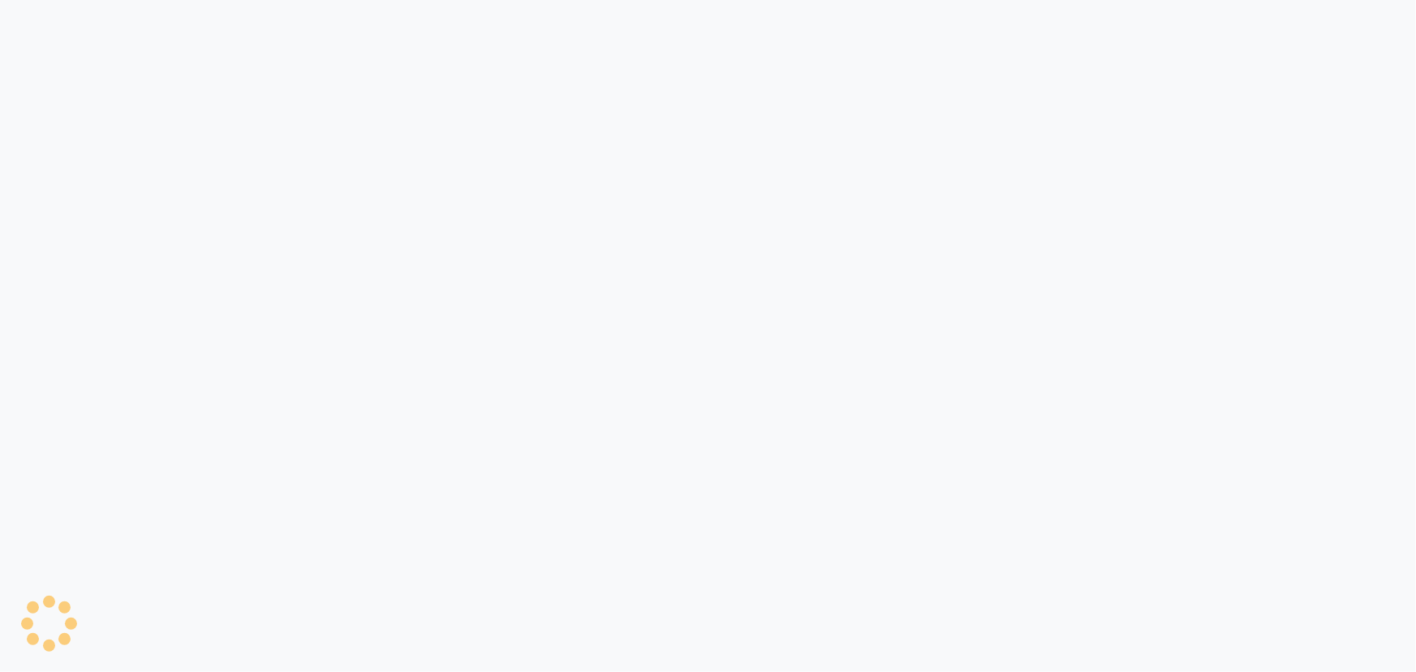
select select "service"
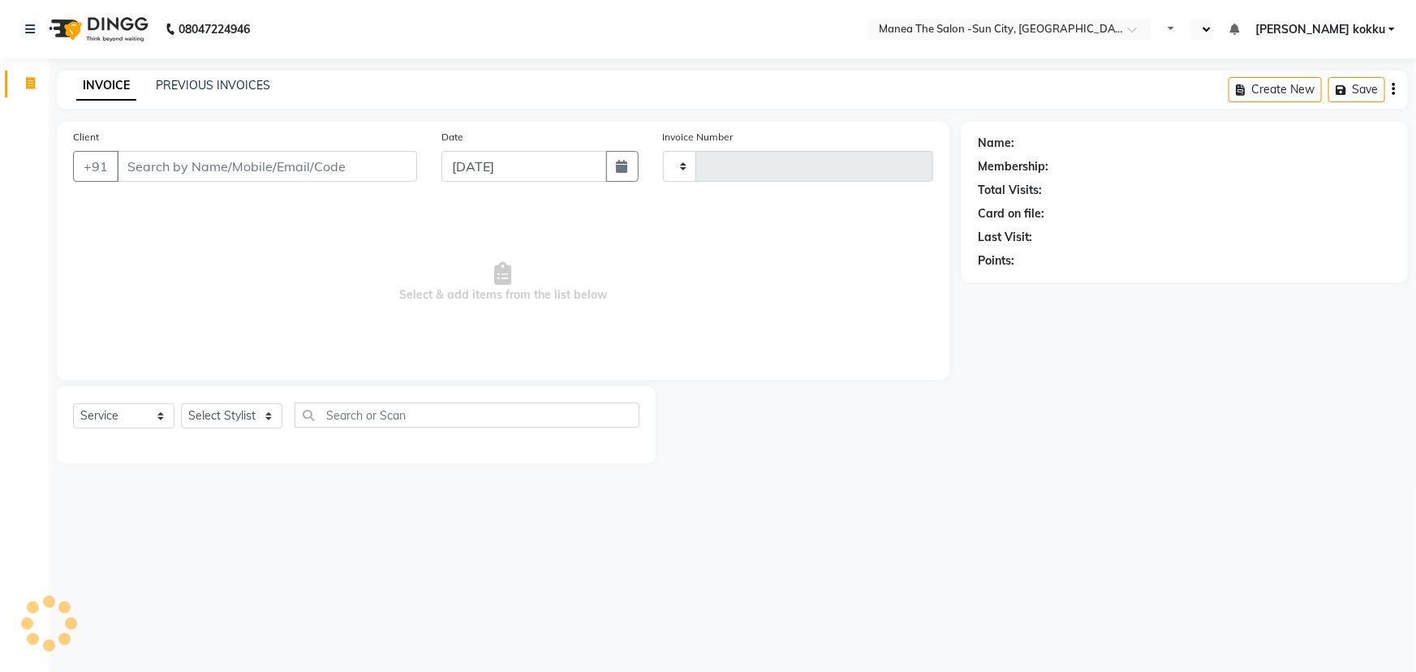
type input "3126"
select select "en"
select select "5822"
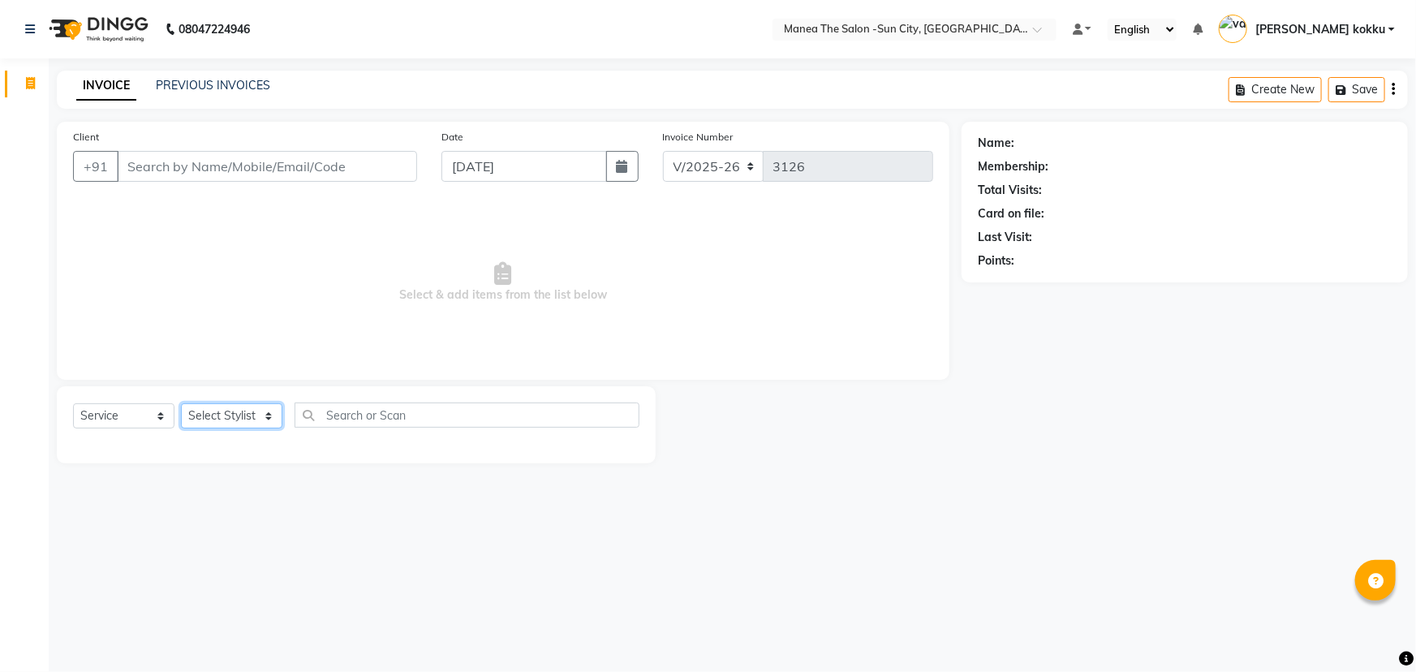
click at [229, 413] on select "Select Stylist" at bounding box center [231, 415] width 101 height 25
click at [229, 413] on select "Select Stylist [PERSON_NAME] [PERSON_NAME] [PERSON_NAME] Ikrar [PERSON_NAME] K …" at bounding box center [231, 415] width 101 height 25
select select "82226"
click at [181, 403] on select "Select Stylist [PERSON_NAME] [PERSON_NAME] [PERSON_NAME] Ikrar [PERSON_NAME] K …" at bounding box center [231, 415] width 101 height 25
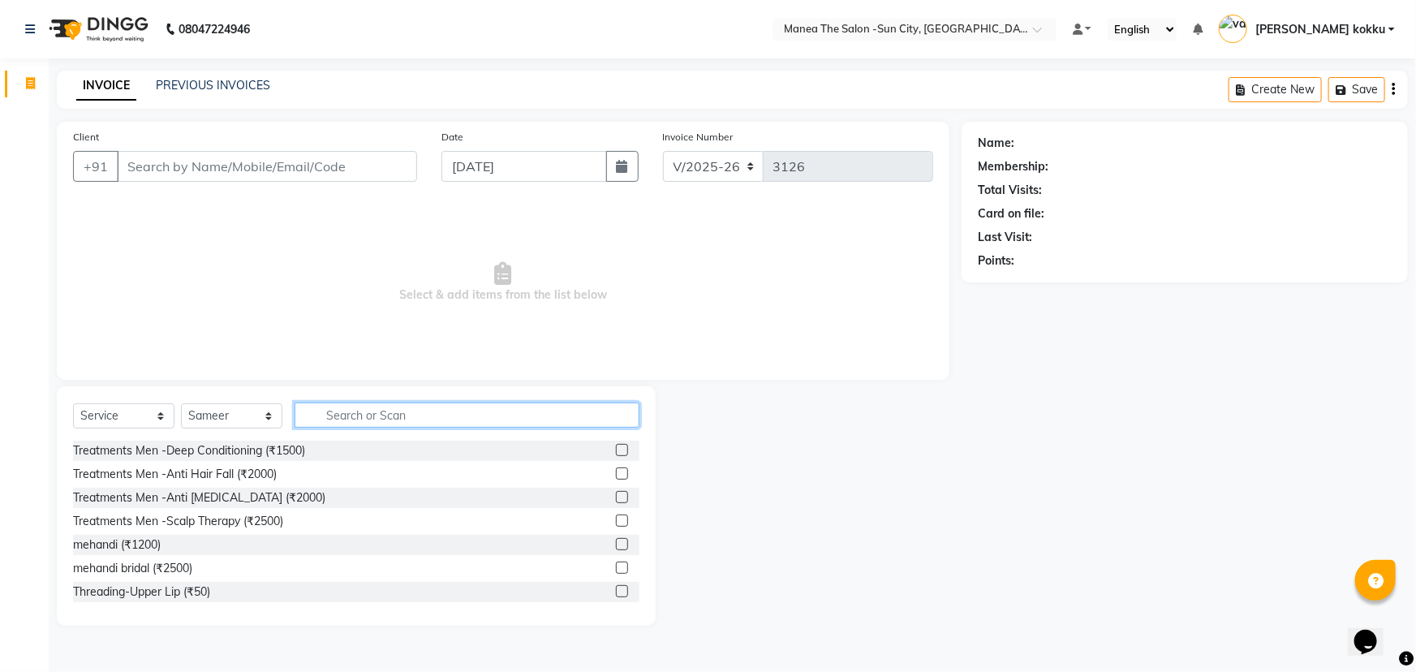
click at [356, 412] on input "text" at bounding box center [466, 414] width 345 height 25
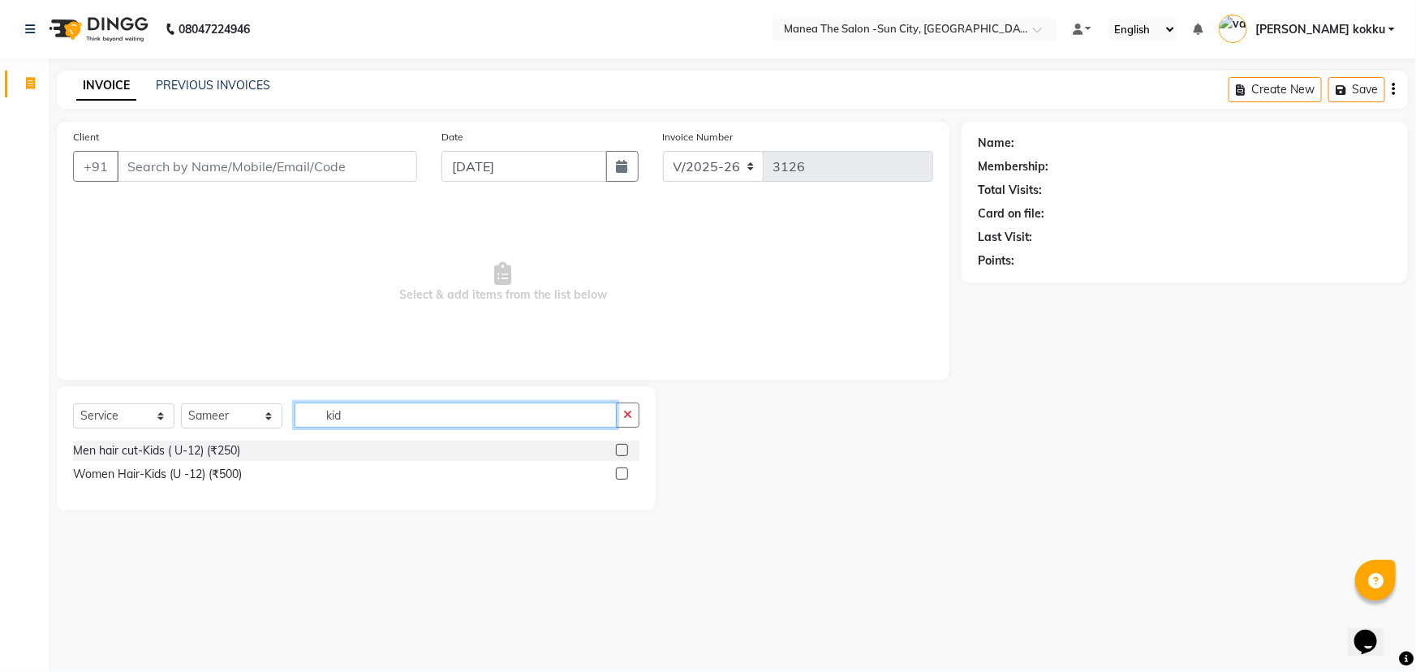
type input "kid"
click at [620, 449] on label at bounding box center [622, 450] width 12 height 12
click at [620, 449] on input "checkbox" at bounding box center [621, 450] width 11 height 11
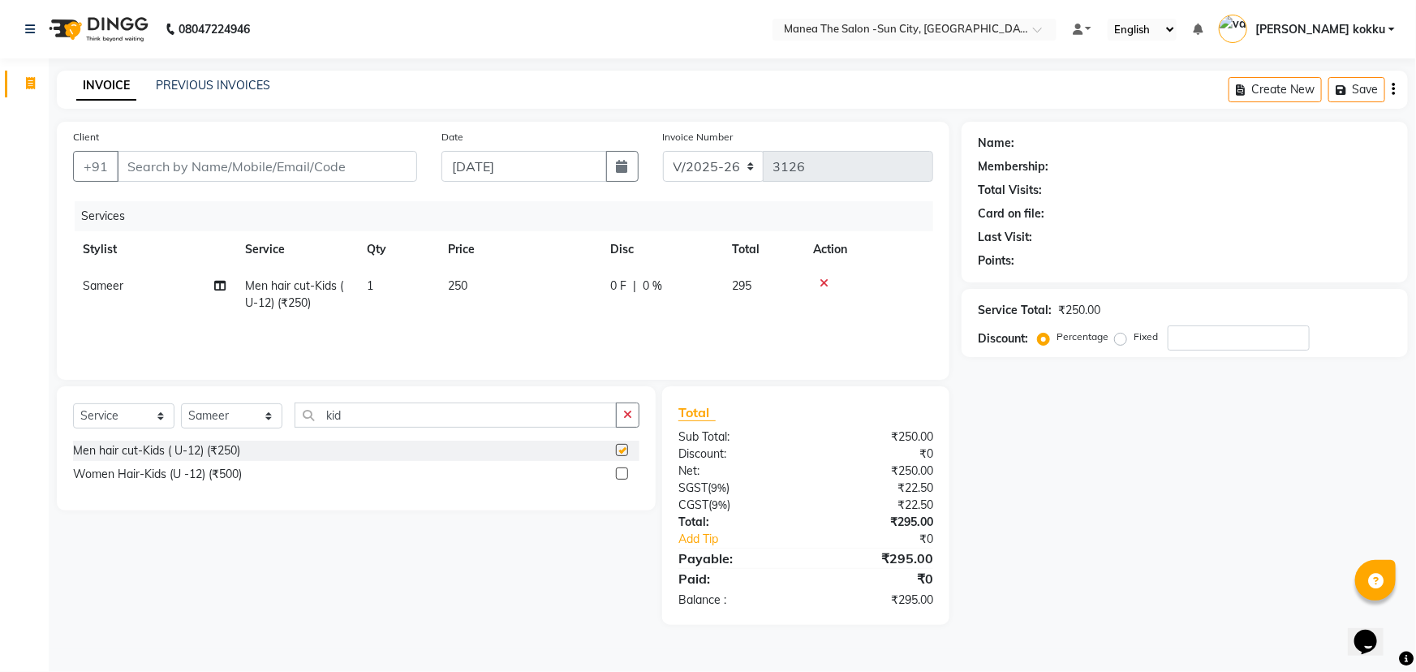
checkbox input "false"
click at [204, 415] on select "Select Stylist [PERSON_NAME] [PERSON_NAME] [PERSON_NAME] Ikrar [PERSON_NAME] K …" at bounding box center [231, 415] width 101 height 25
select select "85914"
click at [181, 403] on select "Select Stylist [PERSON_NAME] [PERSON_NAME] [PERSON_NAME] Ikrar [PERSON_NAME] K …" at bounding box center [231, 415] width 101 height 25
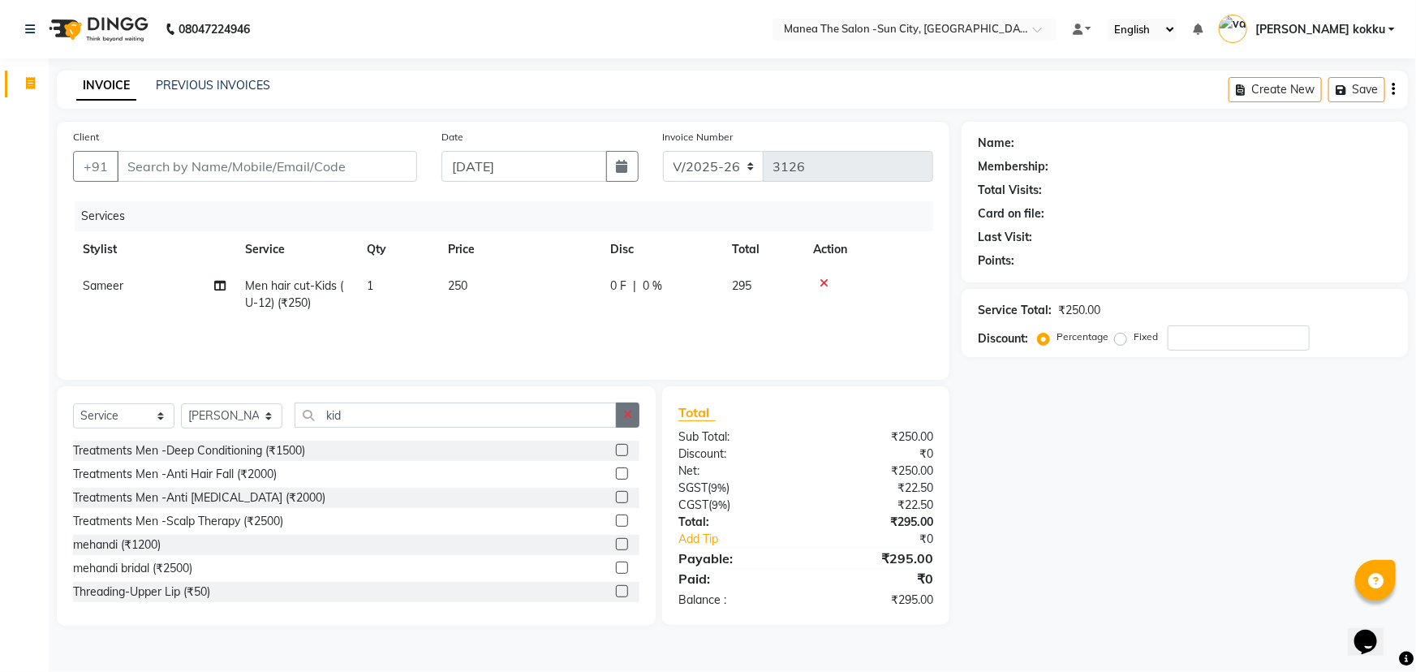
click at [627, 422] on button "button" at bounding box center [628, 414] width 24 height 25
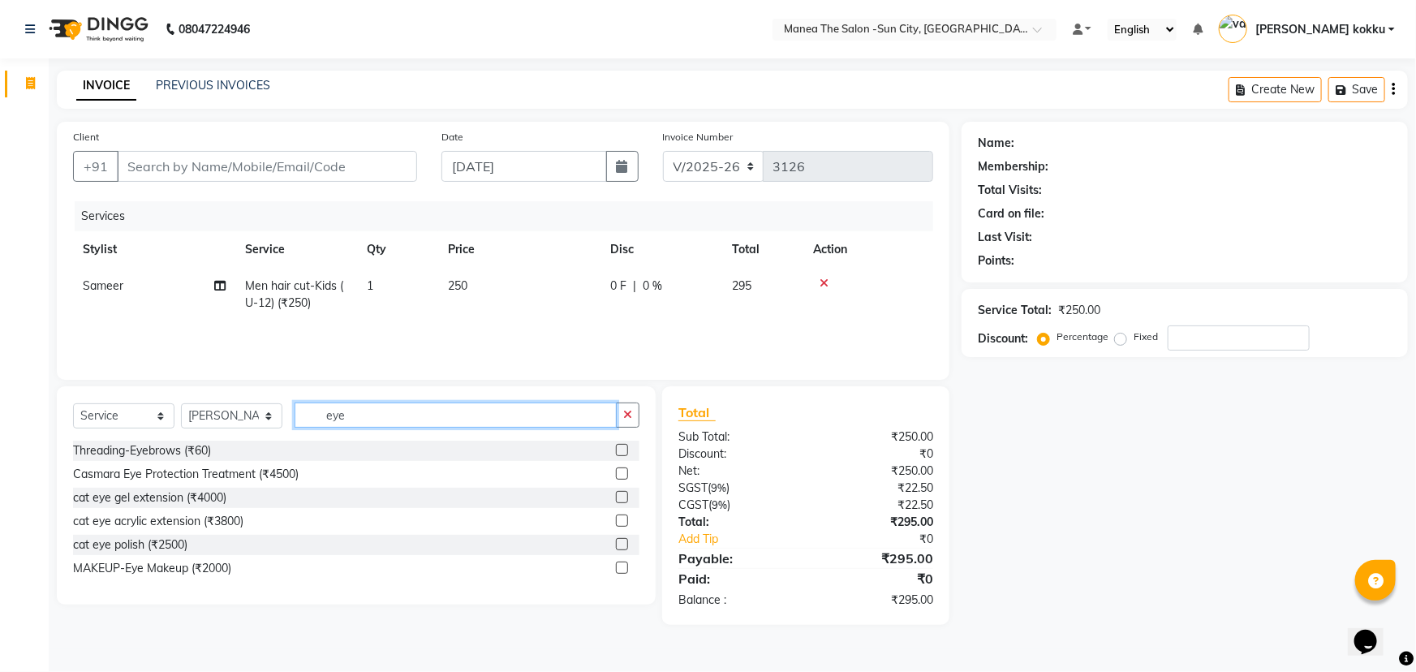
type input "eye"
click at [622, 449] on label at bounding box center [622, 450] width 12 height 12
click at [622, 449] on input "checkbox" at bounding box center [621, 450] width 11 height 11
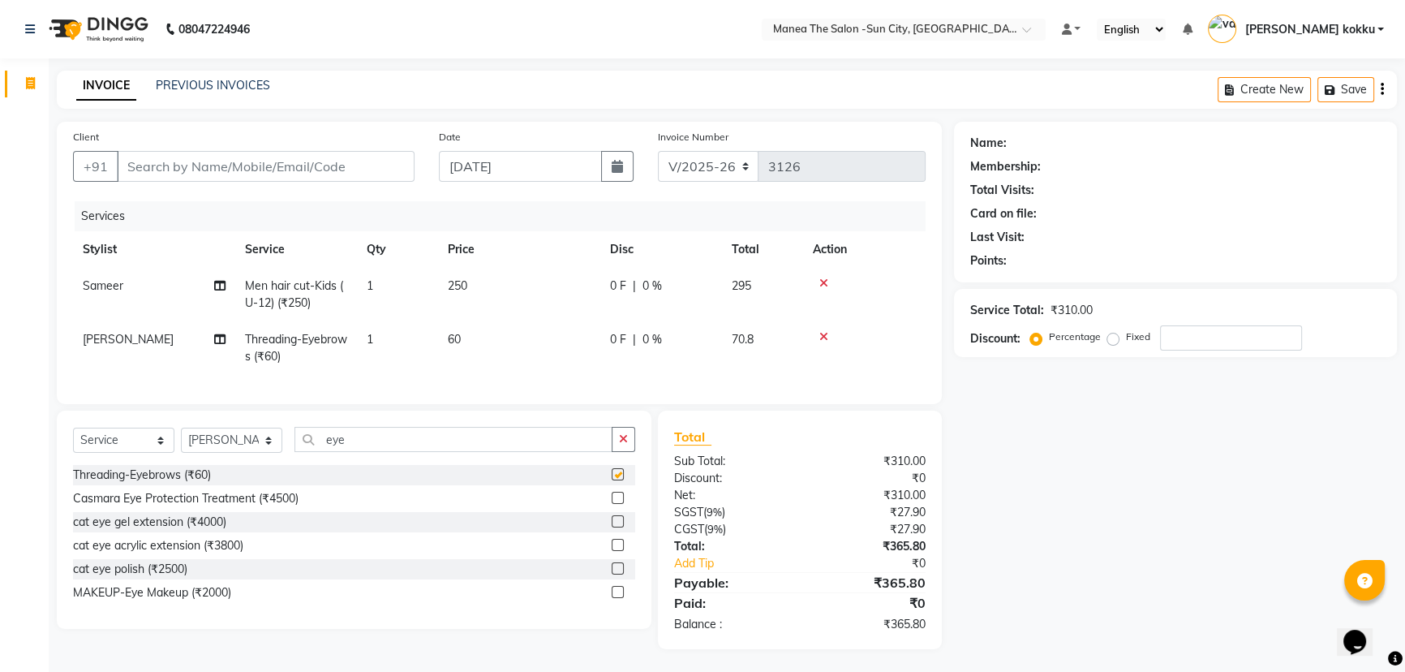
checkbox input "false"
click at [1104, 406] on div "Name: Membership: Total Visits: Card on file: Last Visit: Points: Service Total…" at bounding box center [1181, 385] width 455 height 527
click at [276, 153] on input "Client" at bounding box center [266, 166] width 298 height 31
type input "m"
type input "0"
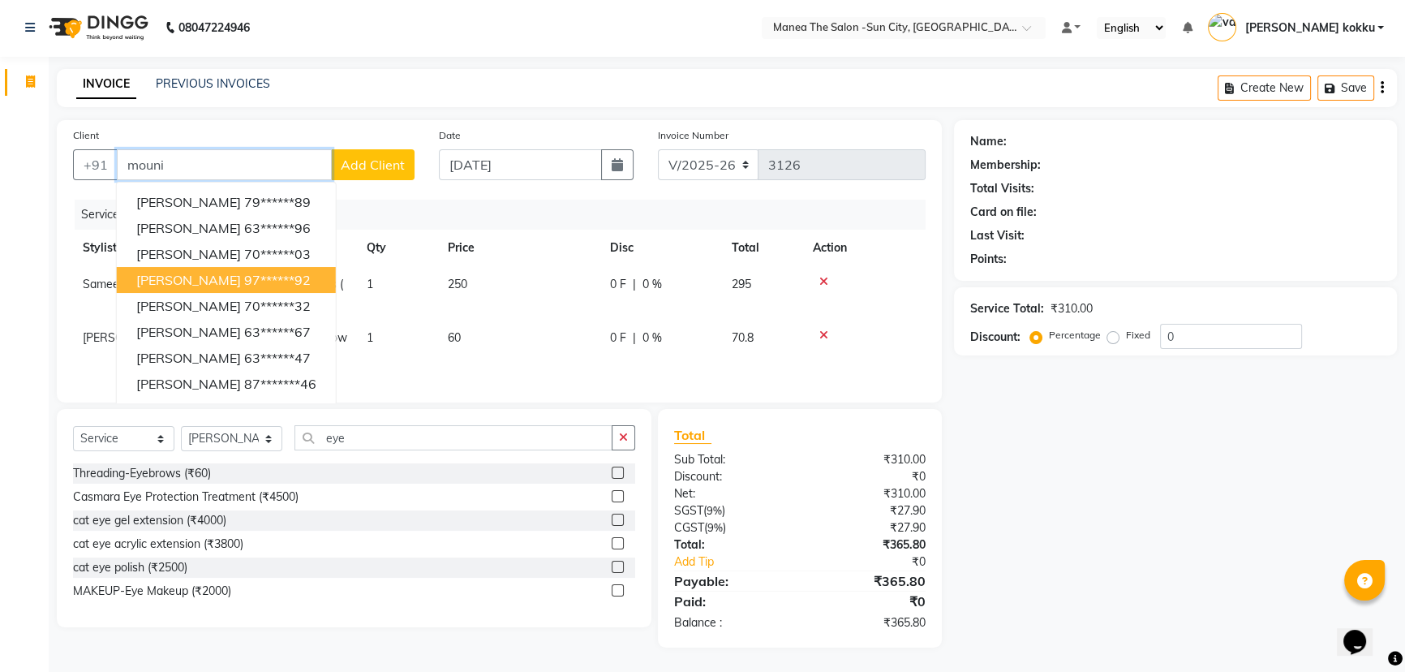
scroll to position [13, 0]
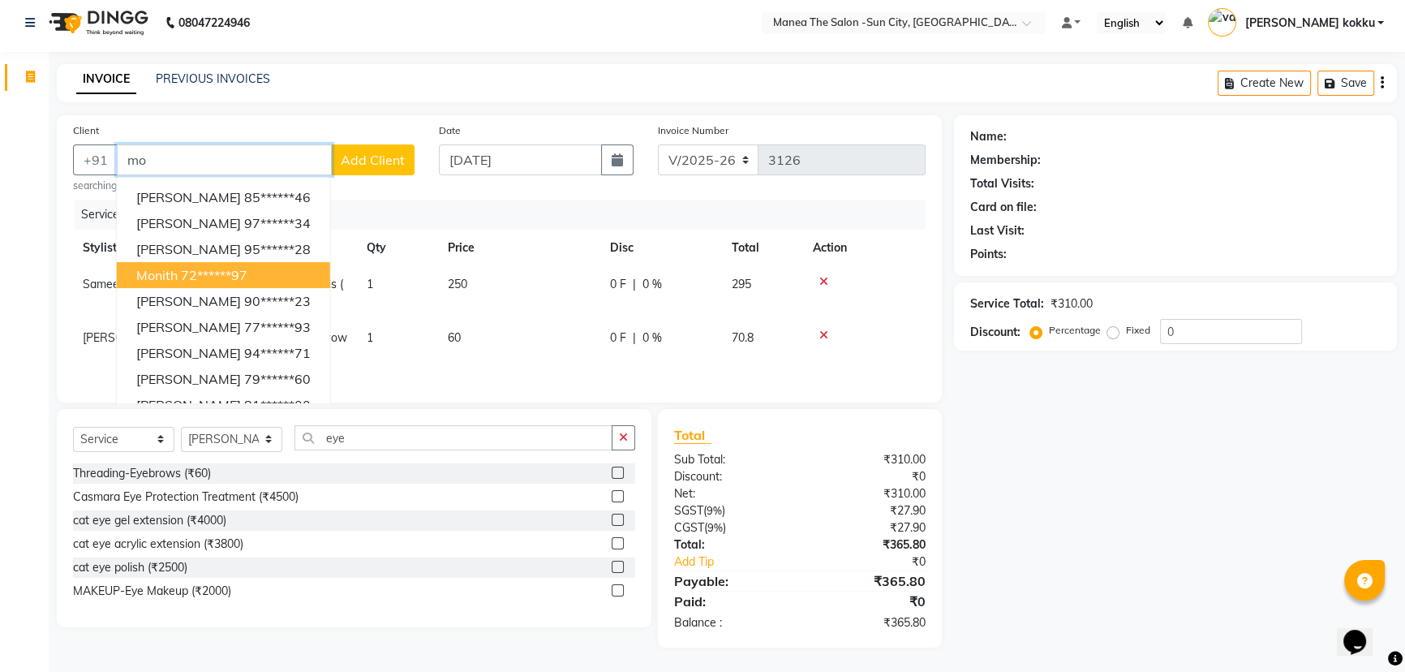
type input "m"
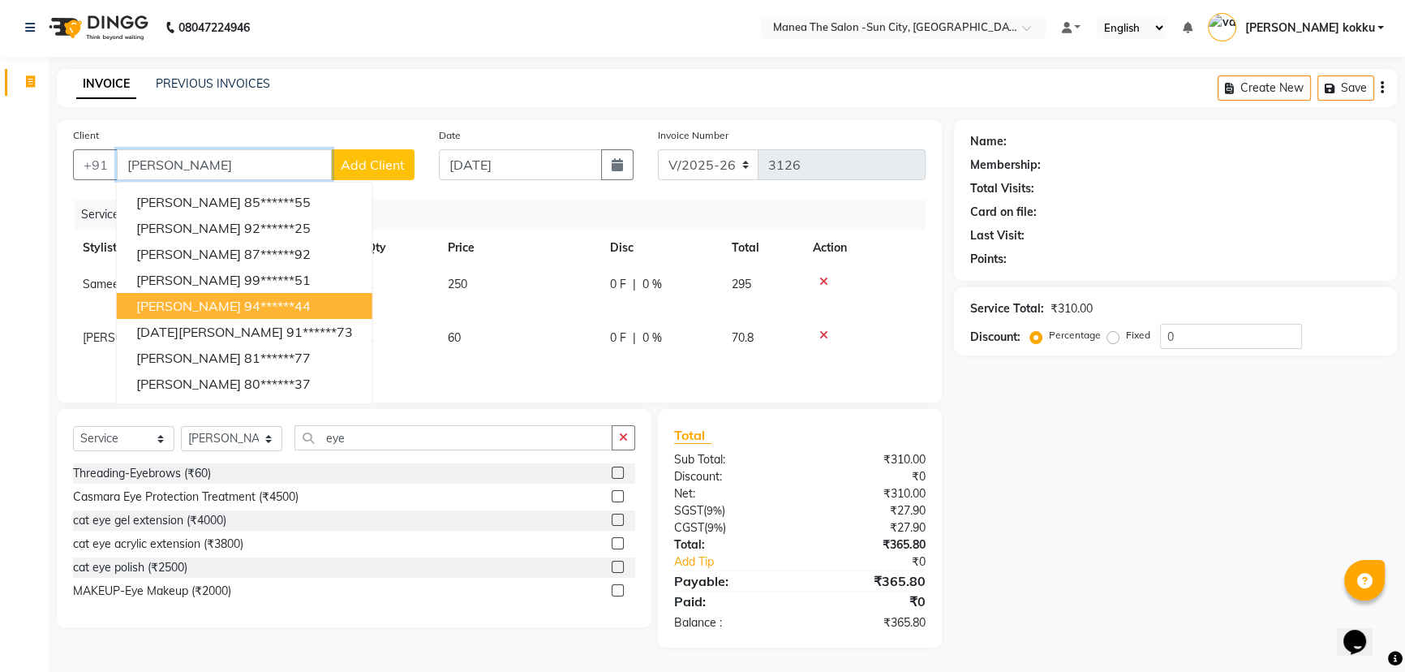
scroll to position [0, 0]
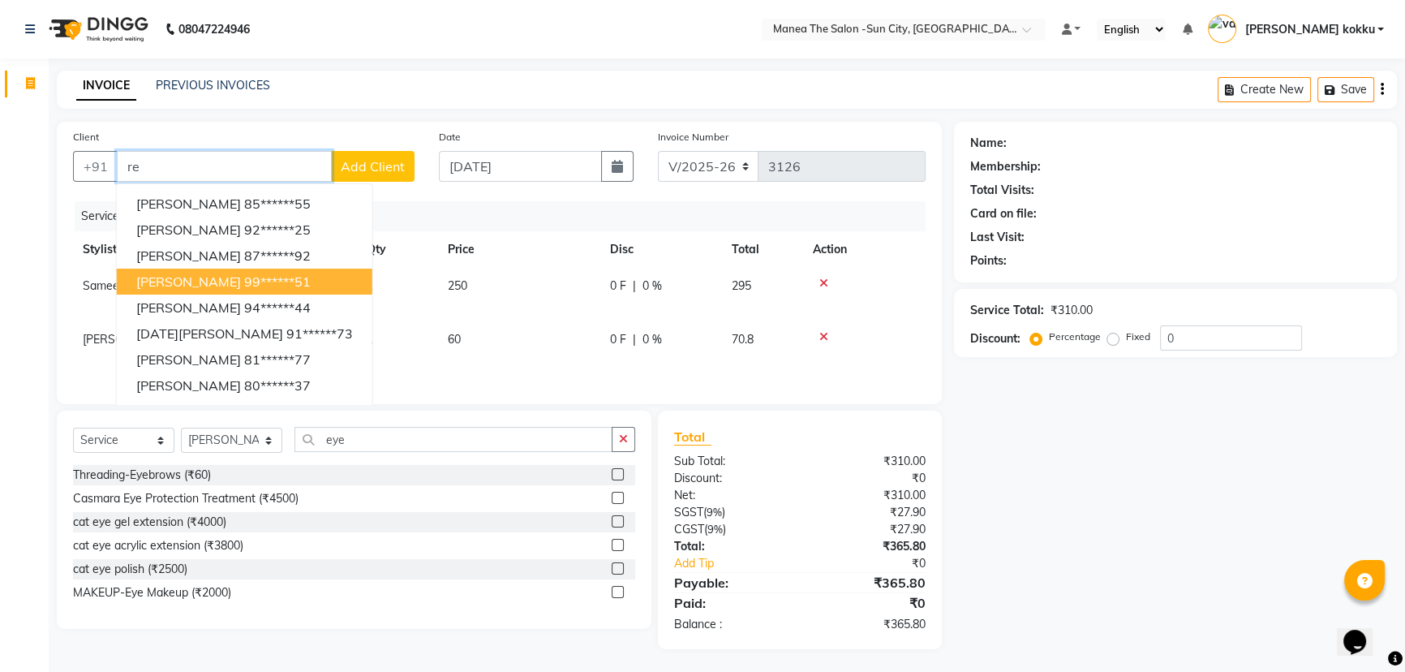
type input "r"
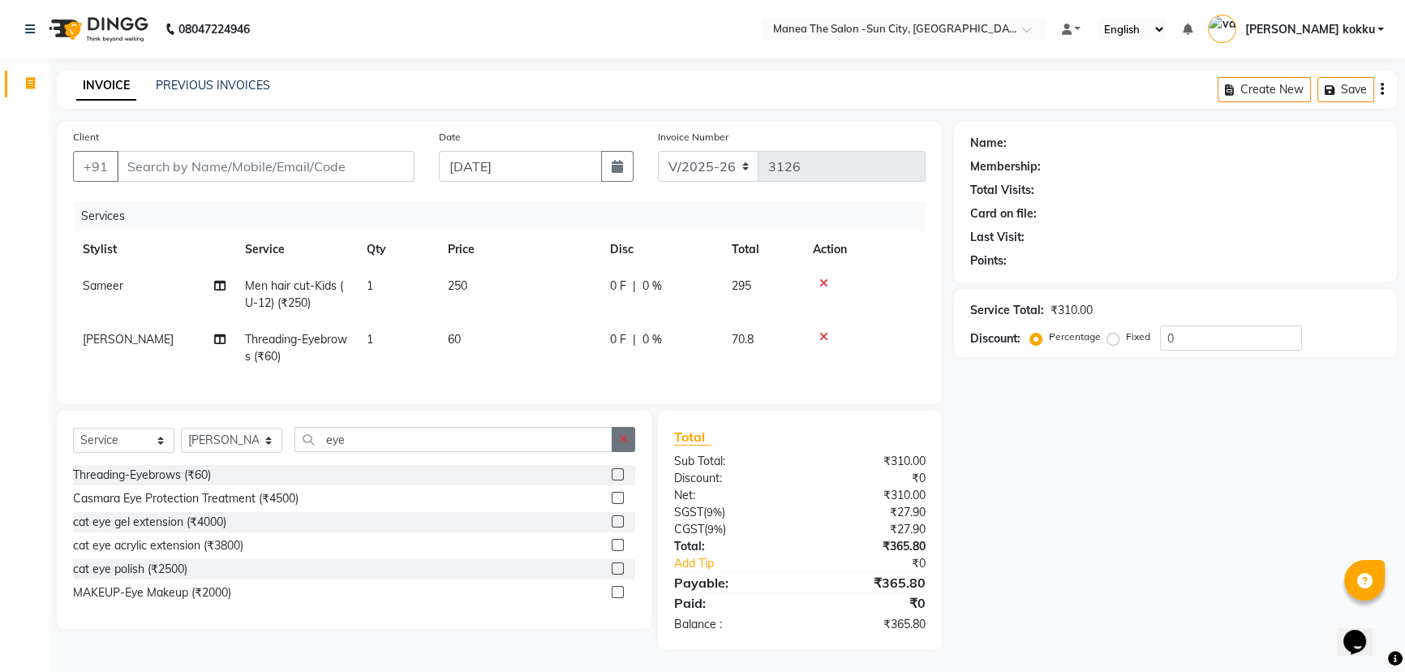
click at [620, 445] on icon "button" at bounding box center [623, 438] width 9 height 11
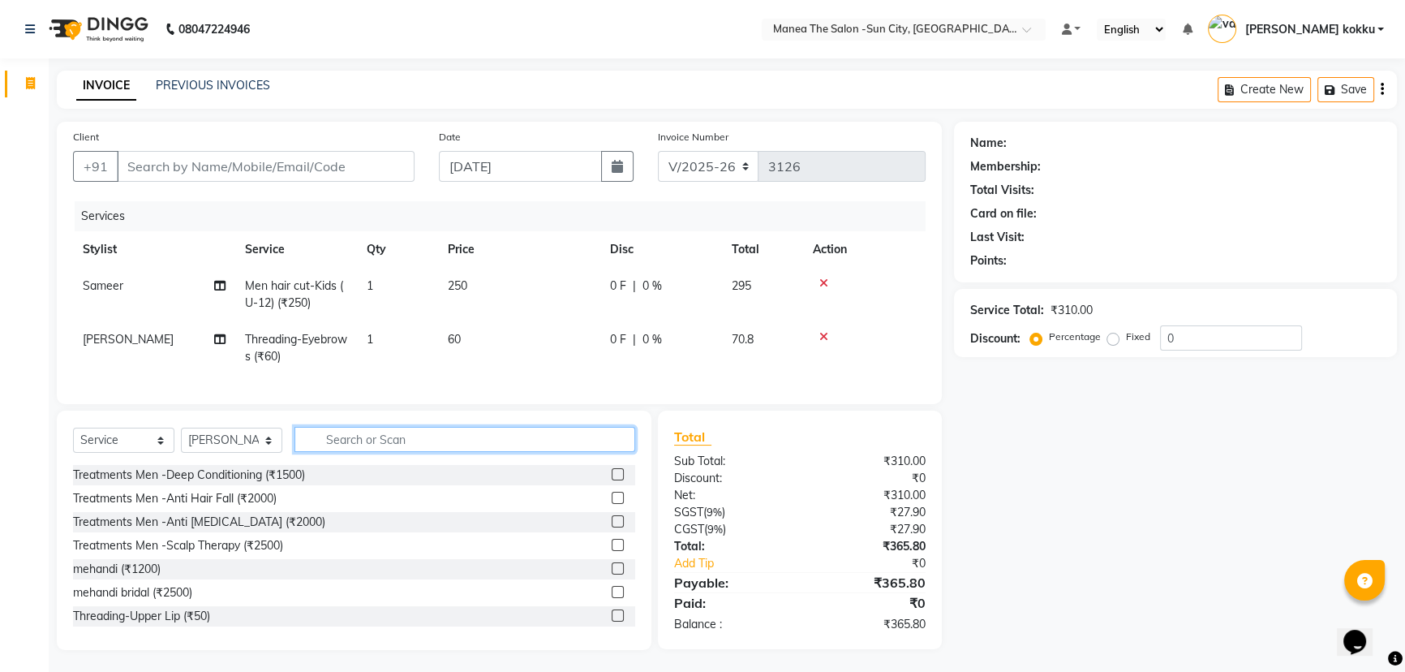
click at [507, 452] on input "text" at bounding box center [464, 439] width 341 height 25
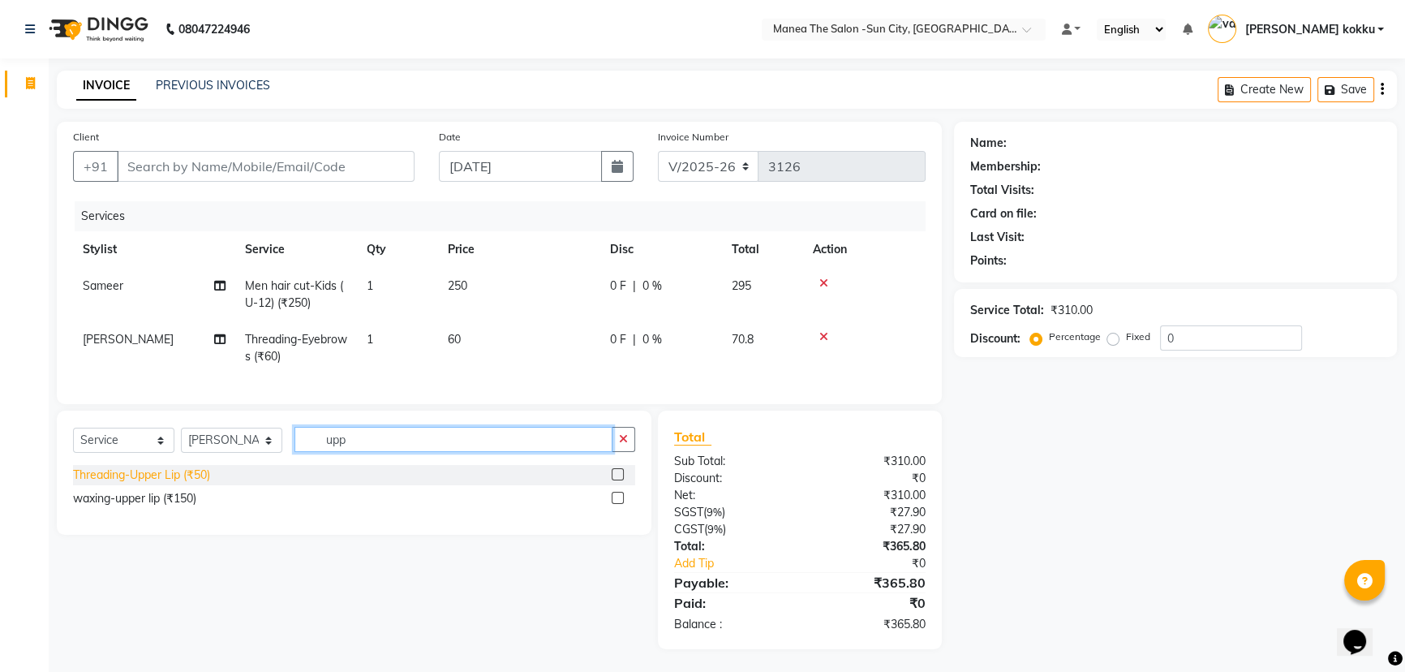
type input "upp"
click at [202, 484] on div "Threading-Upper Lip (₹50)" at bounding box center [141, 474] width 137 height 17
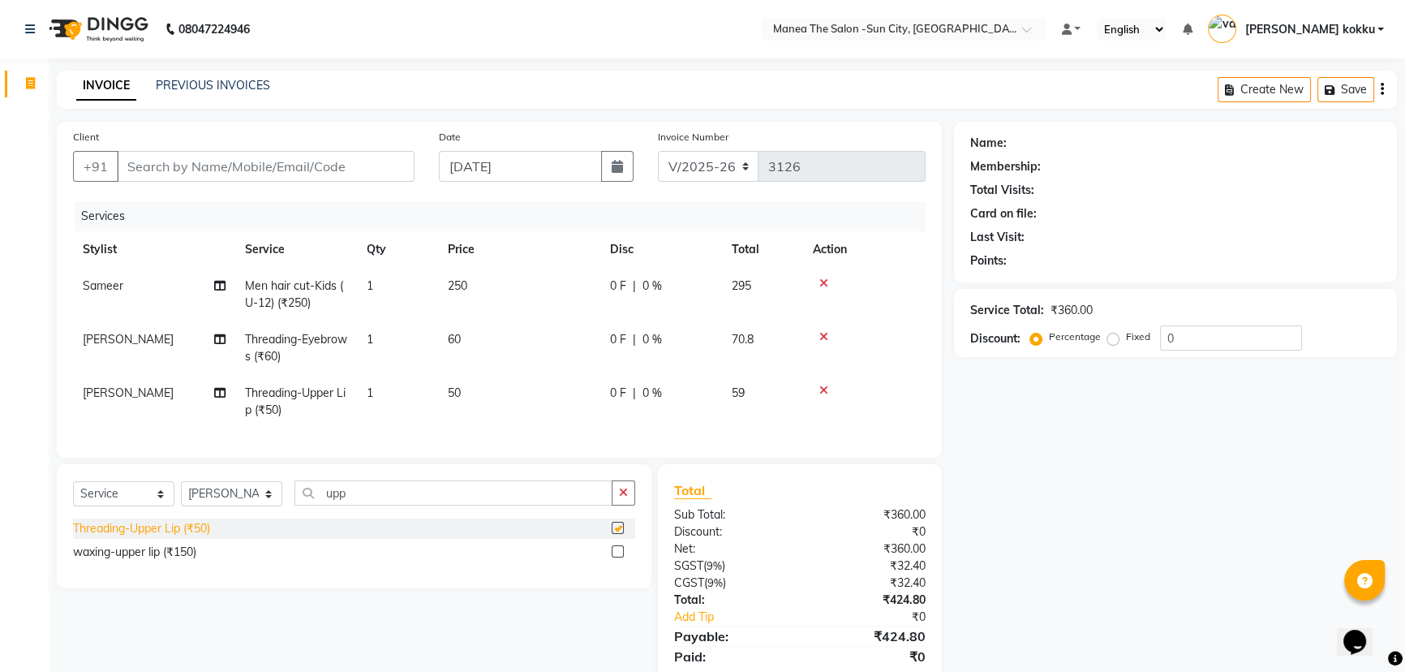
checkbox input "false"
click at [627, 505] on button "button" at bounding box center [624, 492] width 24 height 25
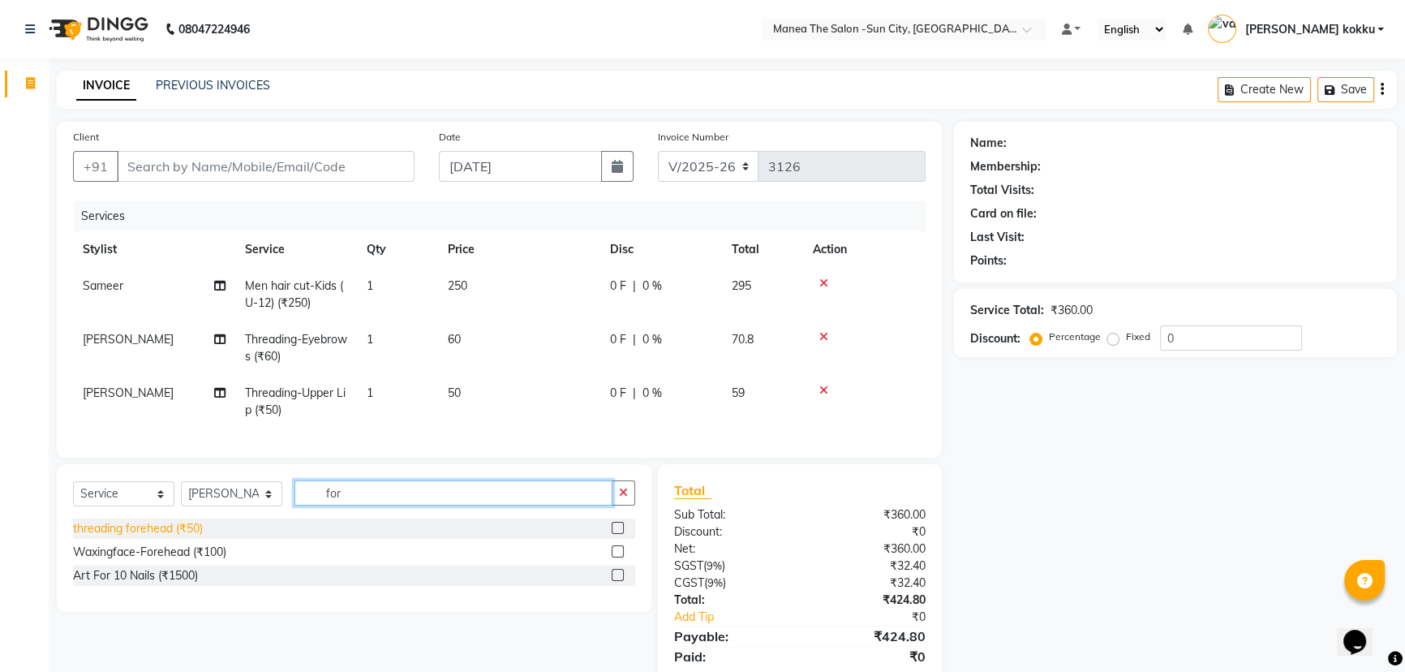
type input "for"
click at [185, 531] on div "threading forehead (₹50)" at bounding box center [138, 528] width 130 height 17
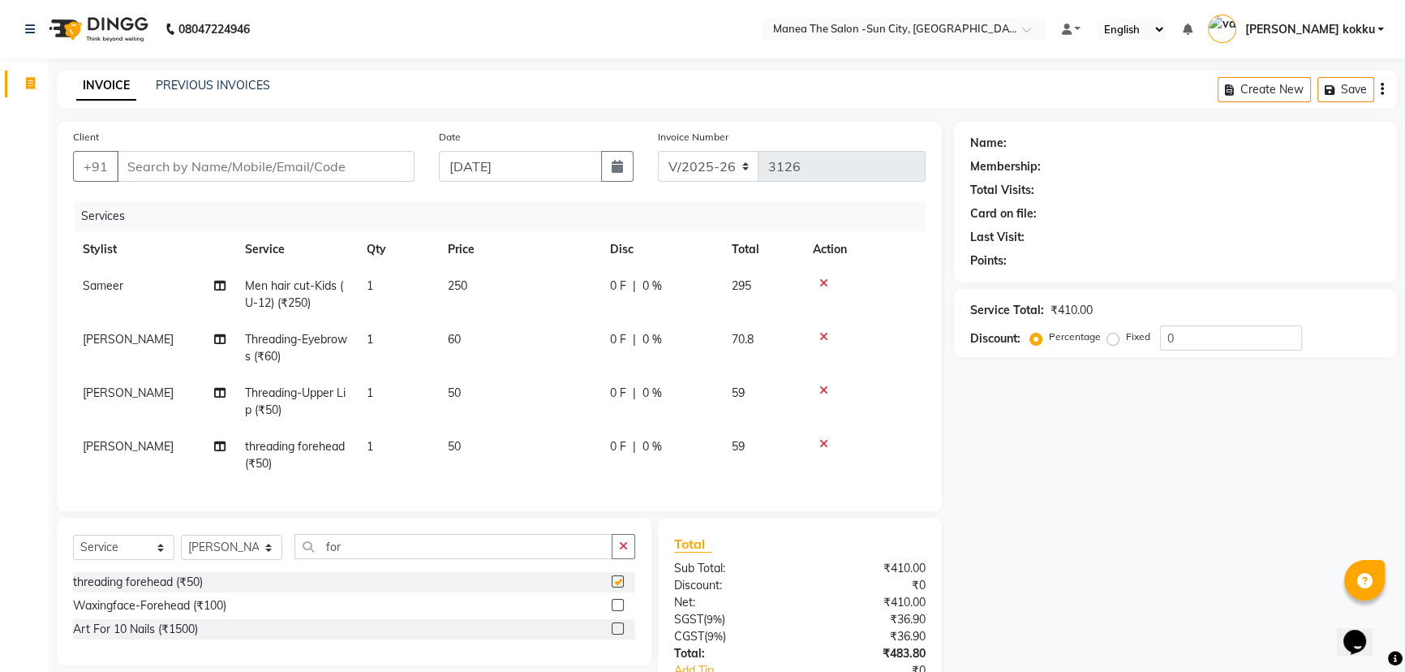
checkbox input "false"
click at [269, 172] on input "Client" at bounding box center [266, 166] width 298 height 31
click at [277, 170] on input "Client" at bounding box center [266, 166] width 298 height 31
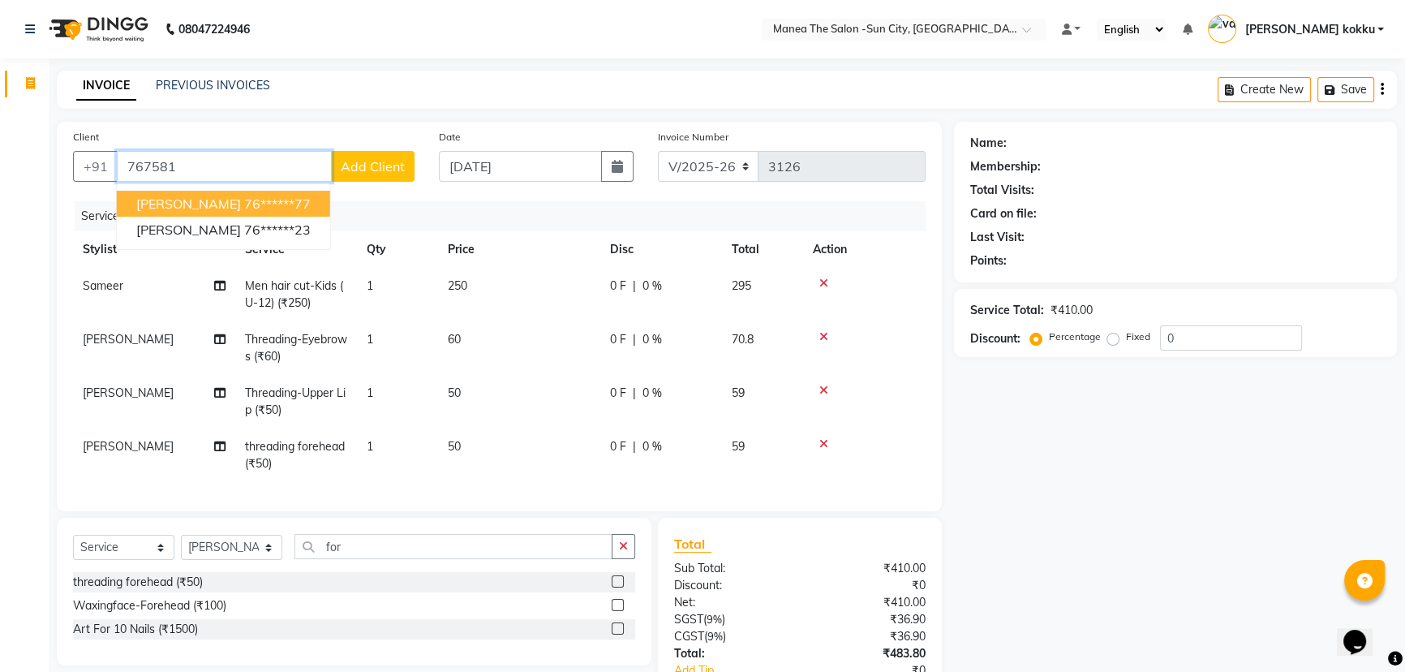
click at [147, 197] on span "[PERSON_NAME]" at bounding box center [188, 204] width 105 height 16
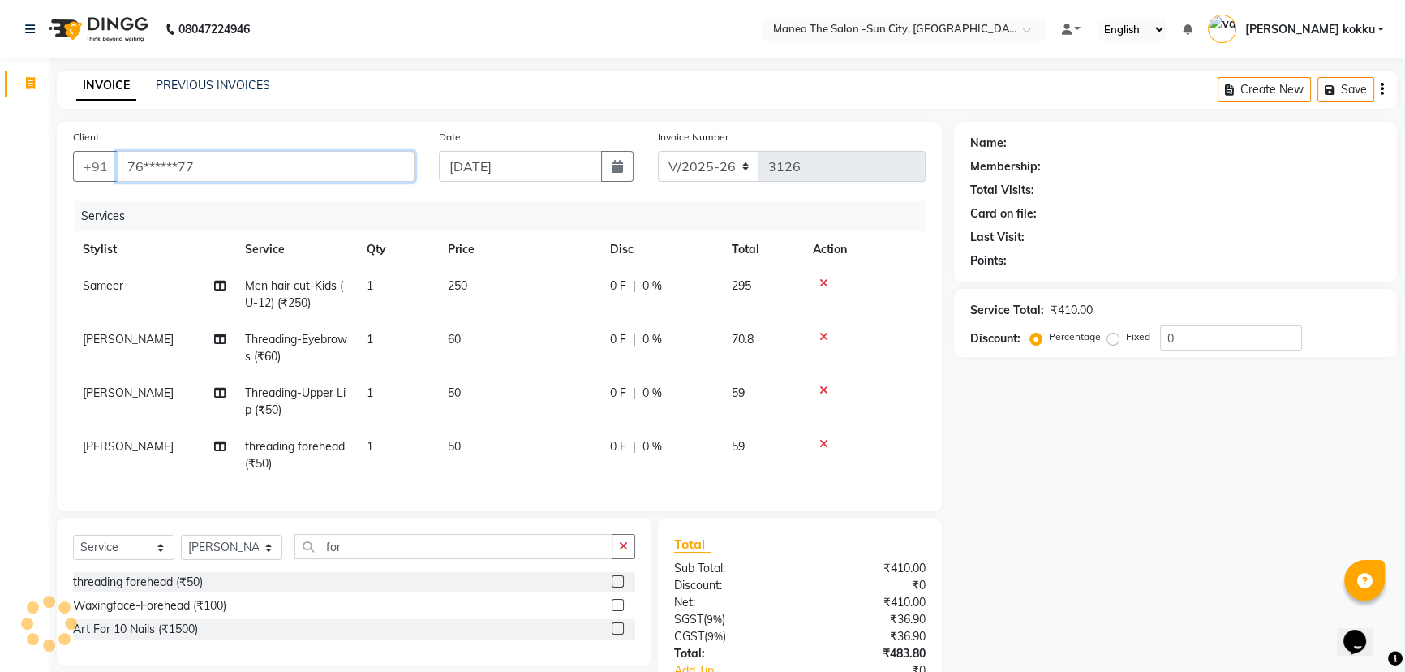
type input "76******77"
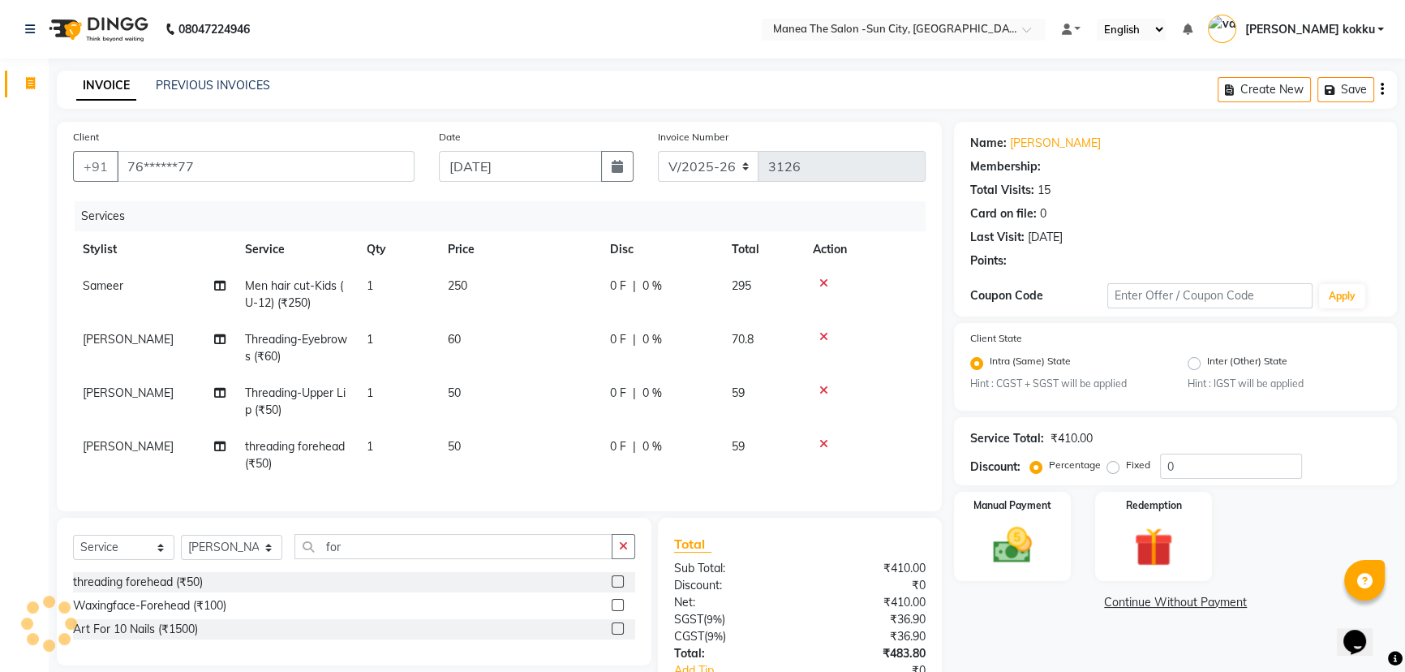
type input "20"
select select "1: Object"
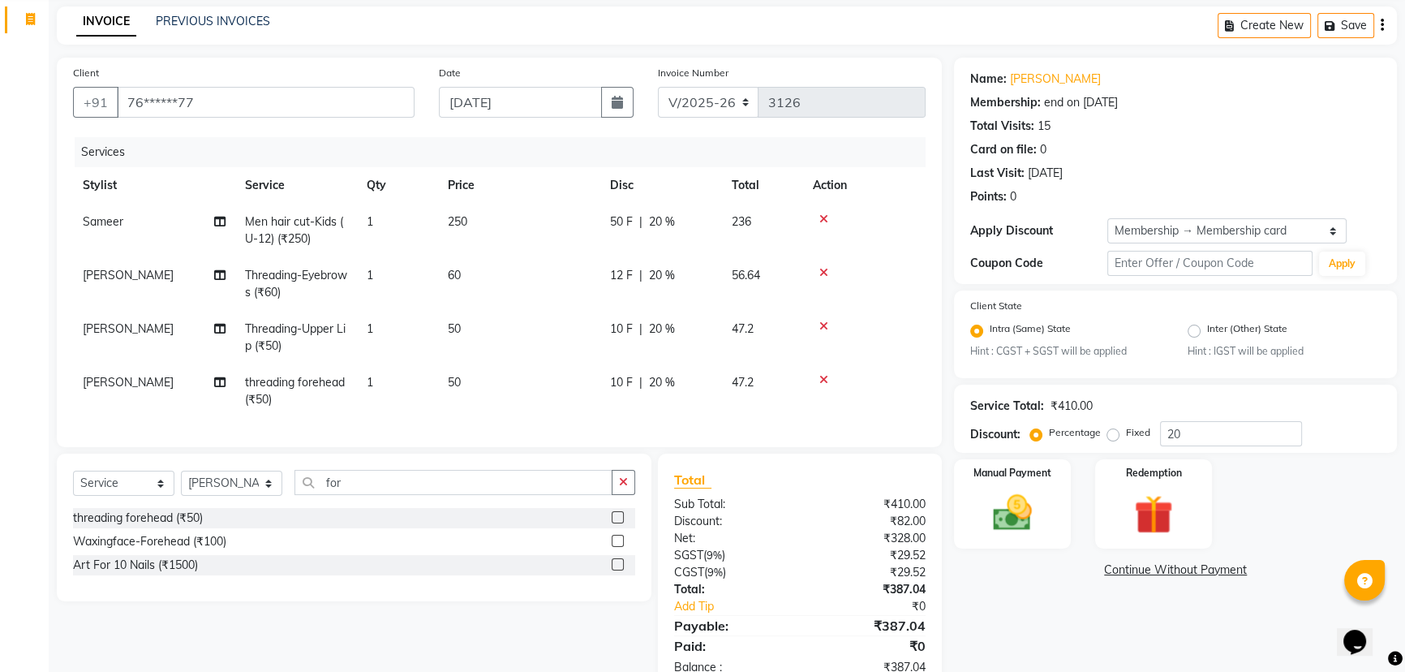
scroll to position [120, 0]
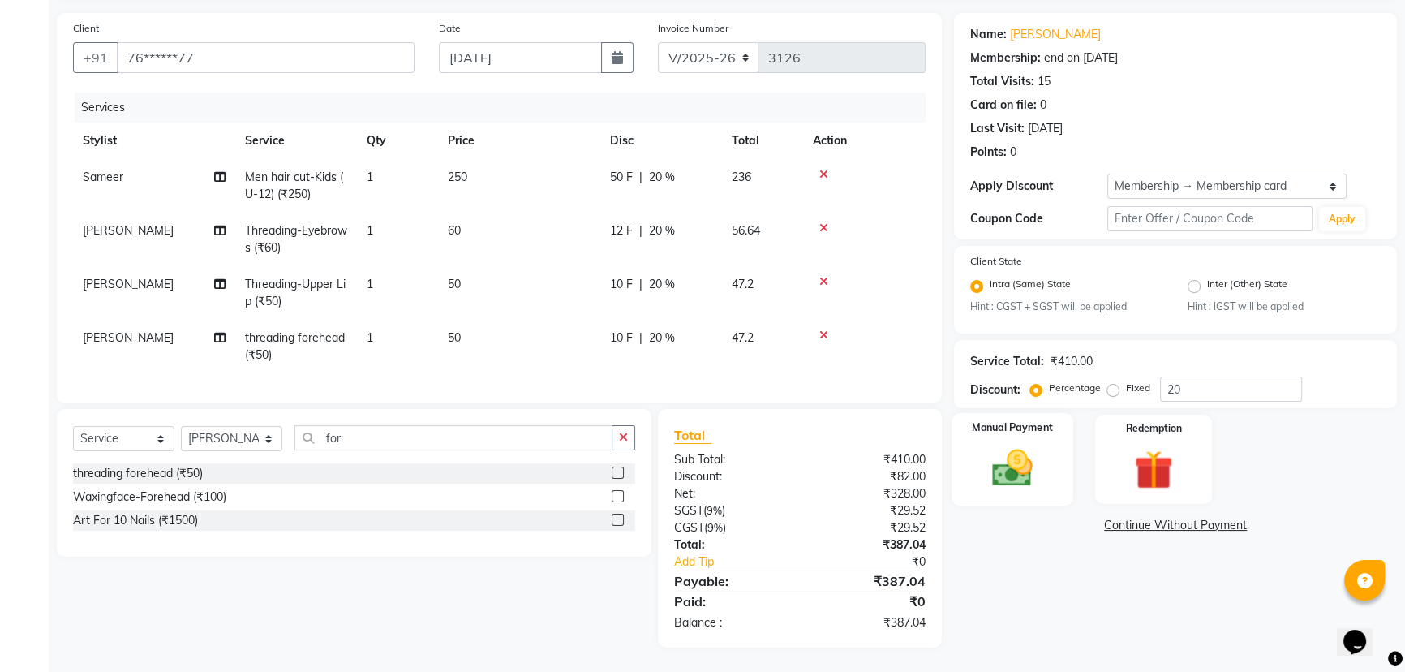
click at [1042, 423] on label "Manual Payment" at bounding box center [1012, 427] width 81 height 15
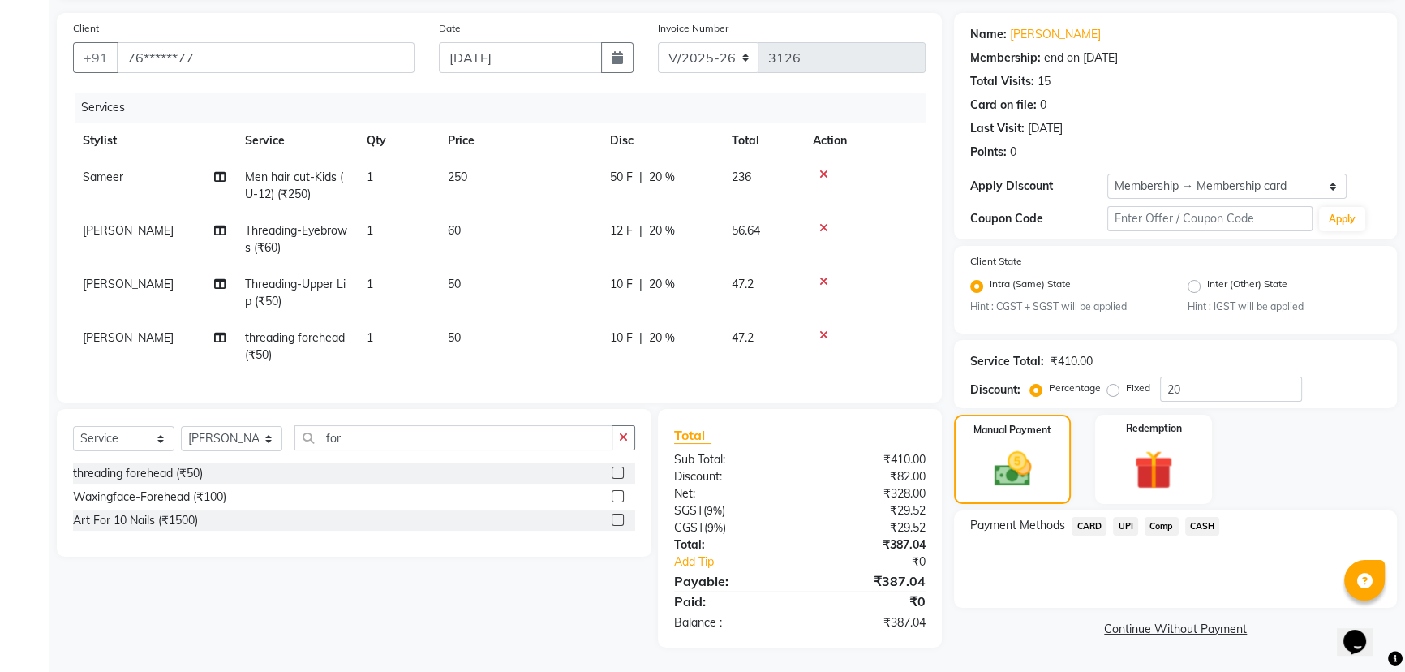
click at [1123, 517] on span "UPI" at bounding box center [1125, 526] width 25 height 19
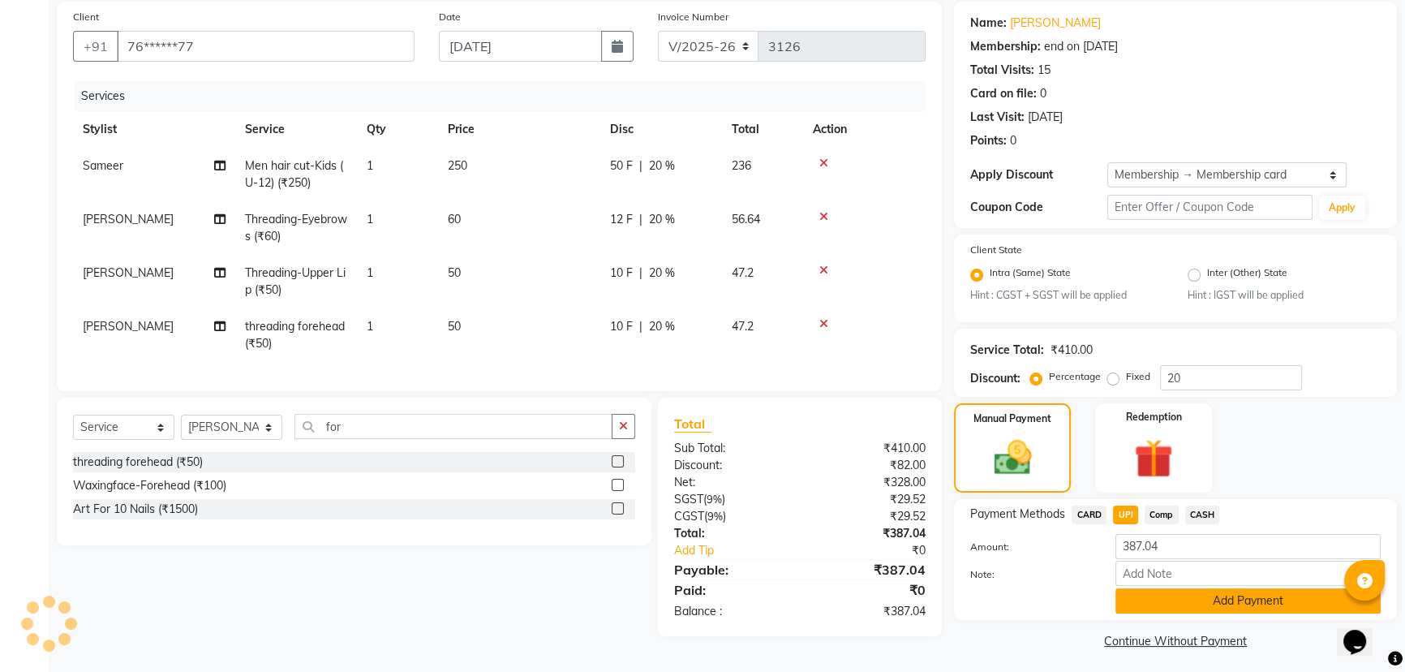
click at [1173, 588] on button "Add Payment" at bounding box center [1247, 600] width 265 height 25
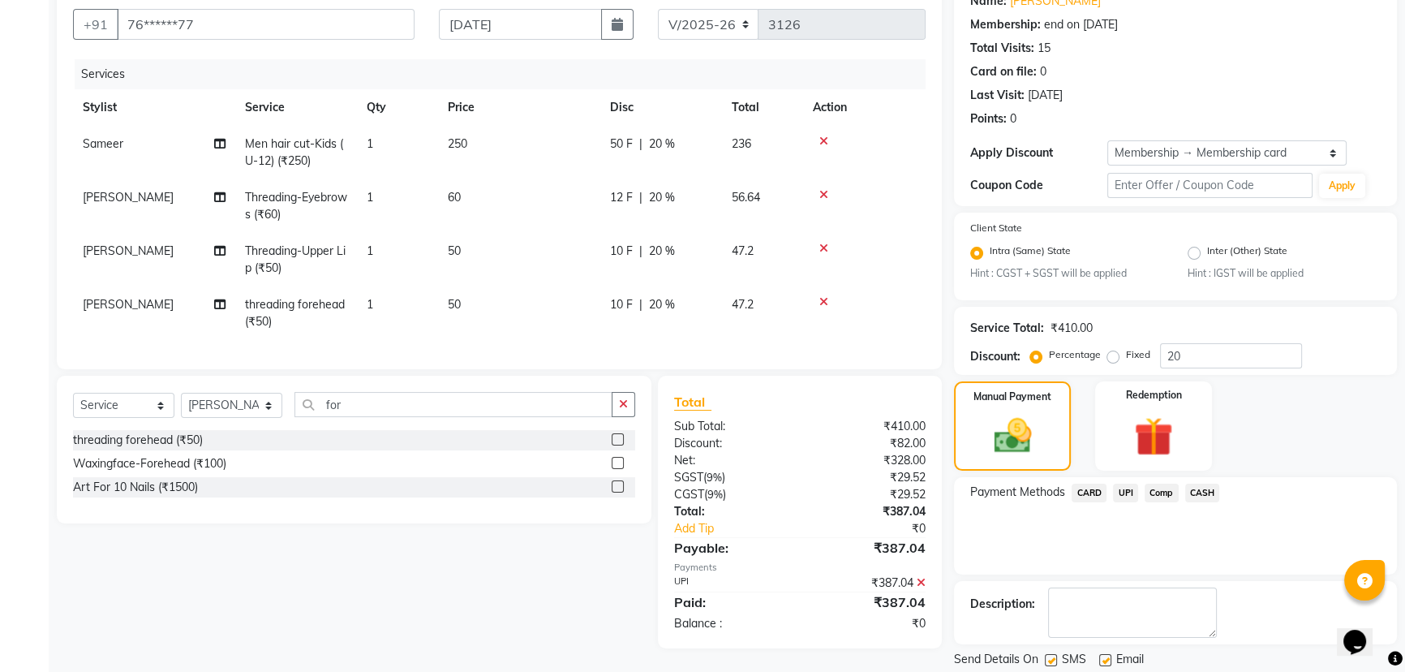
scroll to position [154, 0]
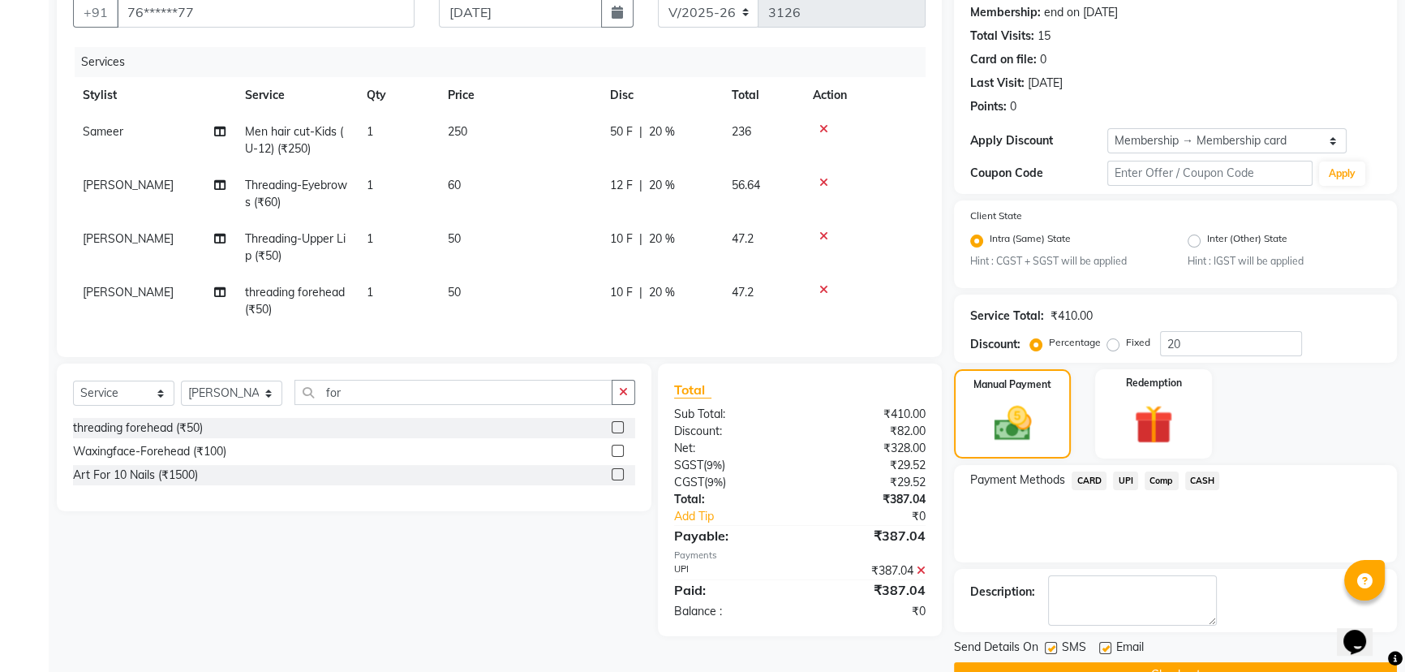
click at [1054, 642] on label at bounding box center [1051, 648] width 12 height 12
click at [1054, 643] on input "checkbox" at bounding box center [1050, 648] width 11 height 11
checkbox input "false"
click at [1064, 662] on button "Checkout" at bounding box center [1175, 674] width 443 height 25
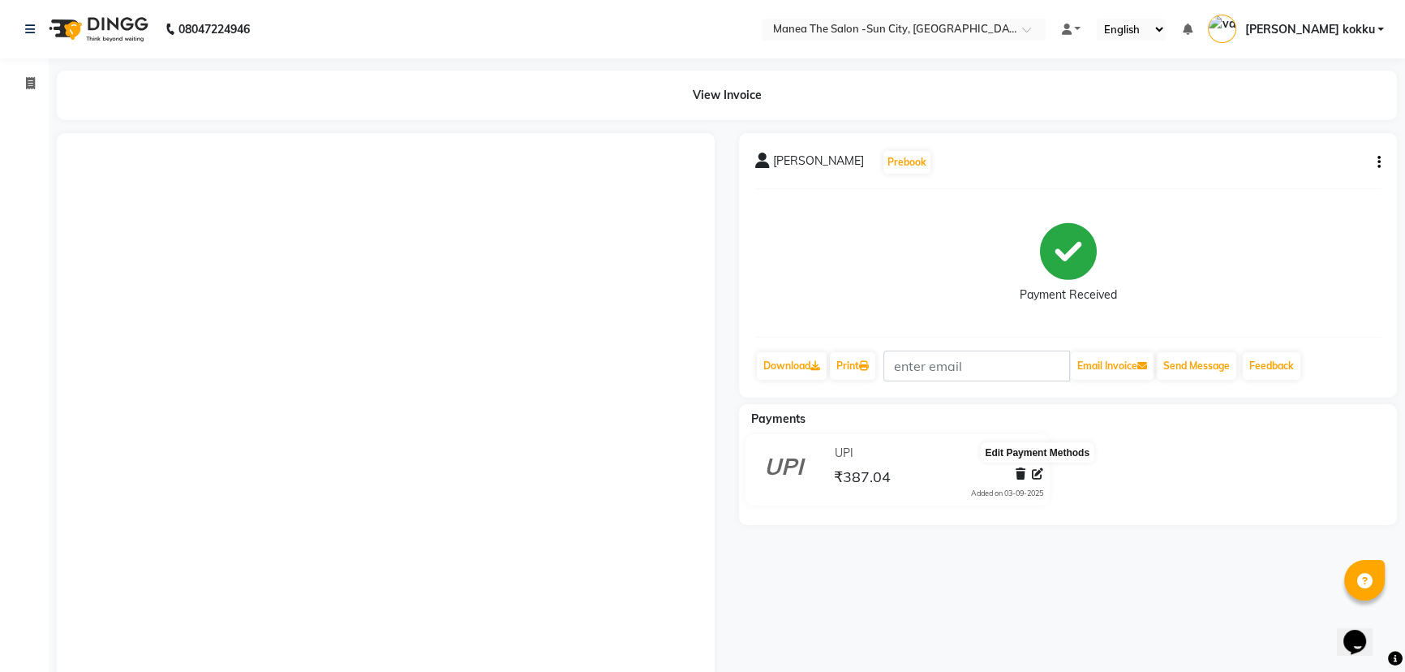
click at [1033, 466] on span at bounding box center [1037, 474] width 11 height 17
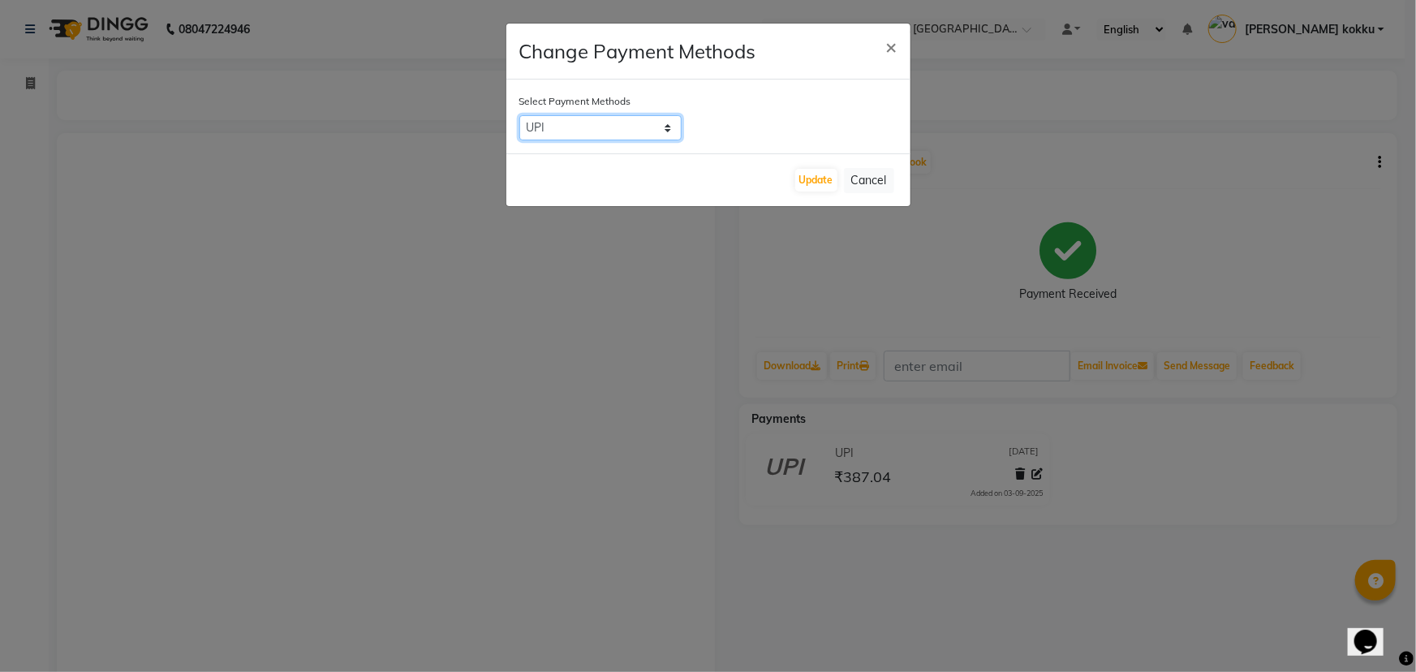
click at [621, 131] on select "CARD UPI Comp CASH" at bounding box center [600, 127] width 162 height 25
select select "2"
click at [519, 115] on select "CARD UPI Comp CASH" at bounding box center [600, 127] width 162 height 25
click at [814, 184] on button "Update" at bounding box center [816, 180] width 42 height 23
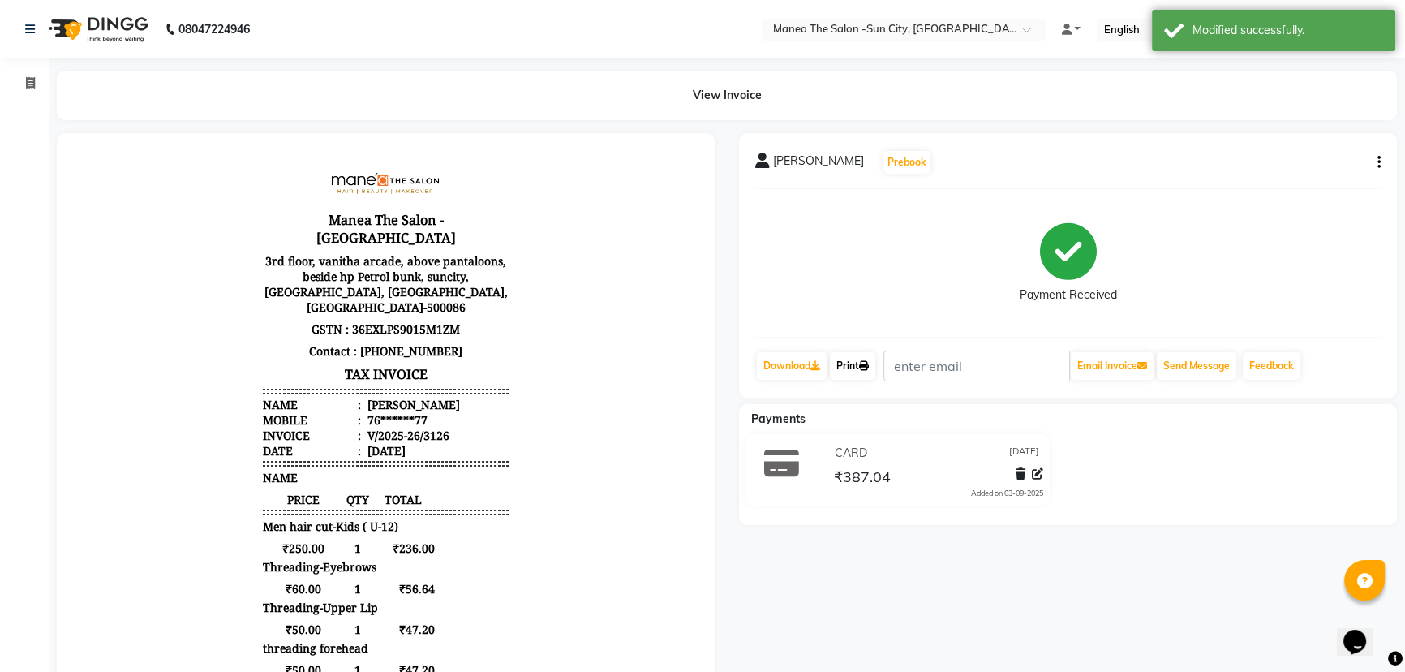
click at [849, 365] on link "Print" at bounding box center [852, 366] width 45 height 28
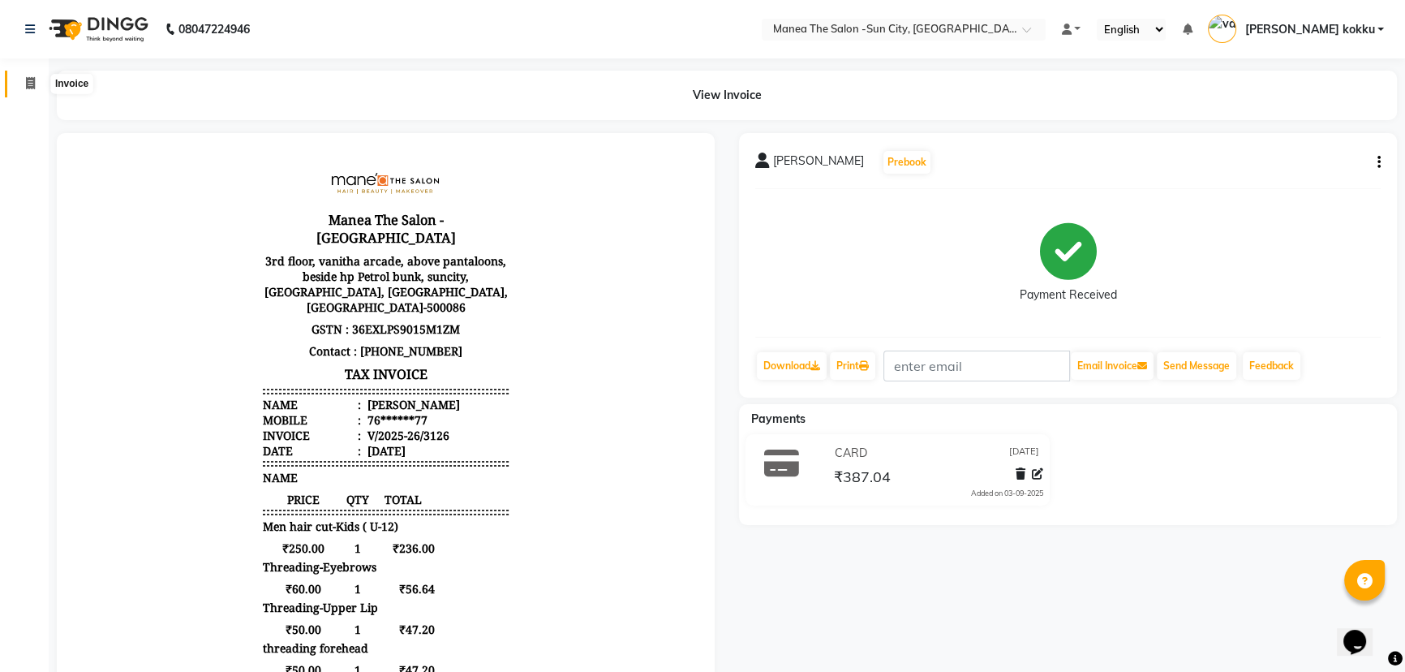
click at [28, 77] on icon at bounding box center [30, 83] width 9 height 12
select select "service"
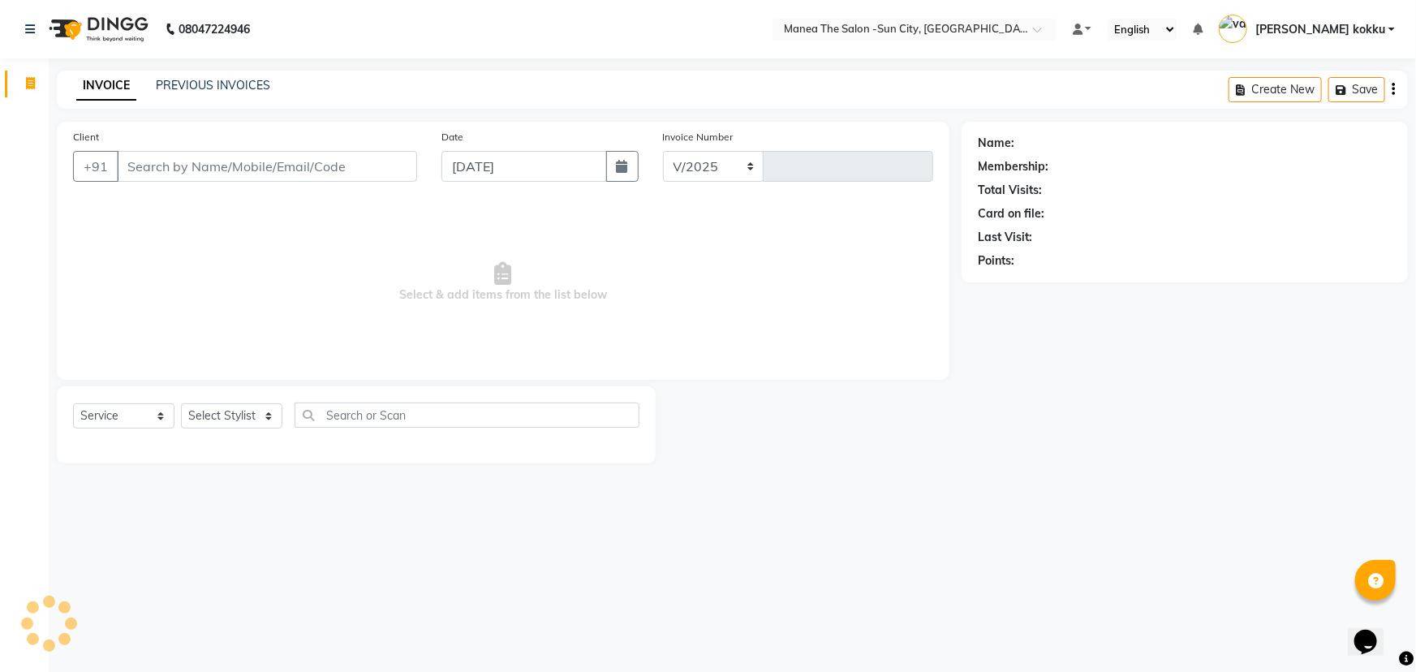
select select "5822"
type input "3127"
select select "5822"
select select "service"
